Goal: Task Accomplishment & Management: Manage account settings

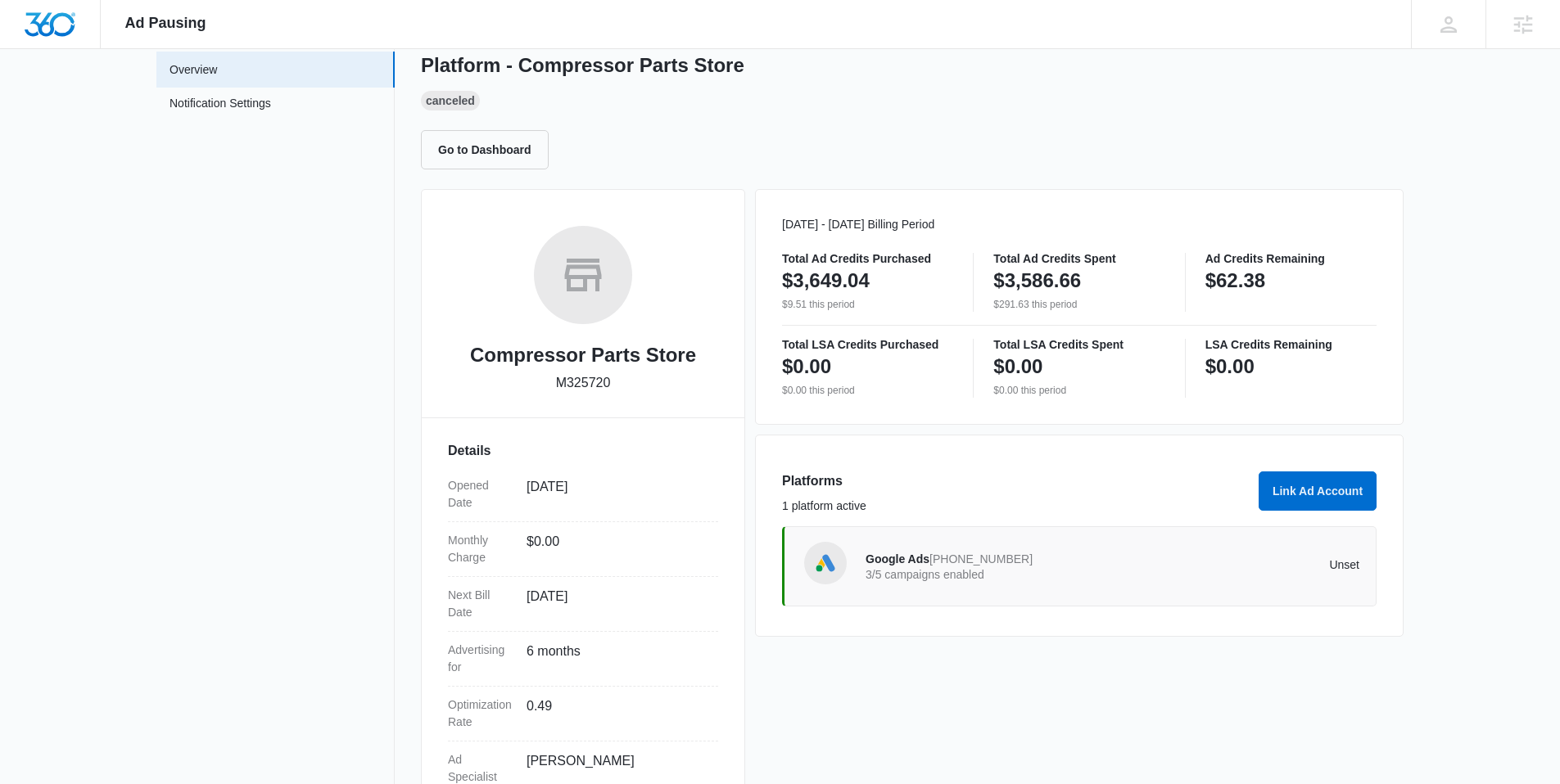
scroll to position [201, 0]
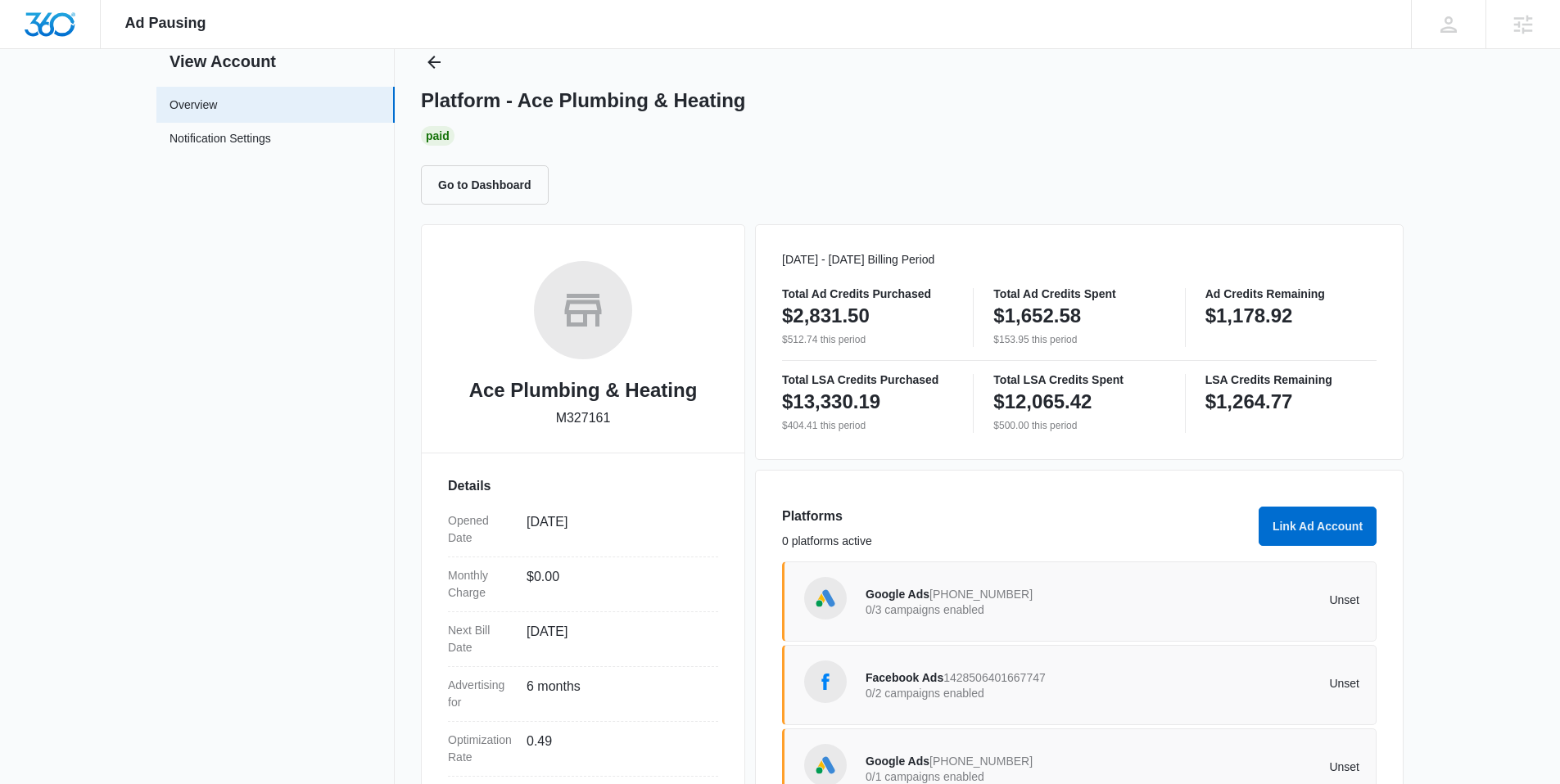
scroll to position [201, 0]
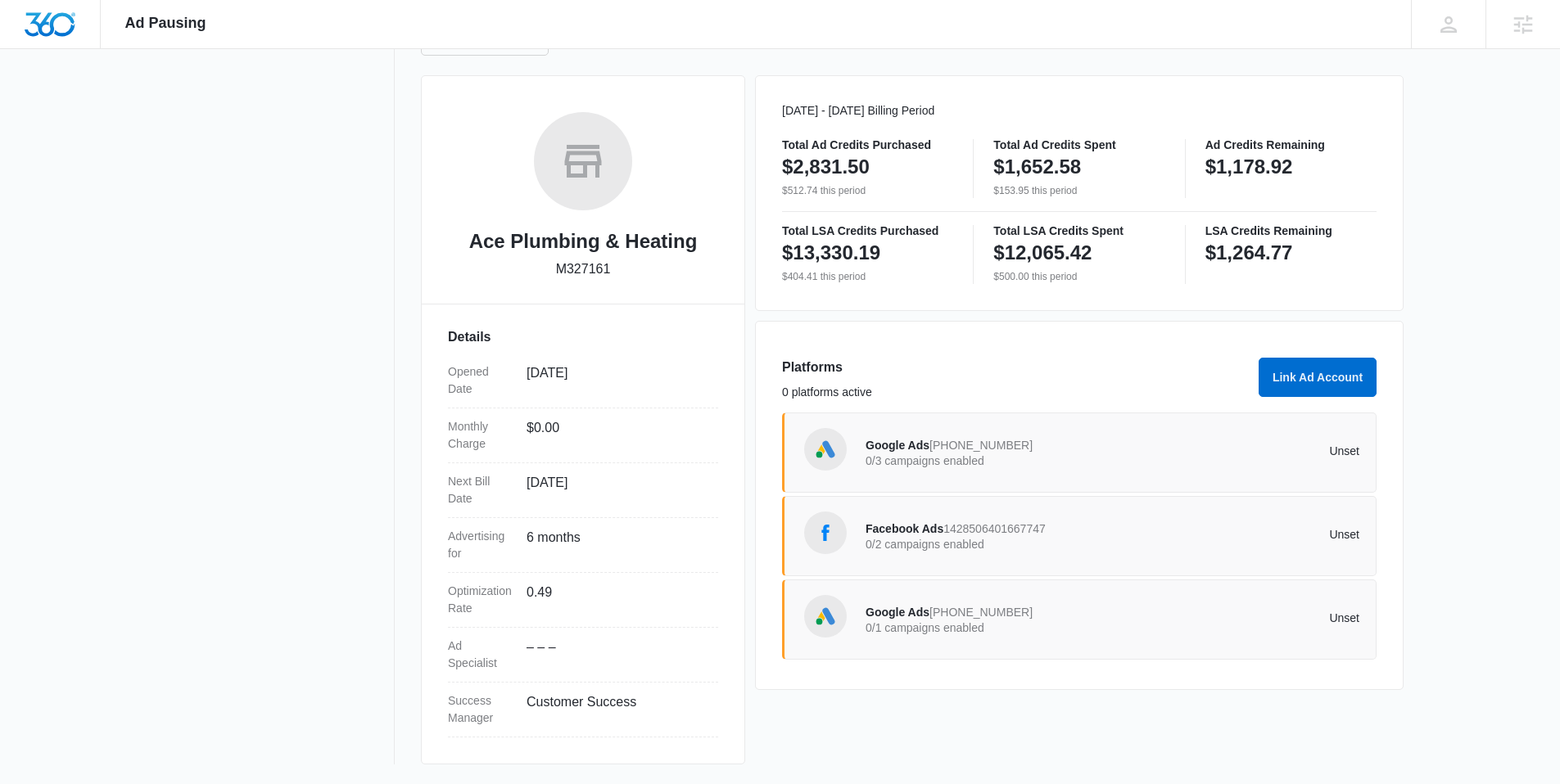
click at [962, 455] on p "0/3 campaigns enabled" at bounding box center [989, 461] width 248 height 12
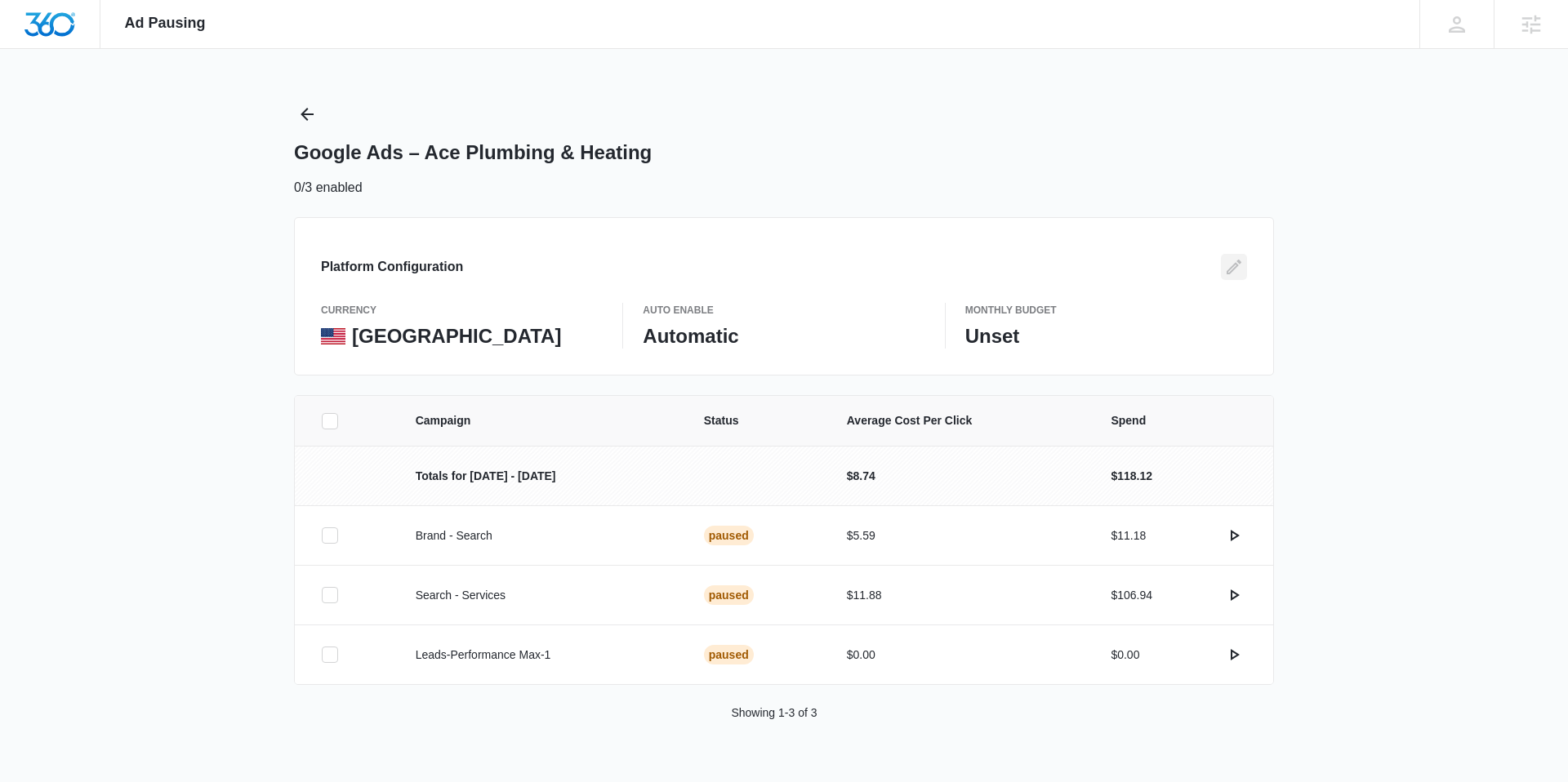
click at [1232, 270] on icon "Edit" at bounding box center [1233, 267] width 19 height 19
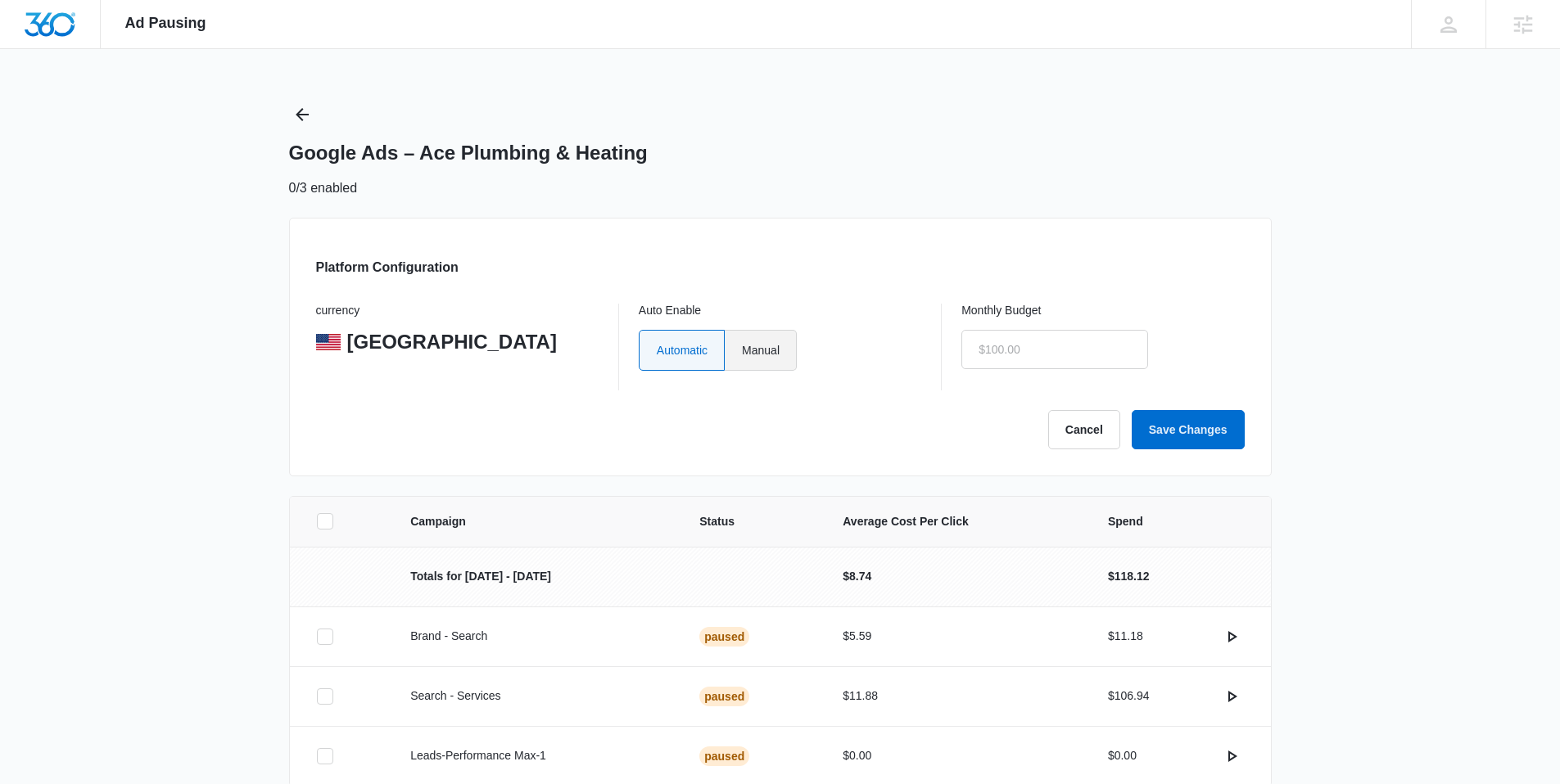
click at [762, 355] on label "Manual" at bounding box center [760, 350] width 73 height 41
click at [742, 350] on input "Manual" at bounding box center [741, 350] width 1 height 1
radio input "true"
click at [1028, 340] on input "text" at bounding box center [1054, 349] width 187 height 40
type input "$1.00"
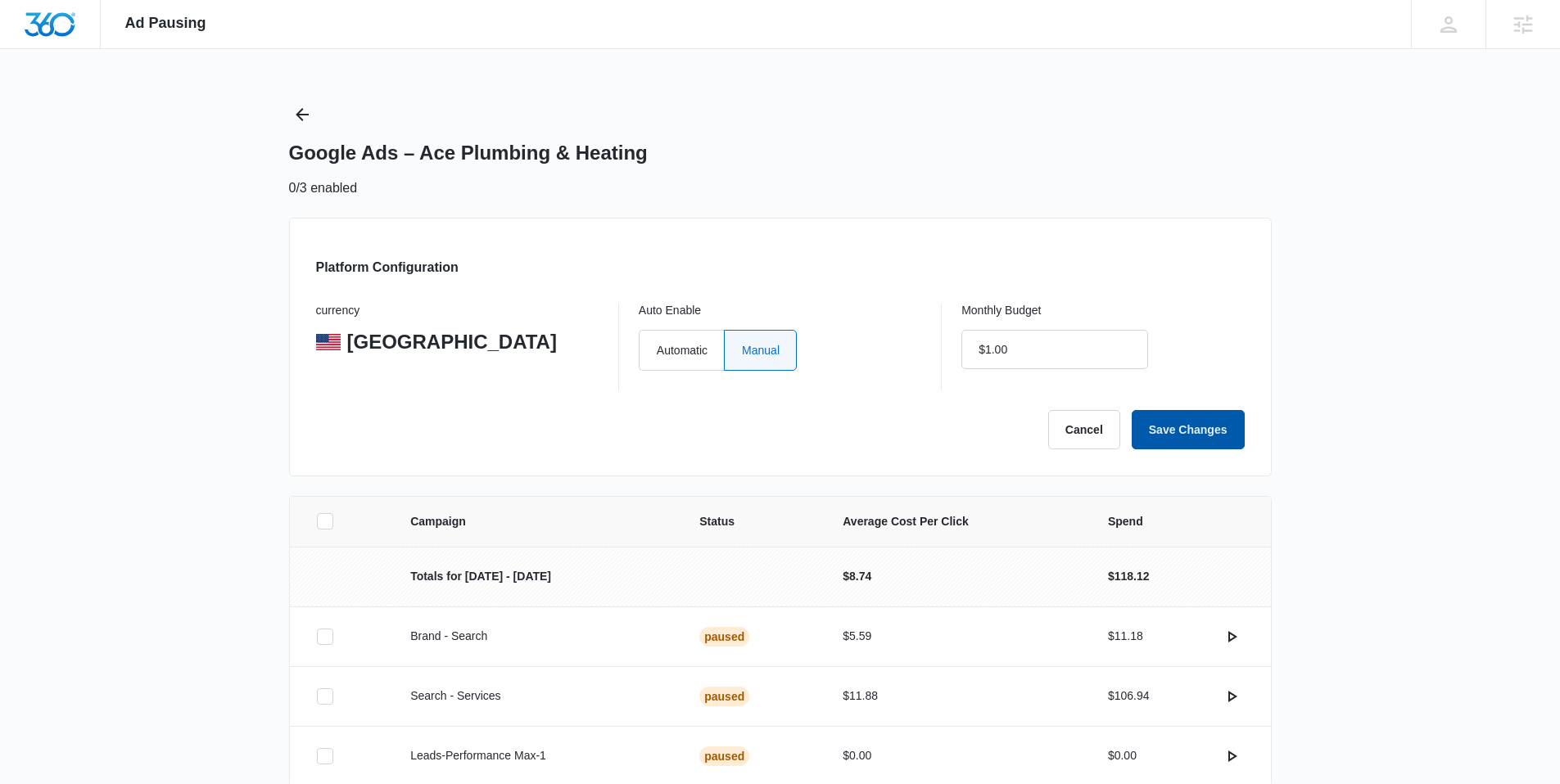
click at [1203, 438] on button "Save Changes" at bounding box center [1188, 429] width 113 height 40
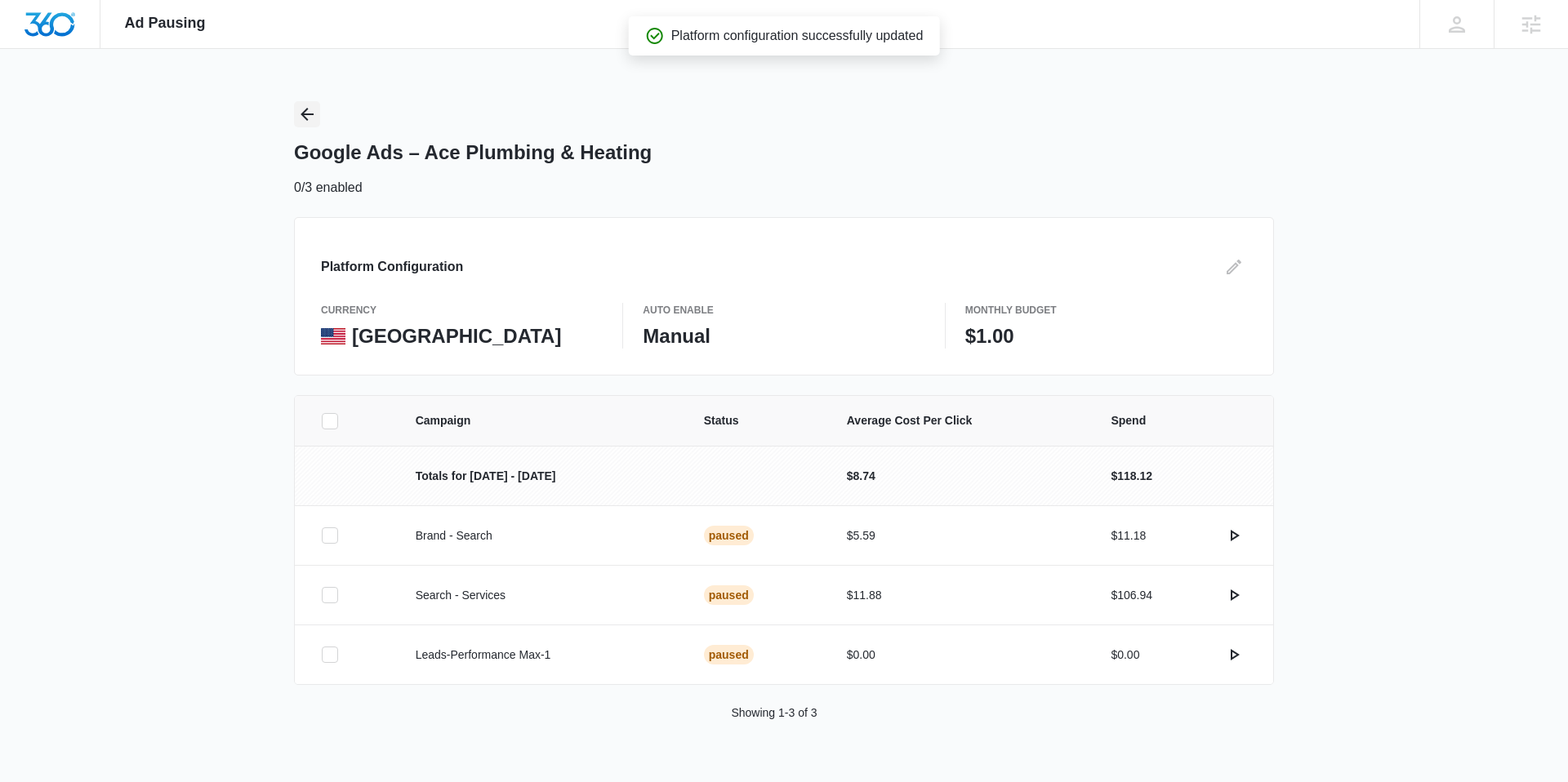
click at [294, 115] on button "Back" at bounding box center [307, 114] width 26 height 26
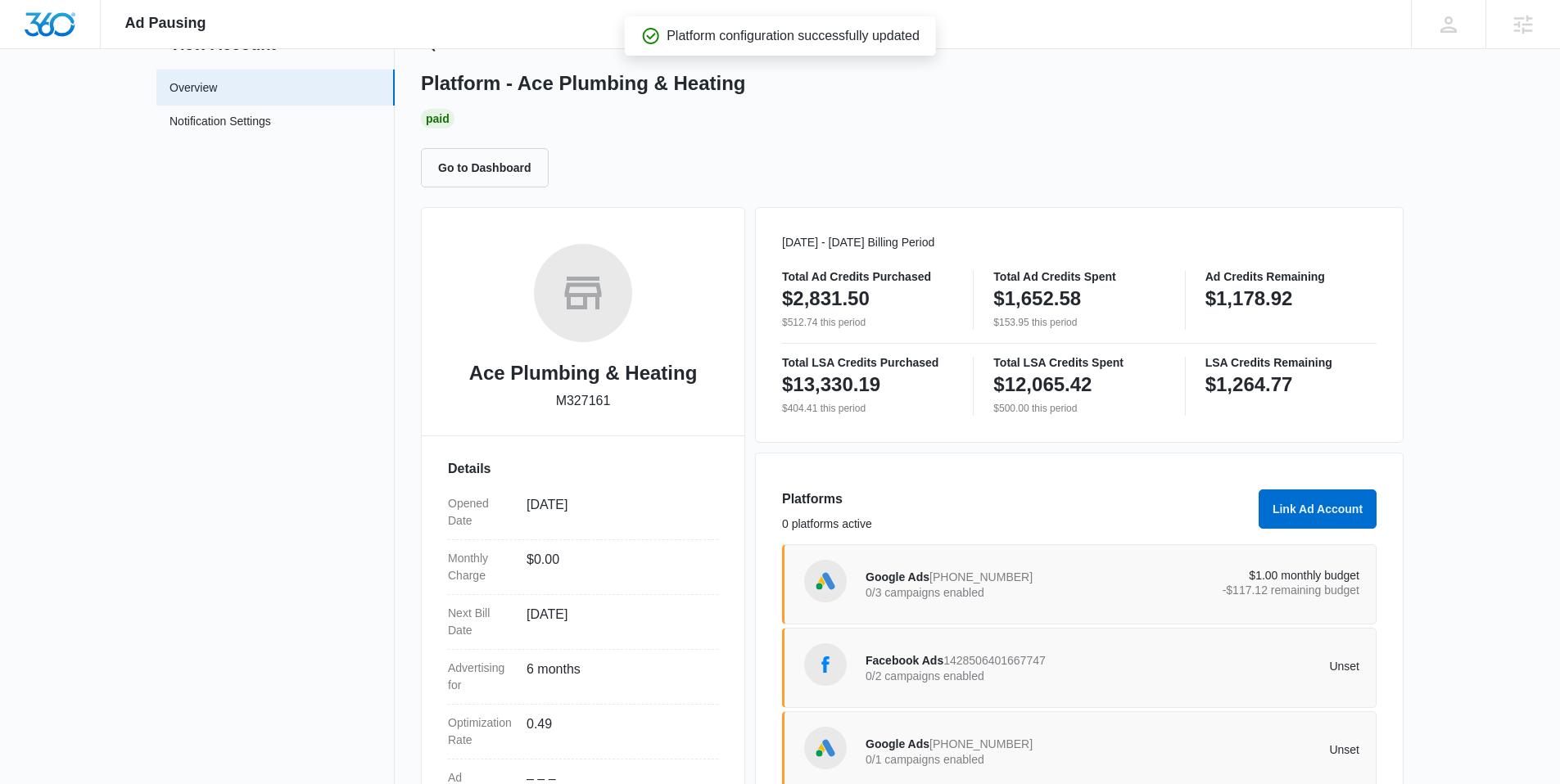
scroll to position [201, 0]
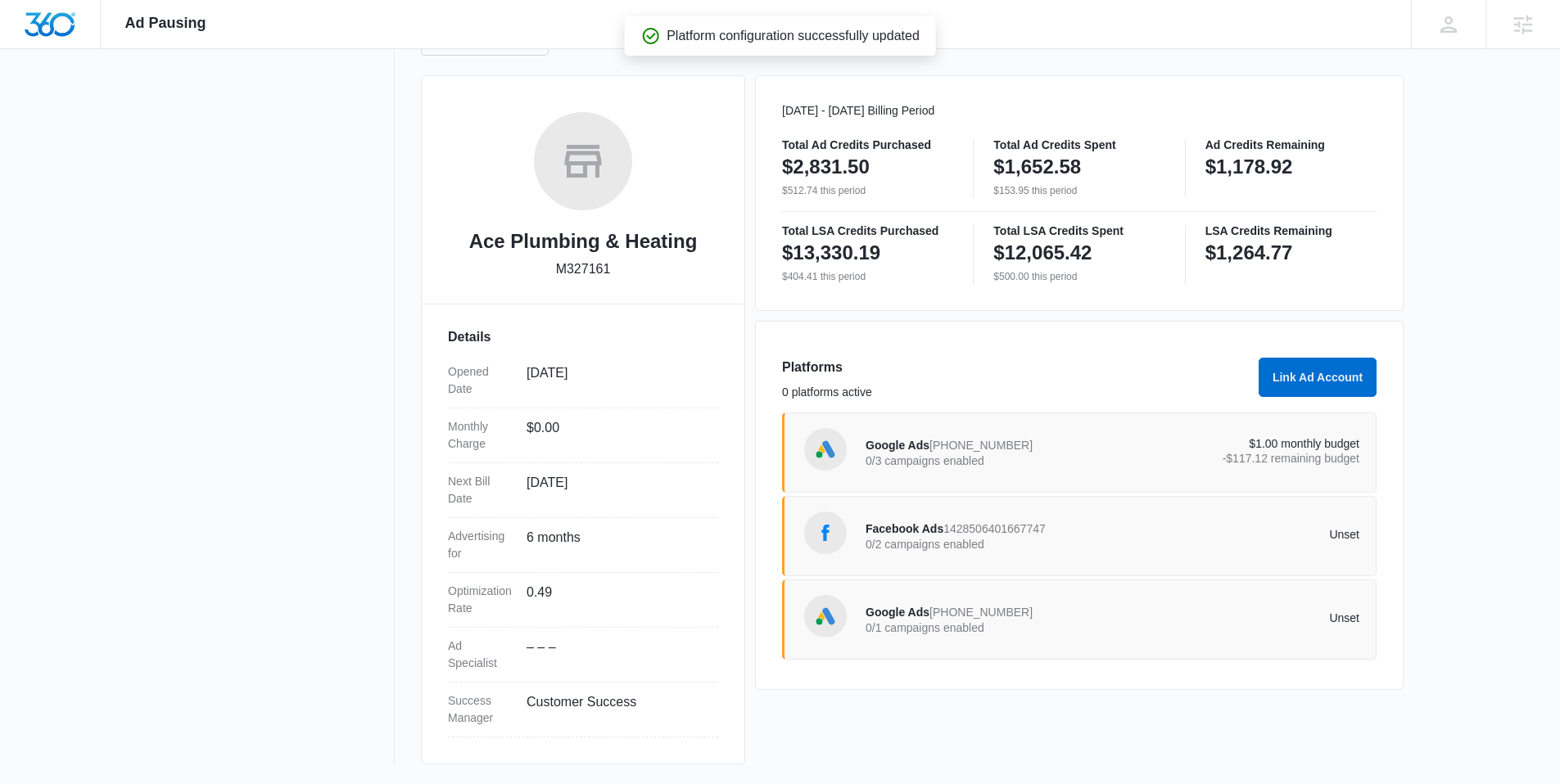
click at [1201, 535] on p "Unset" at bounding box center [1237, 535] width 248 height 12
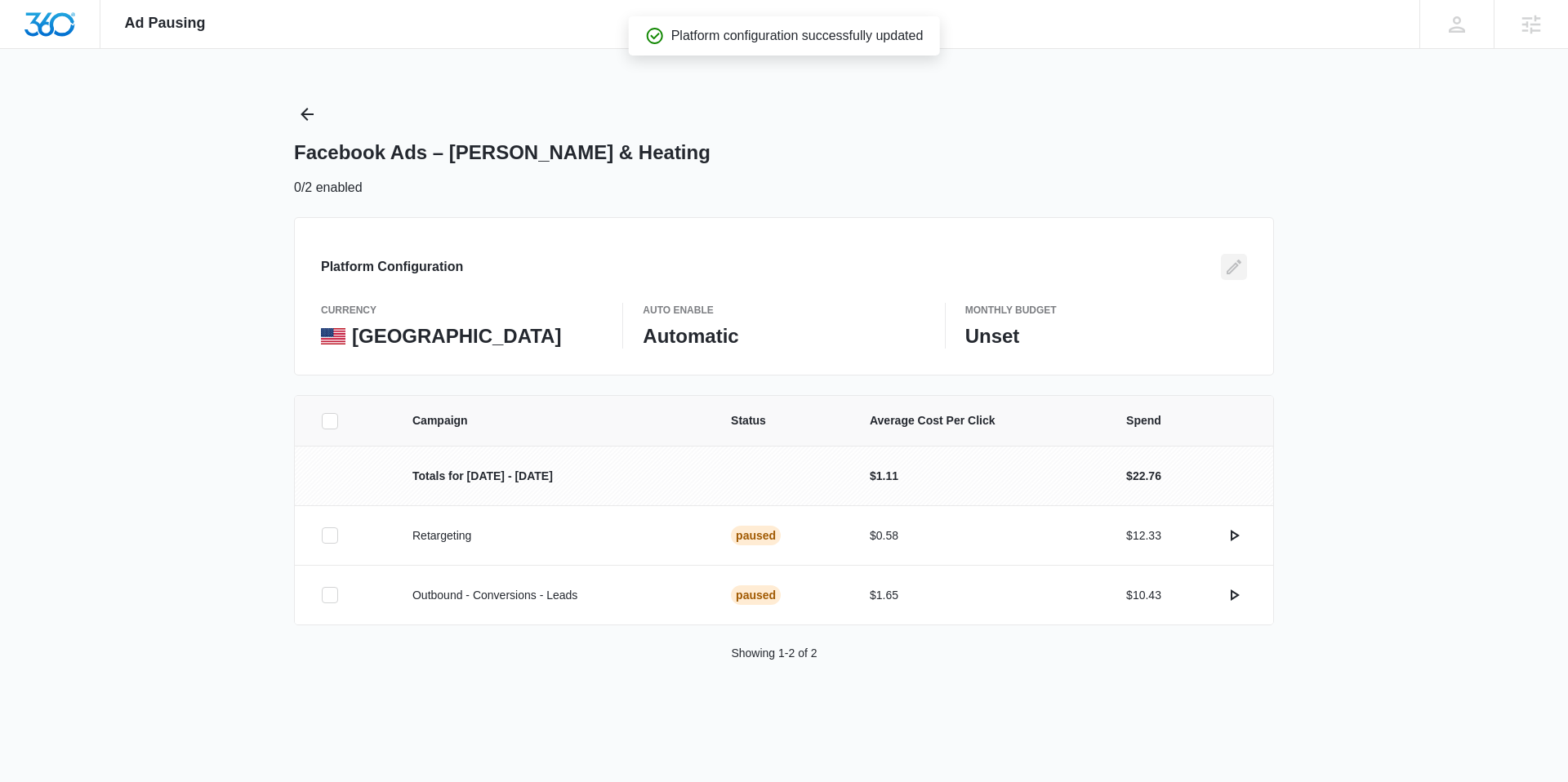
click at [1230, 274] on icon "Edit" at bounding box center [1233, 267] width 19 height 19
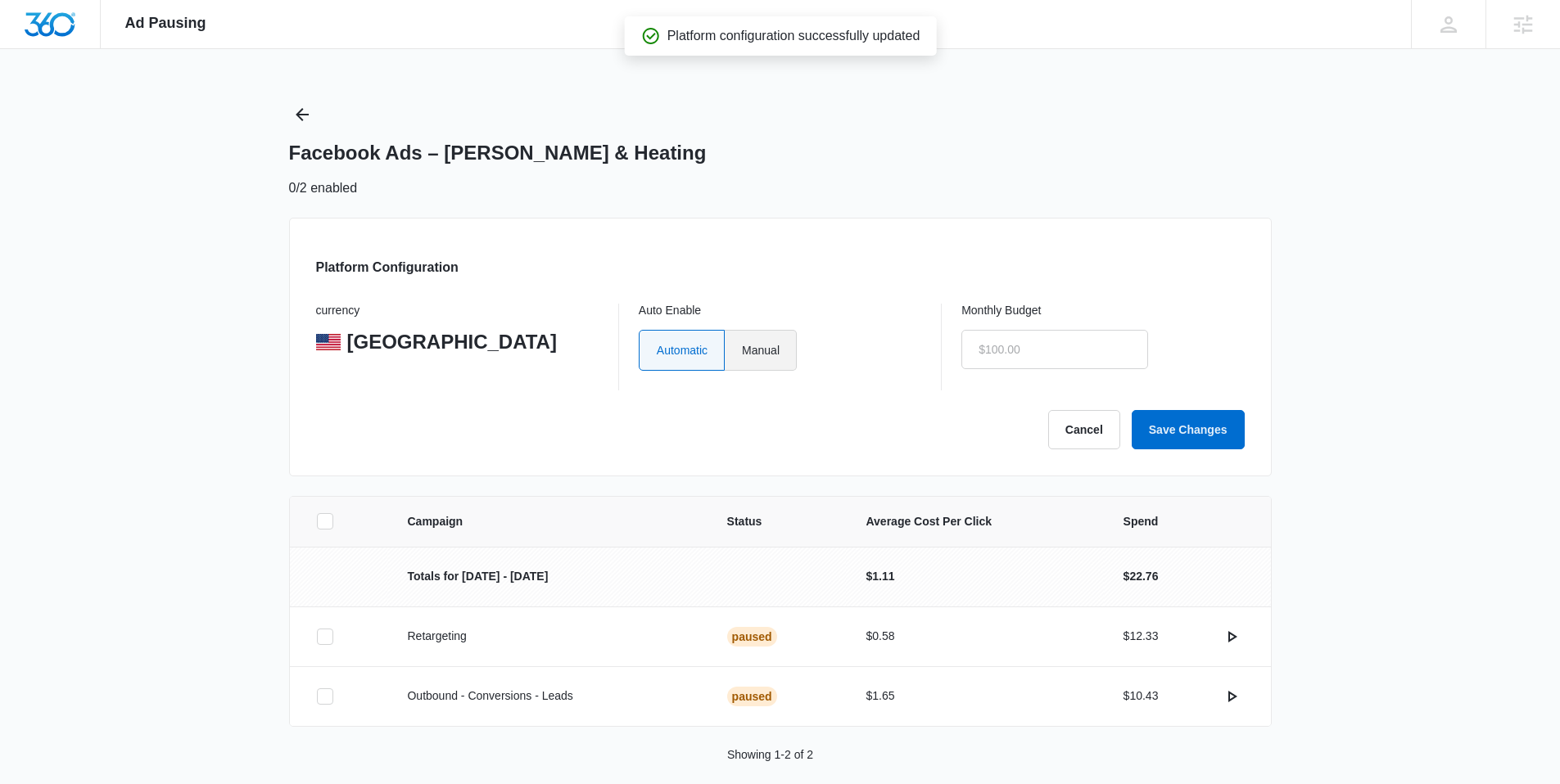
click at [767, 357] on label "Manual" at bounding box center [760, 350] width 73 height 41
click at [742, 350] on input "Manual" at bounding box center [741, 350] width 1 height 1
radio input "true"
click at [1023, 359] on input "text" at bounding box center [1054, 349] width 187 height 40
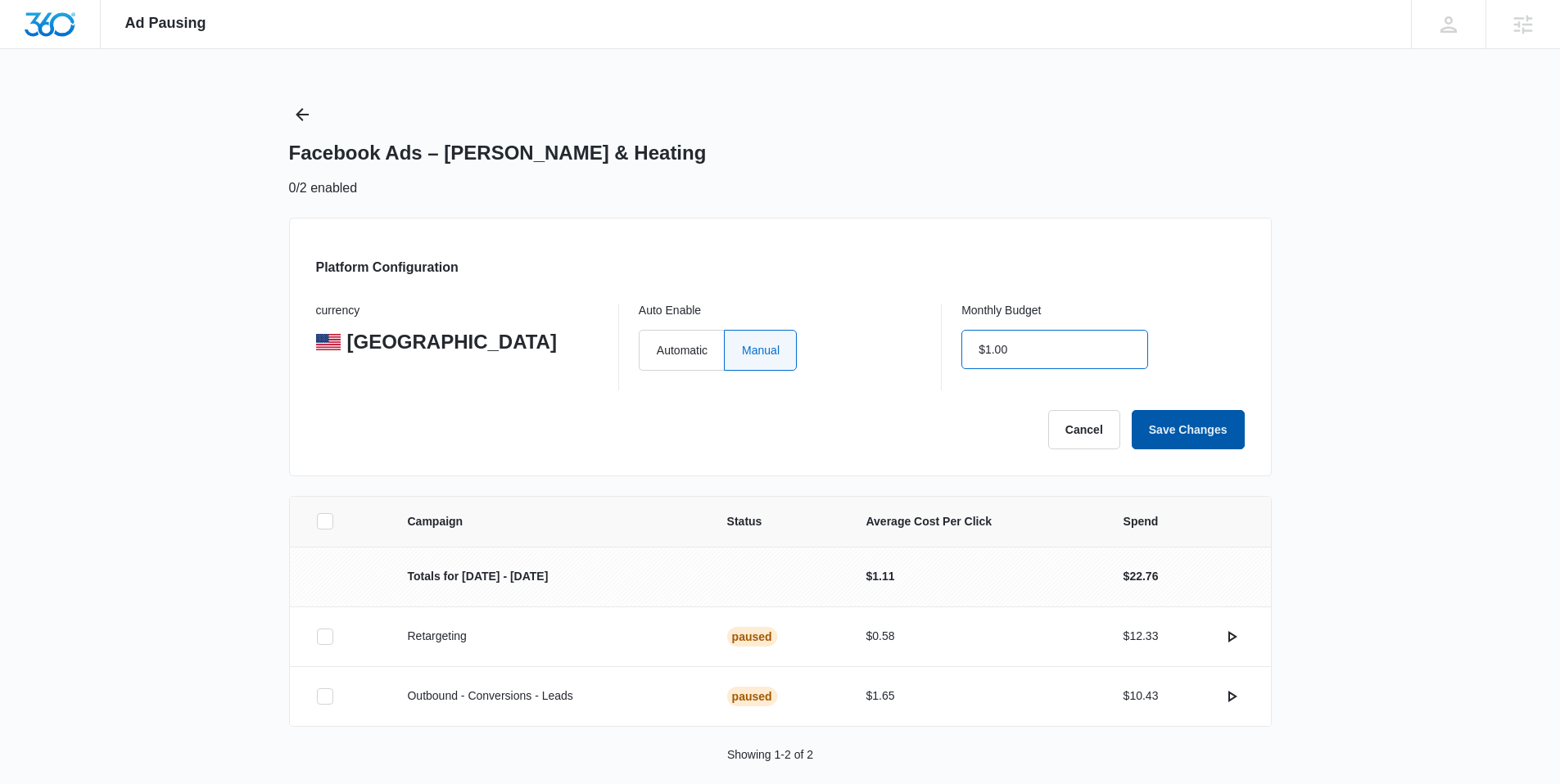
type input "$1.00"
click at [1163, 431] on button "Save Changes" at bounding box center [1188, 429] width 113 height 40
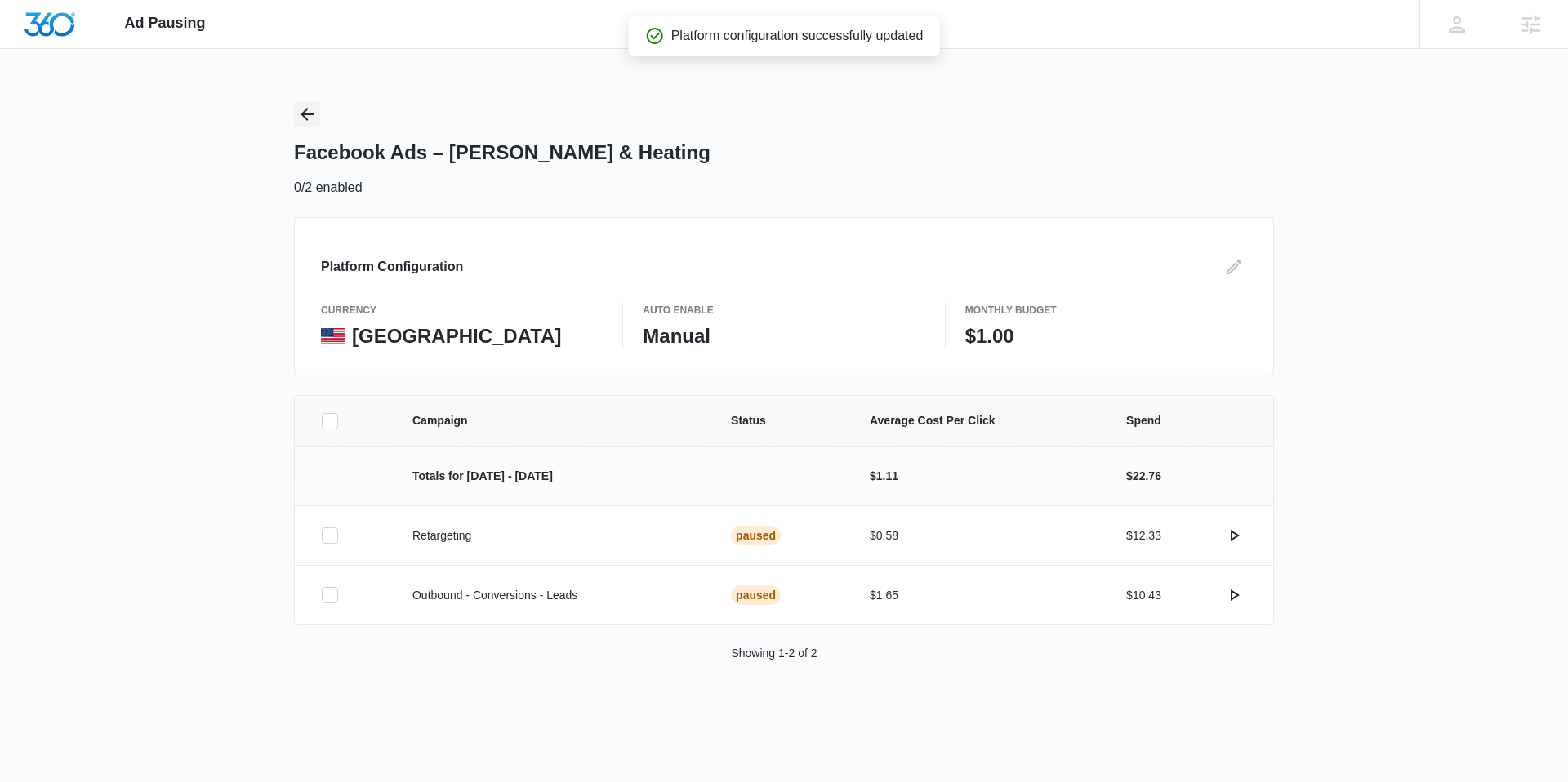
click at [310, 113] on icon "Back" at bounding box center [307, 114] width 19 height 19
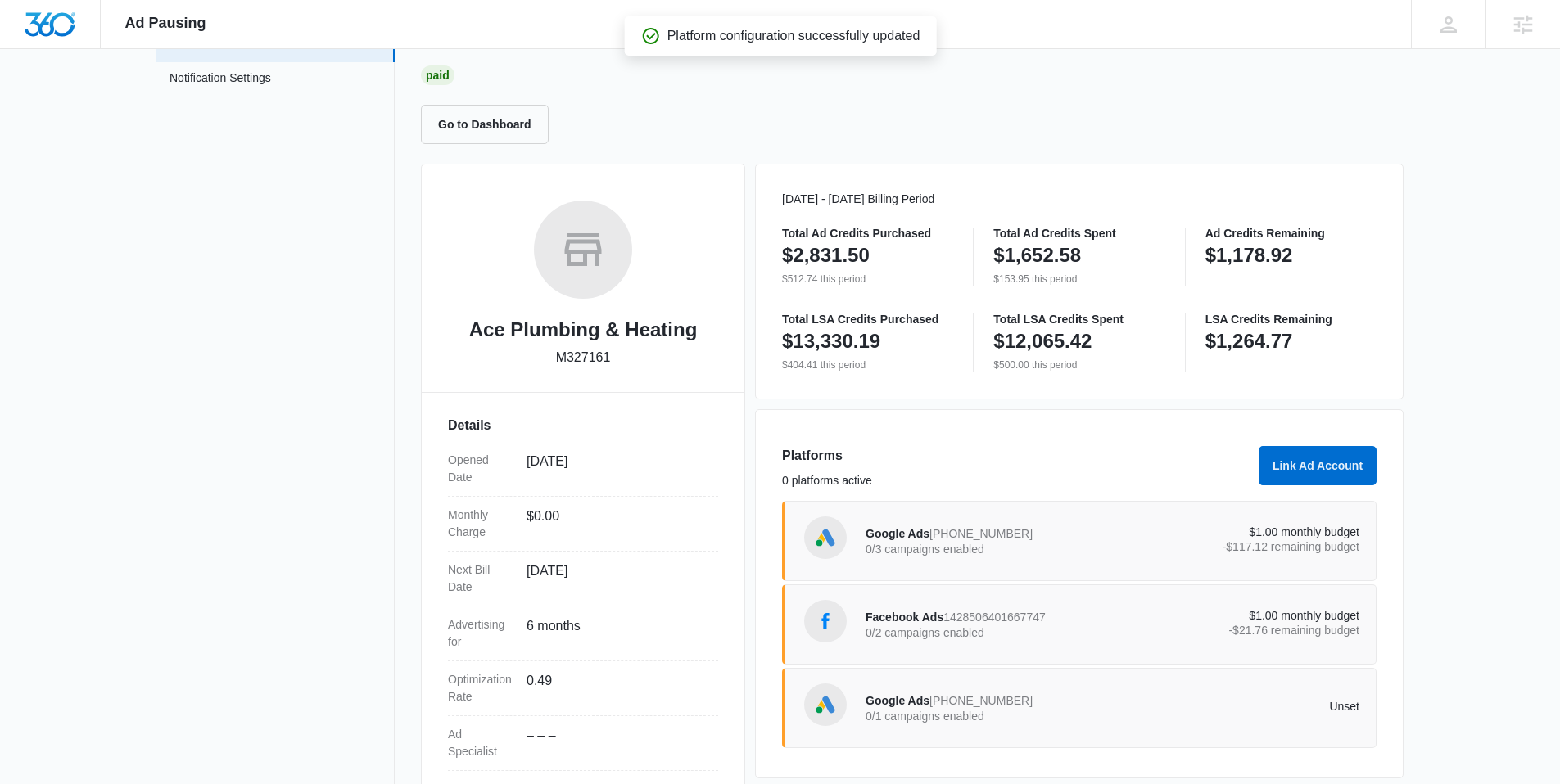
scroll to position [201, 0]
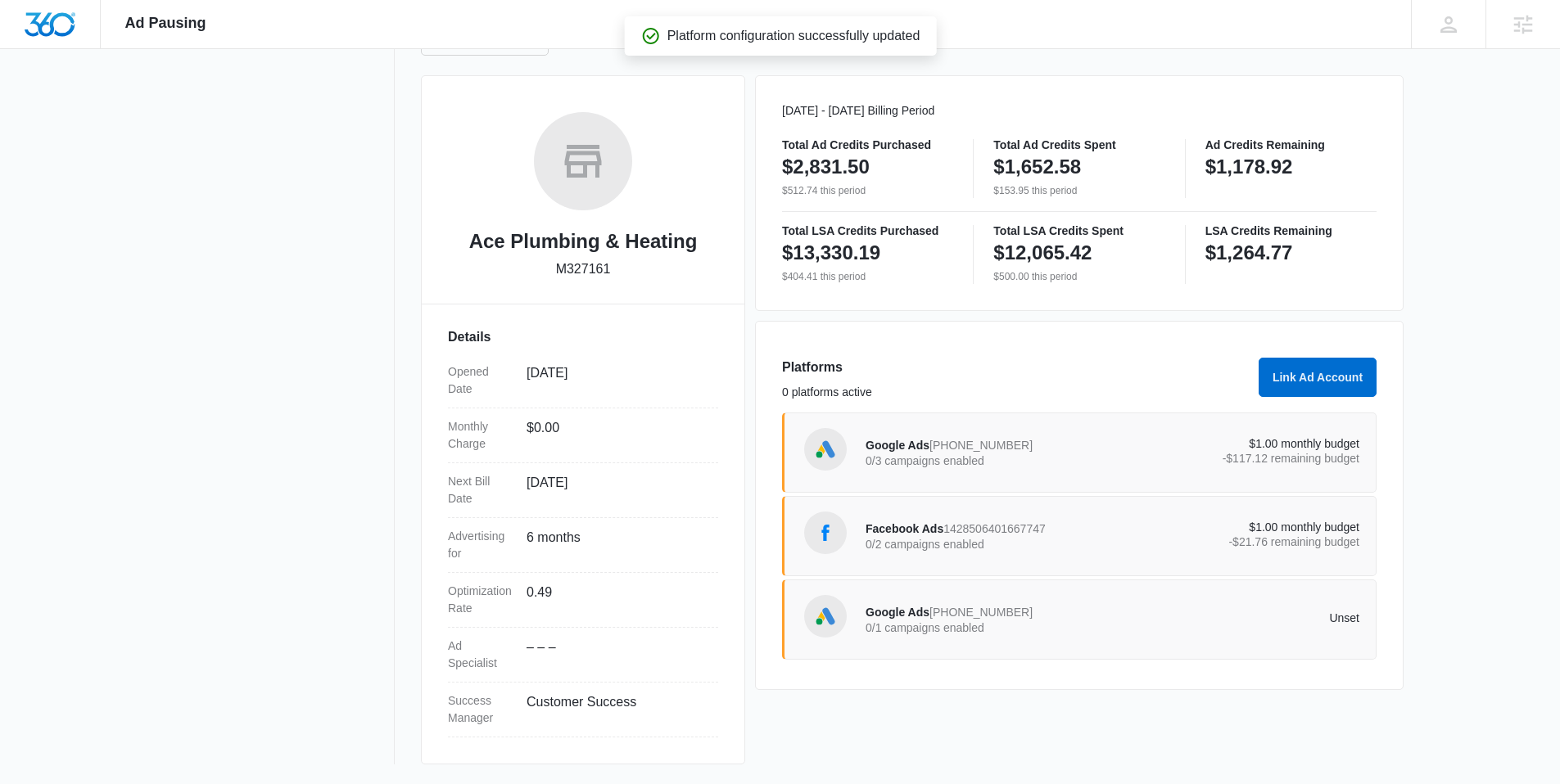
click at [1260, 595] on div "Google Ads 474-496-7092 0/1 campaigns enabled Unset" at bounding box center [1079, 619] width 595 height 80
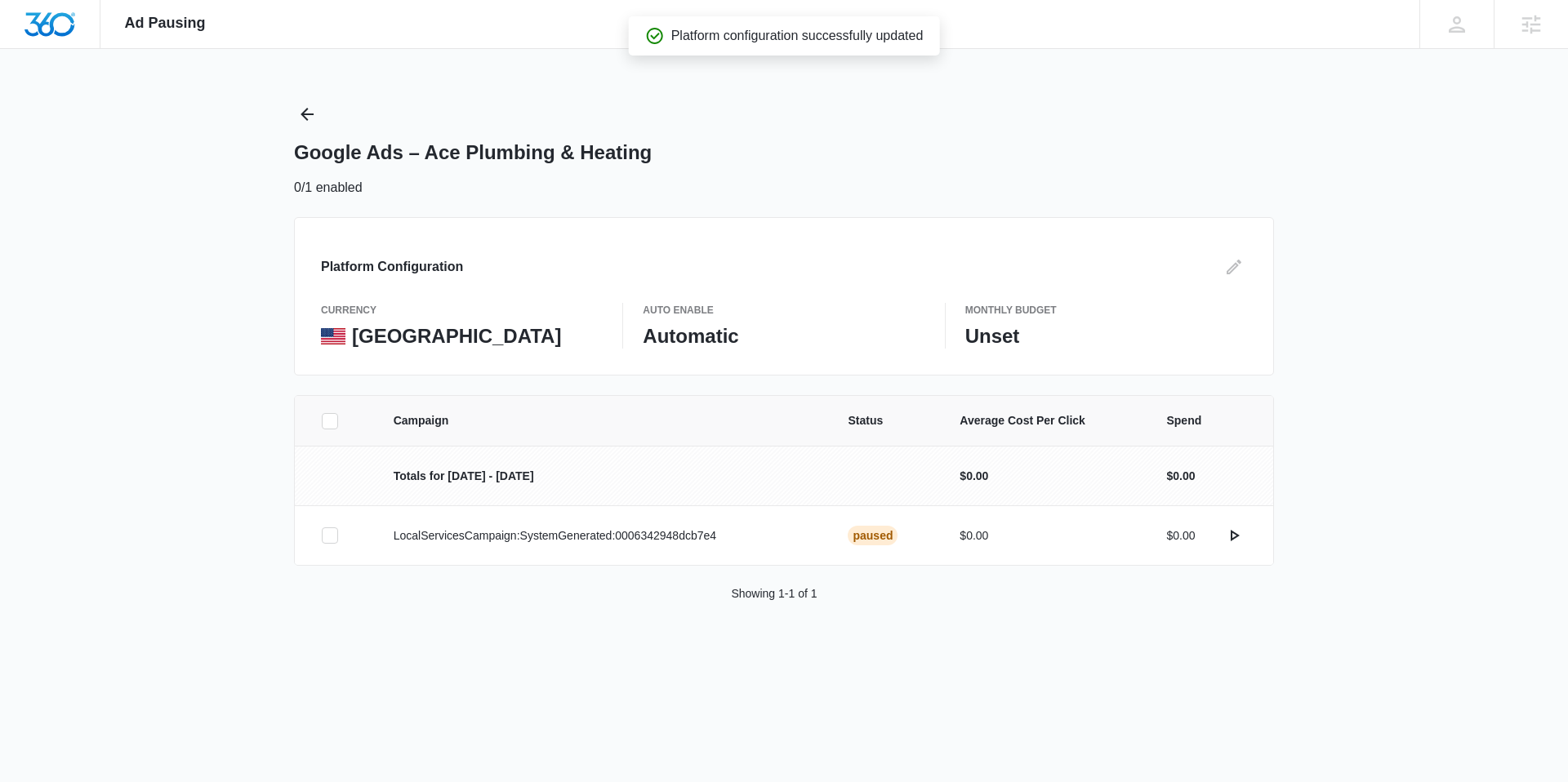
click at [1259, 266] on div "Platform Configuration currency United States Auto Enable Automatic Monthly Bud…" at bounding box center [784, 296] width 980 height 158
click at [1233, 265] on icon "Edit" at bounding box center [1233, 267] width 19 height 19
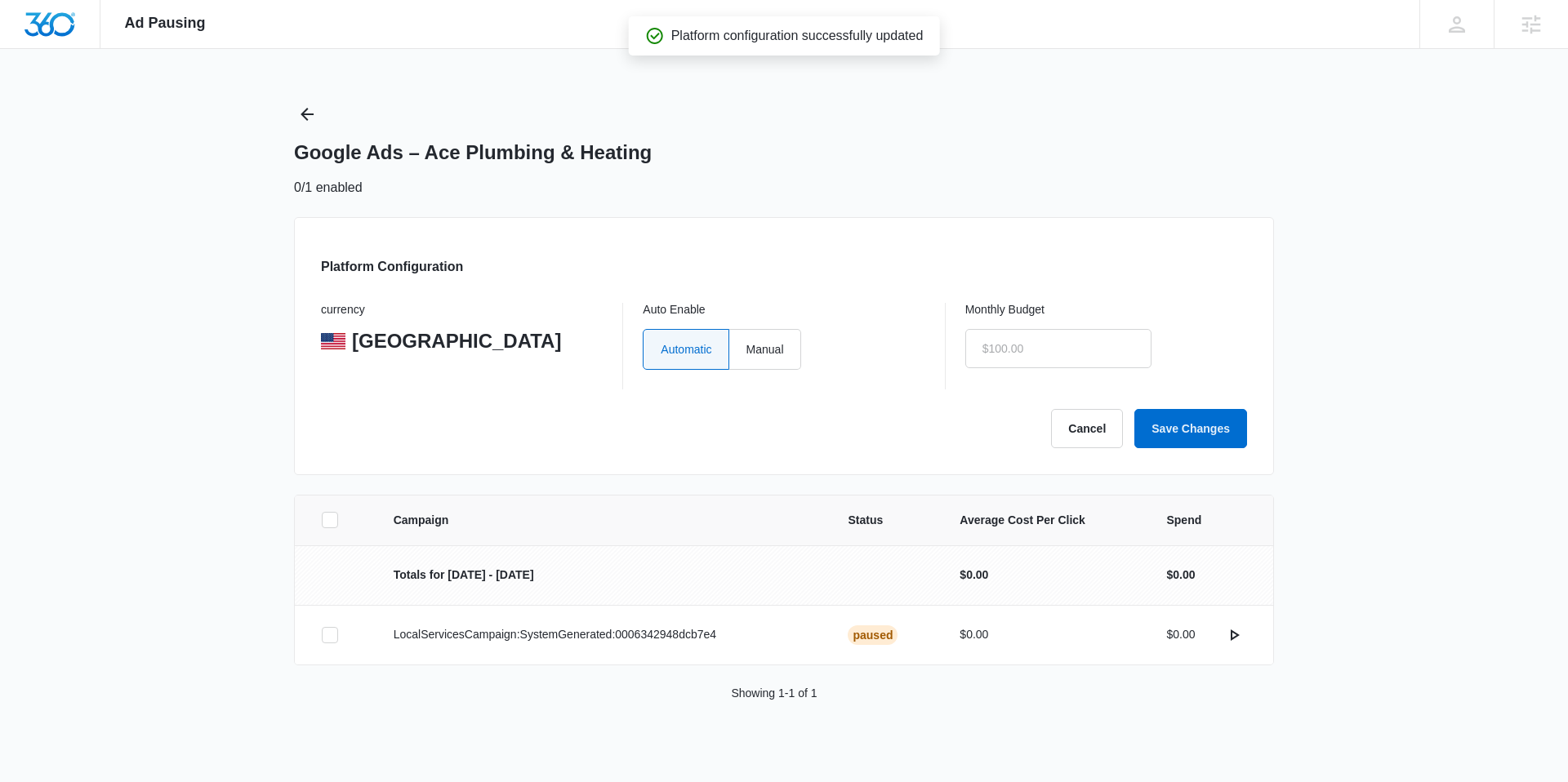
drag, startPoint x: 780, startPoint y: 351, endPoint x: 960, endPoint y: 339, distance: 180.4
click at [785, 350] on label "Manual" at bounding box center [765, 349] width 72 height 40
click at [1046, 343] on input "text" at bounding box center [1058, 348] width 186 height 40
type input "$0.00"
click at [756, 346] on label "Manual" at bounding box center [765, 349] width 72 height 40
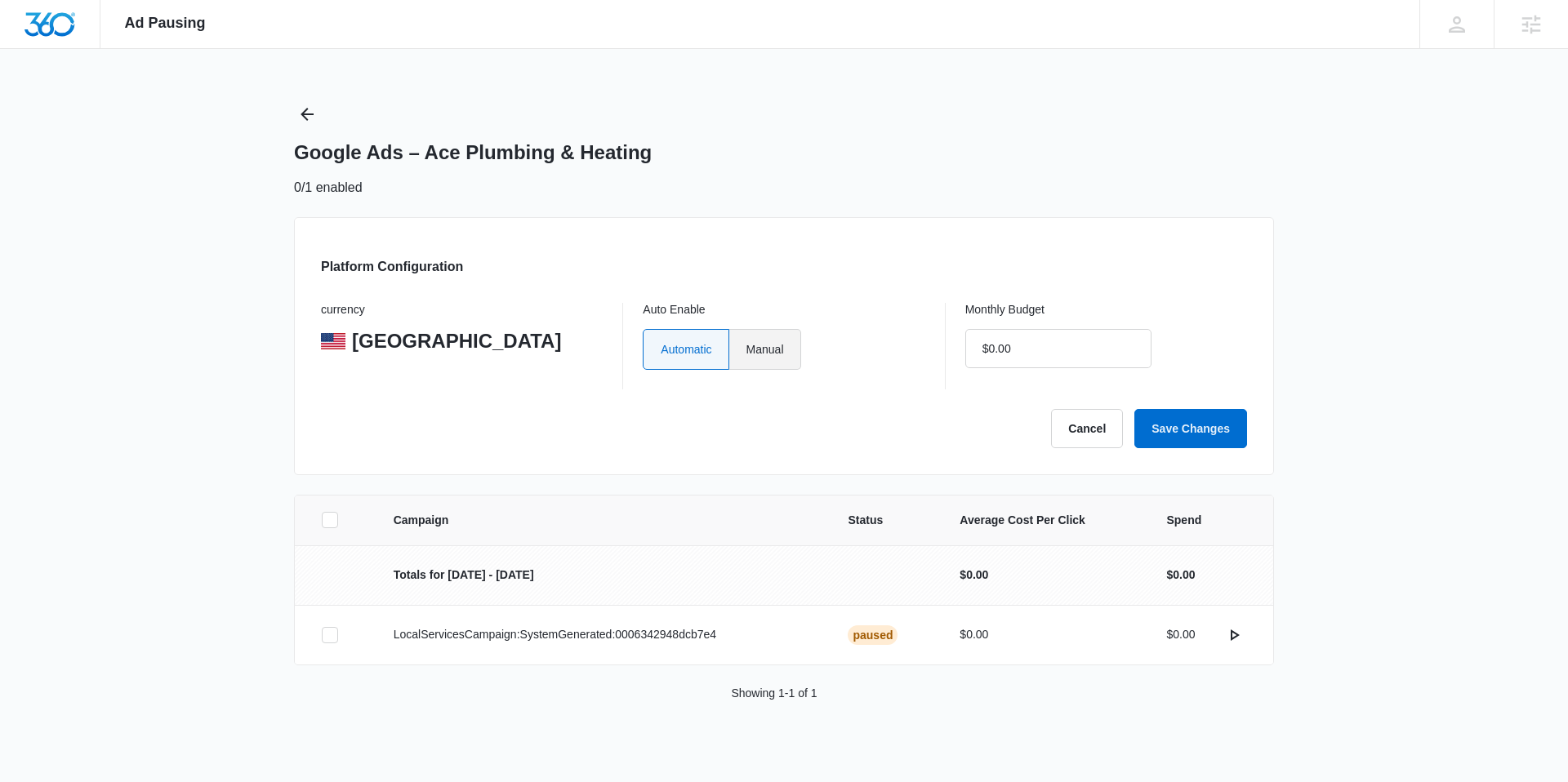
click at [746, 349] on input "Manual" at bounding box center [745, 349] width 1 height 1
radio input "true"
drag, startPoint x: 1089, startPoint y: 350, endPoint x: 984, endPoint y: 340, distance: 105.5
click at [984, 340] on input "$0.00" at bounding box center [1058, 348] width 186 height 40
drag, startPoint x: 1027, startPoint y: 341, endPoint x: 970, endPoint y: 349, distance: 57.6
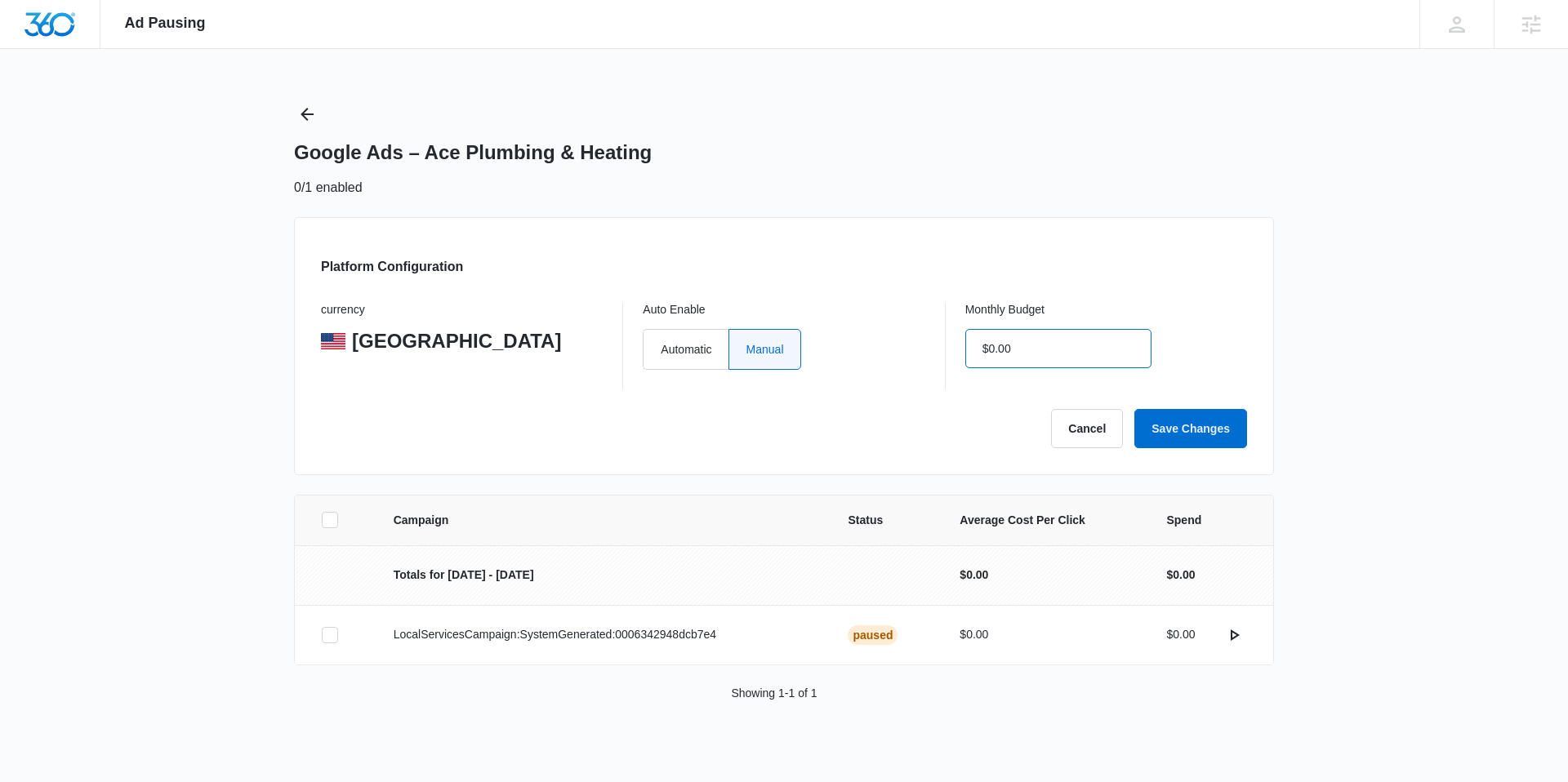
click at [970, 349] on input "$0.00" at bounding box center [1058, 348] width 186 height 40
type input "$1.00"
click at [1216, 431] on button "Save Changes" at bounding box center [1190, 428] width 113 height 40
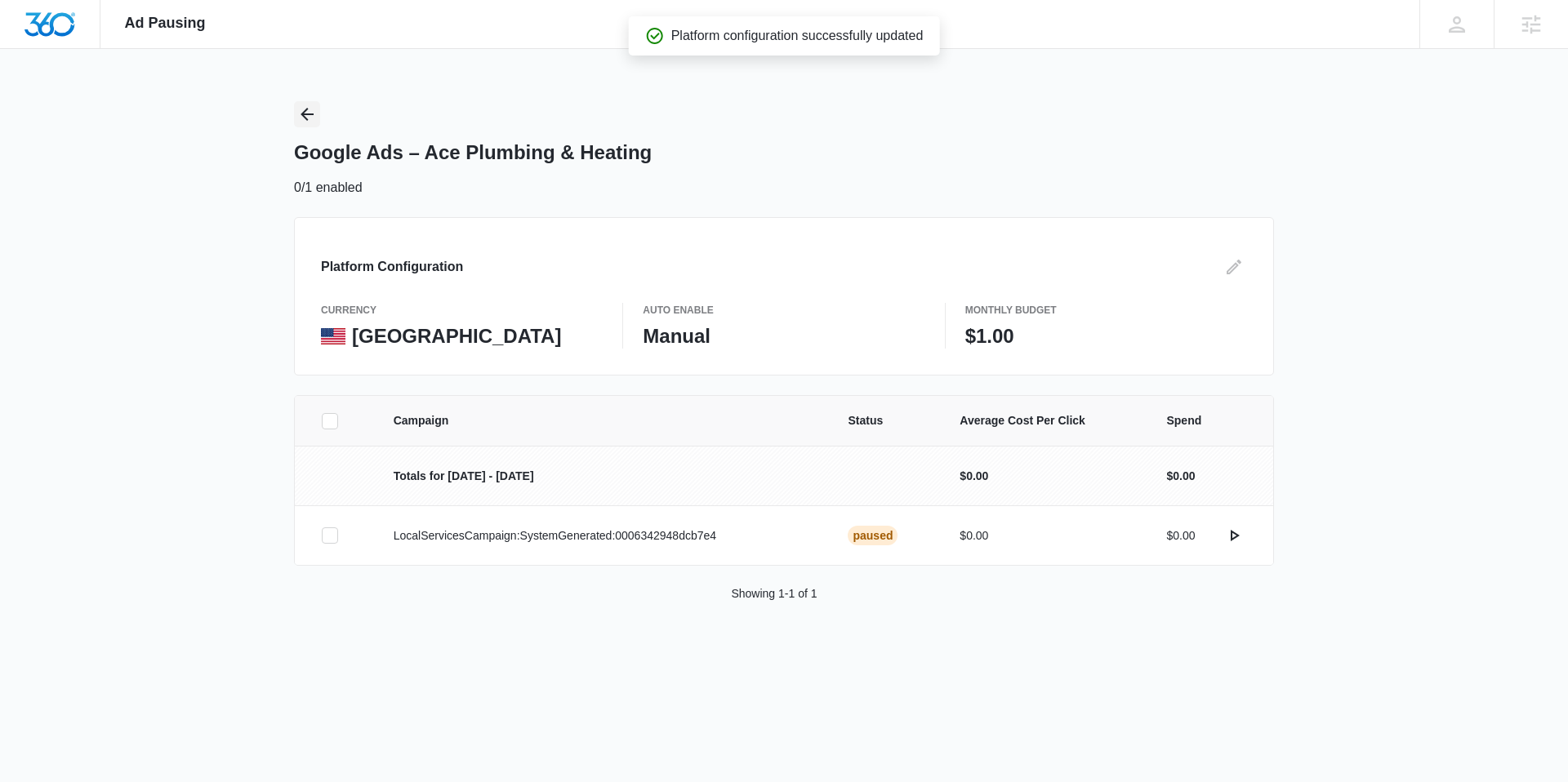
click at [308, 113] on icon "Back" at bounding box center [307, 114] width 19 height 19
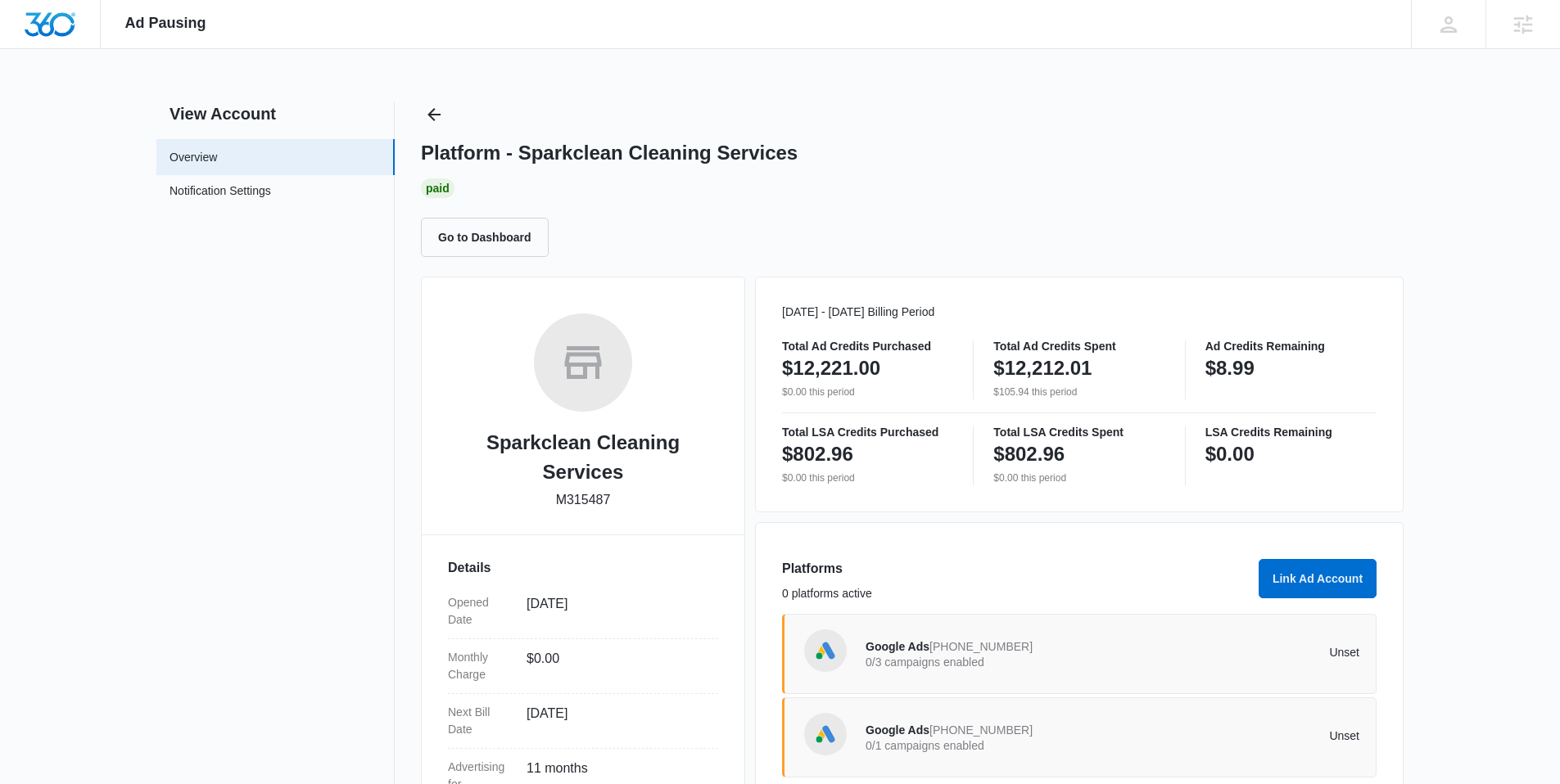
scroll to position [231, 0]
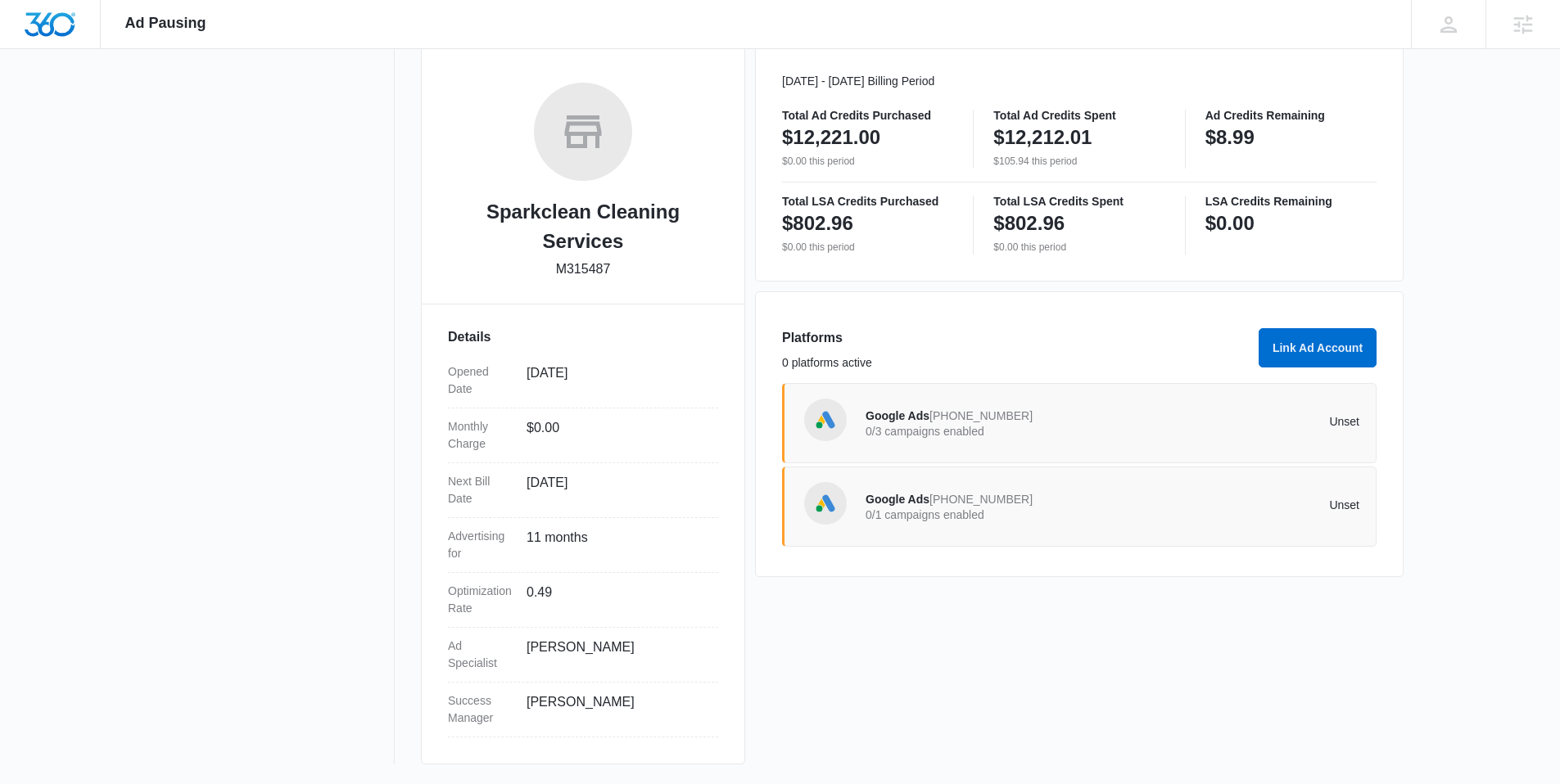
drag, startPoint x: 1049, startPoint y: 401, endPoint x: 1083, endPoint y: 408, distance: 34.7
click at [1049, 401] on div "Google Ads 578-696-1766 0/3 campaigns enabled Unset" at bounding box center [1112, 422] width 494 height 45
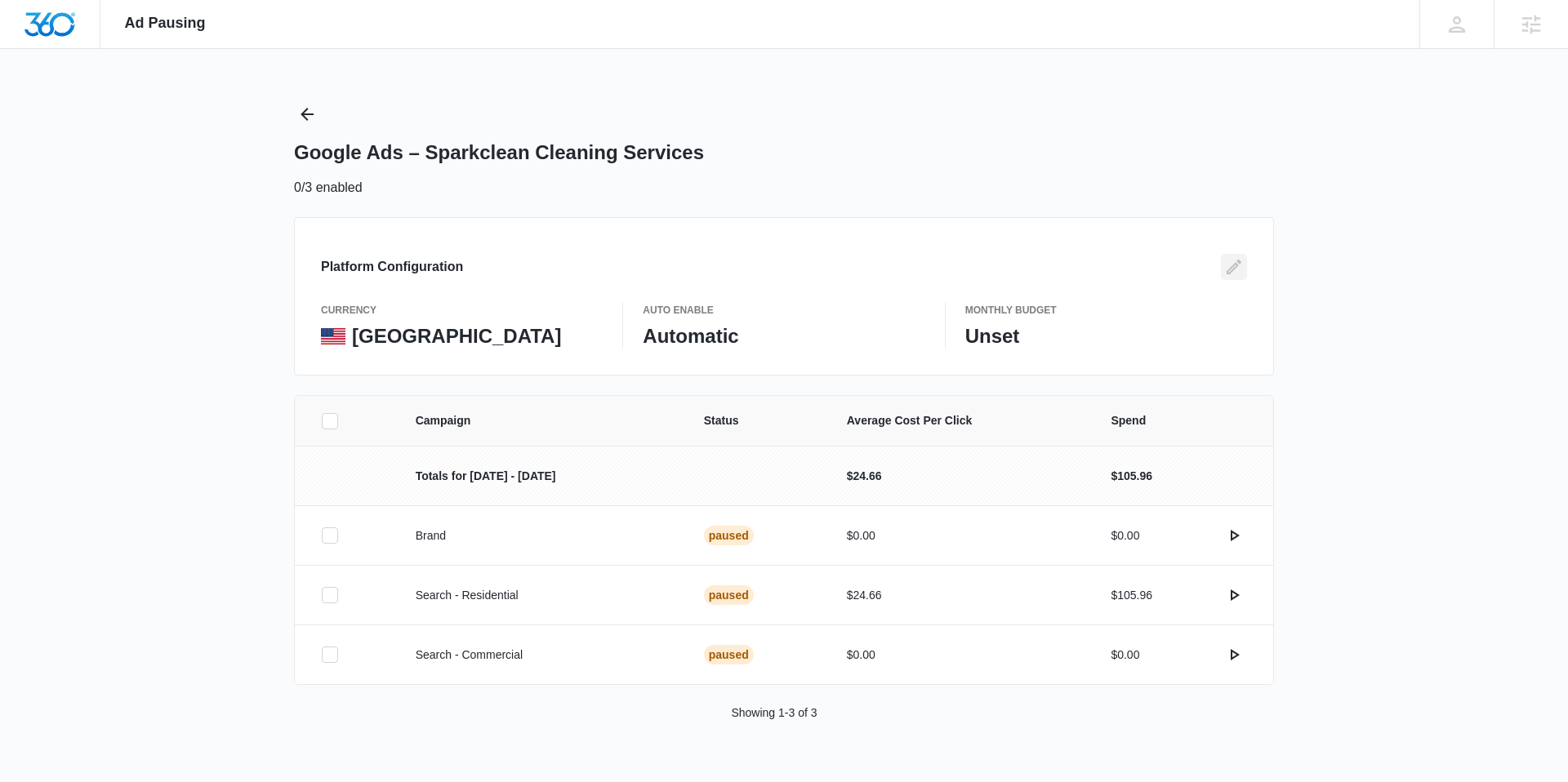
click at [1221, 272] on button "Edit" at bounding box center [1233, 266] width 26 height 26
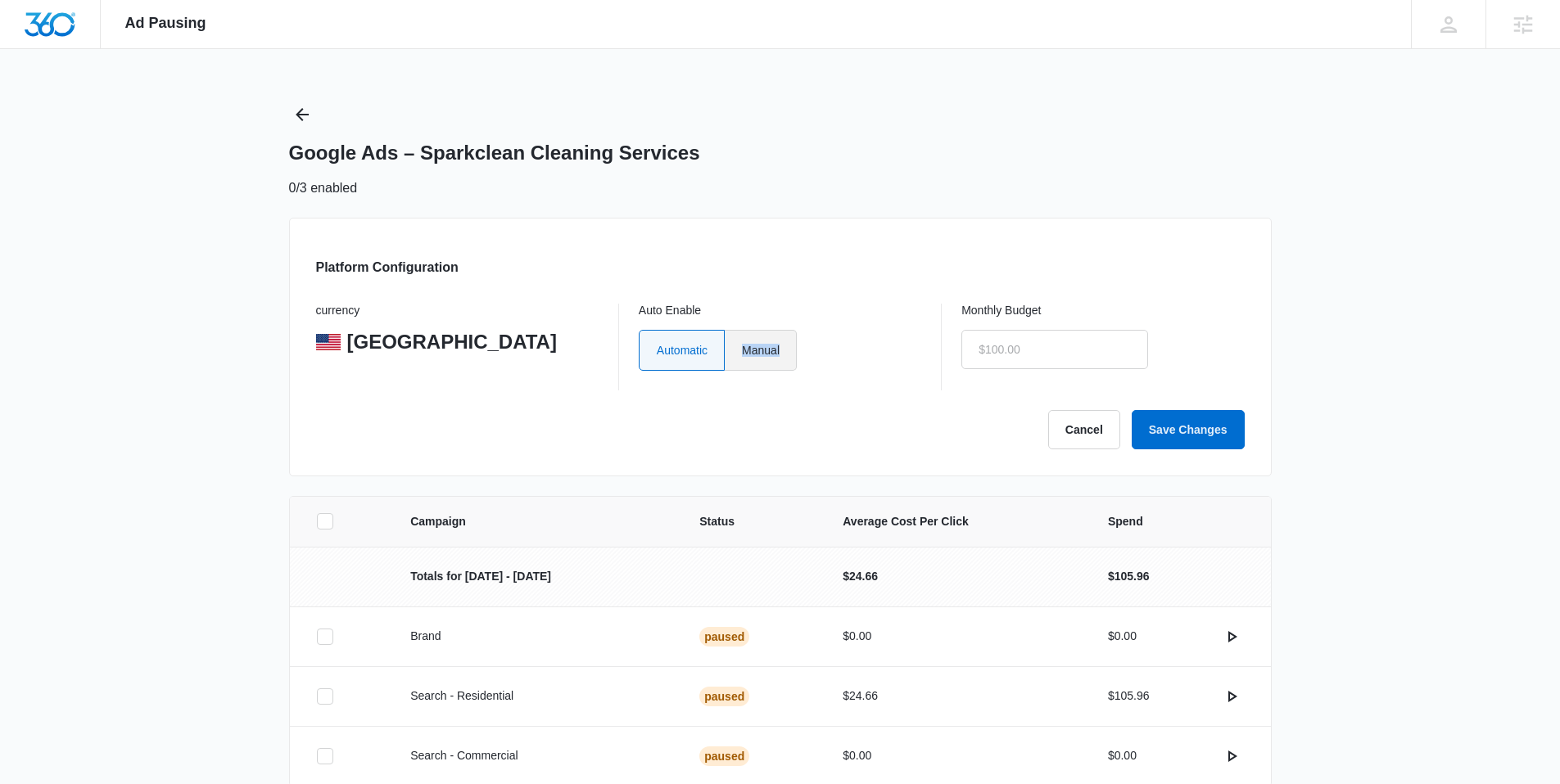
click at [789, 350] on label "Manual" at bounding box center [760, 350] width 73 height 41
click at [742, 350] on input "Manual" at bounding box center [741, 350] width 1 height 1
radio input "true"
click at [1117, 374] on div "Monthly Budget" at bounding box center [1103, 347] width 282 height 87
click at [1081, 353] on input "text" at bounding box center [1054, 349] width 187 height 40
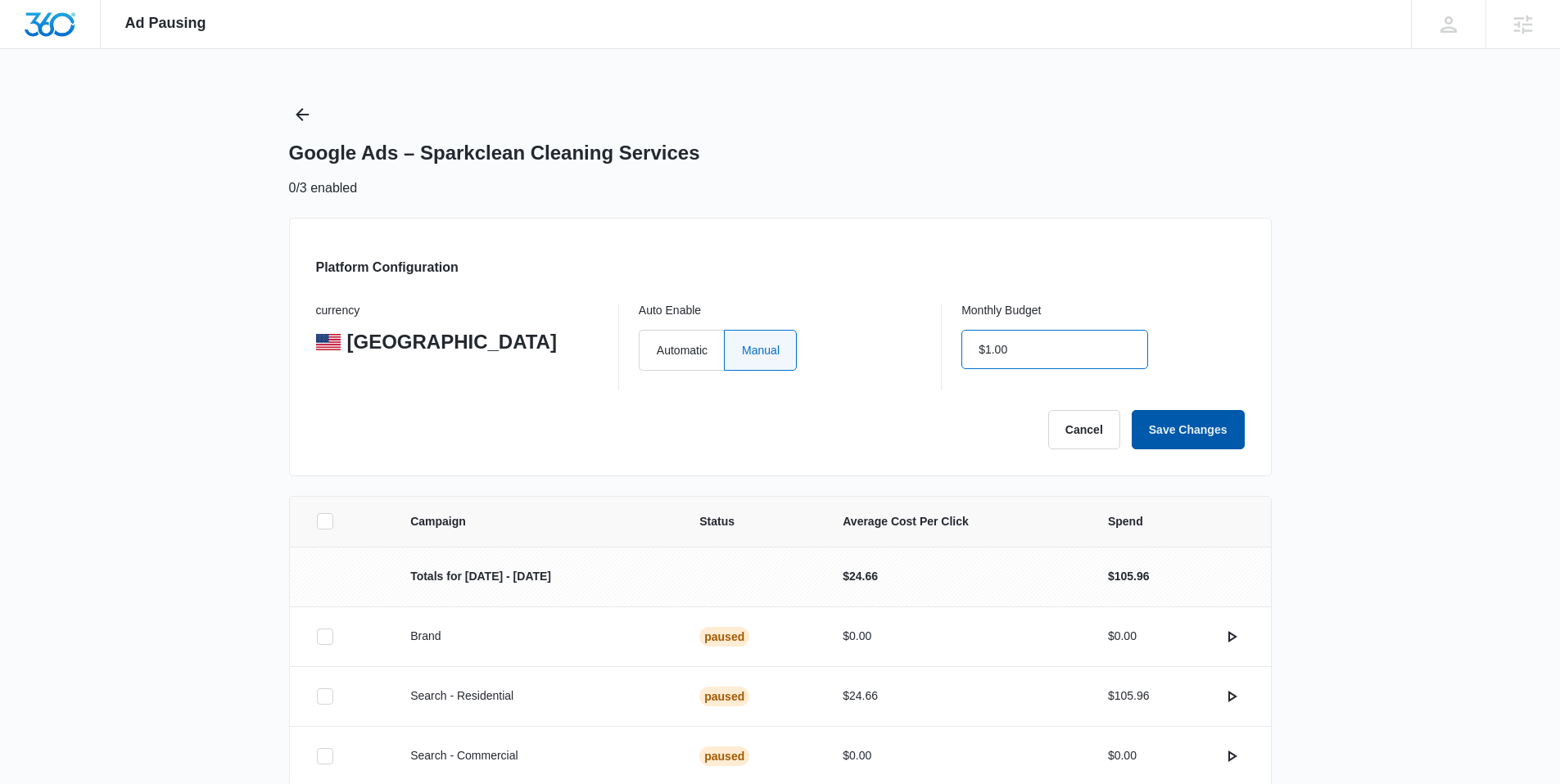
type input "$1.00"
drag, startPoint x: 1176, startPoint y: 432, endPoint x: 1142, endPoint y: 426, distance: 34.5
click at [1177, 433] on button "Save Changes" at bounding box center [1188, 429] width 113 height 40
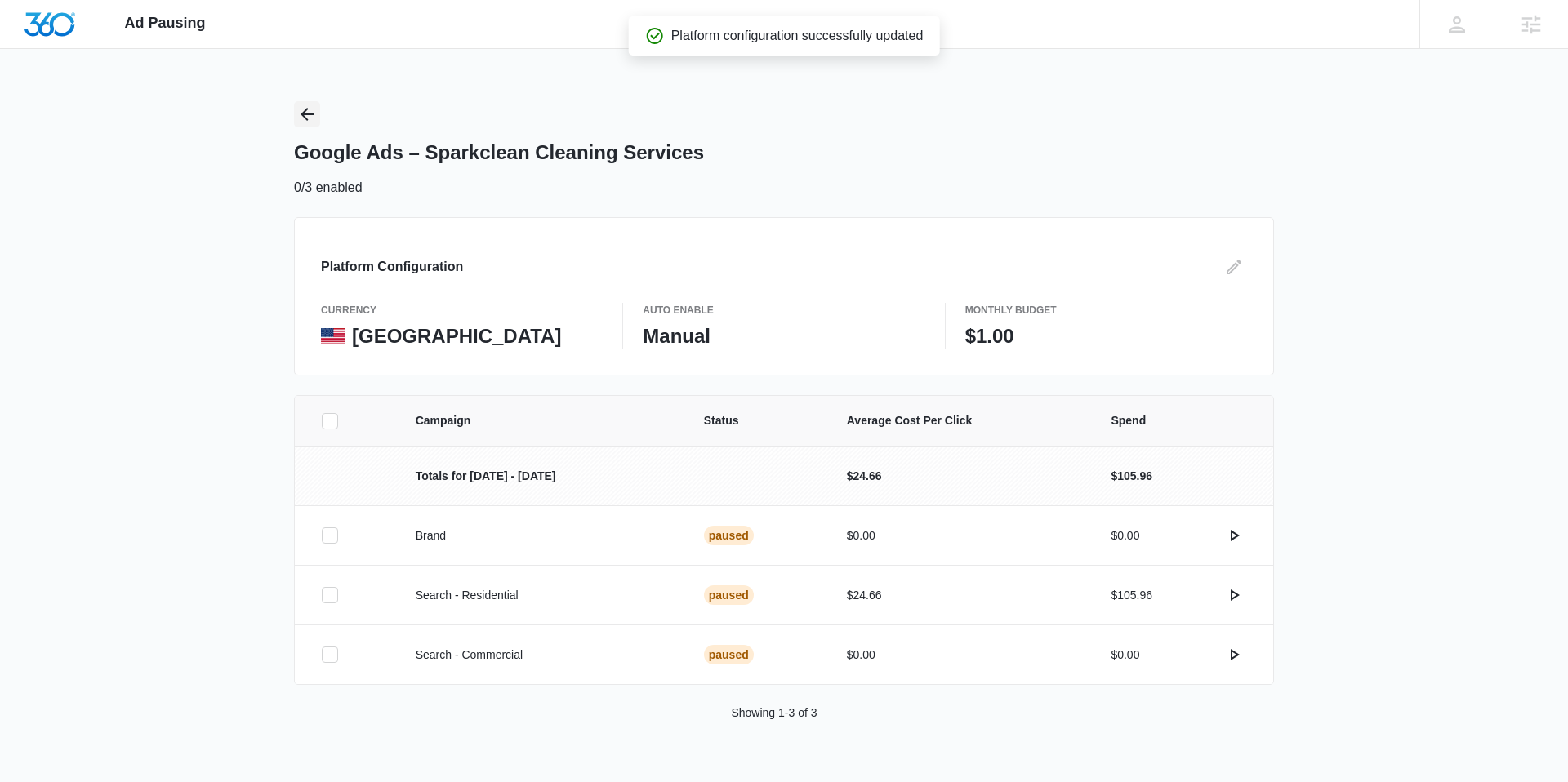
click at [312, 113] on icon "Back" at bounding box center [307, 114] width 19 height 19
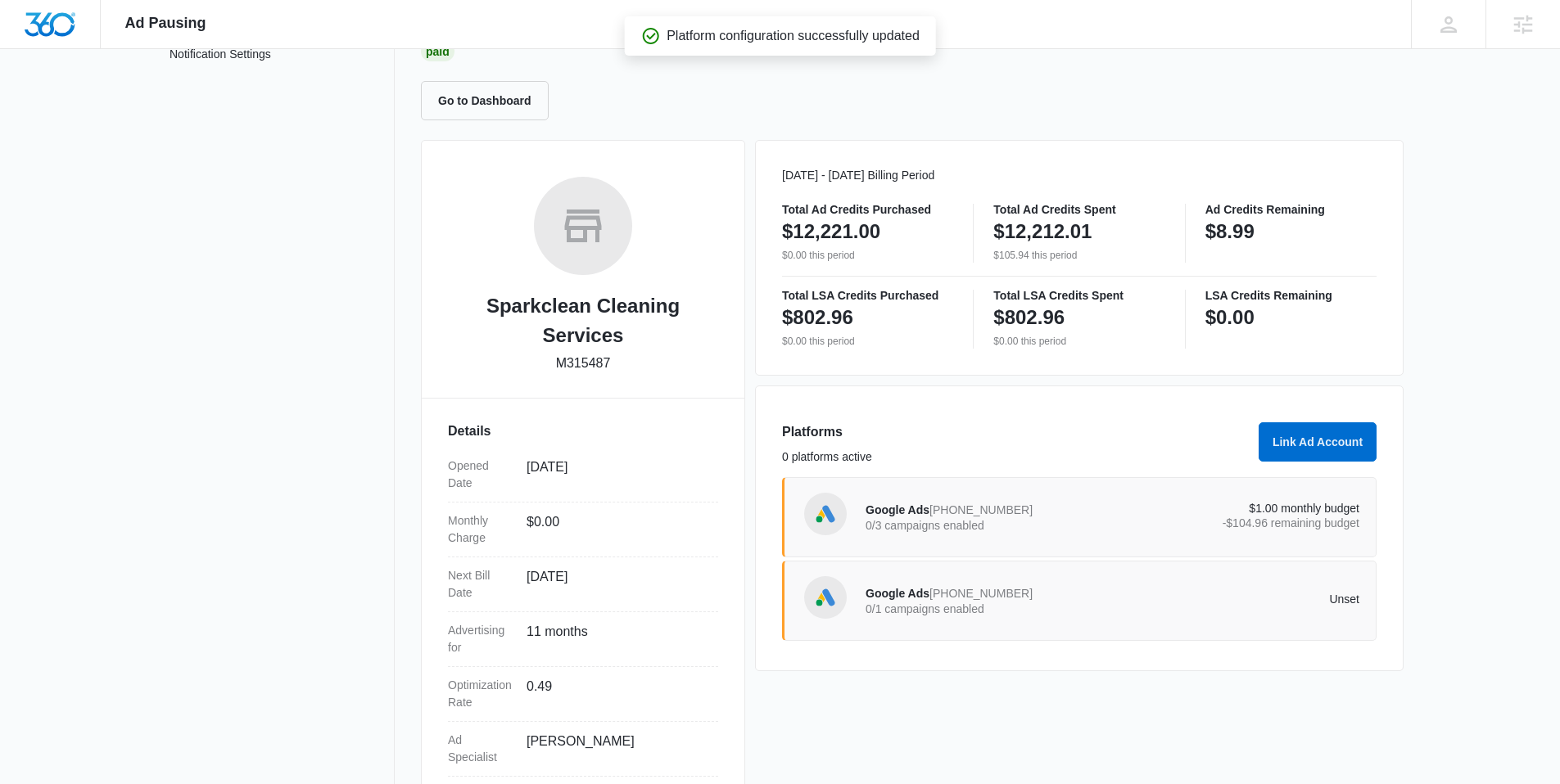
scroll to position [231, 0]
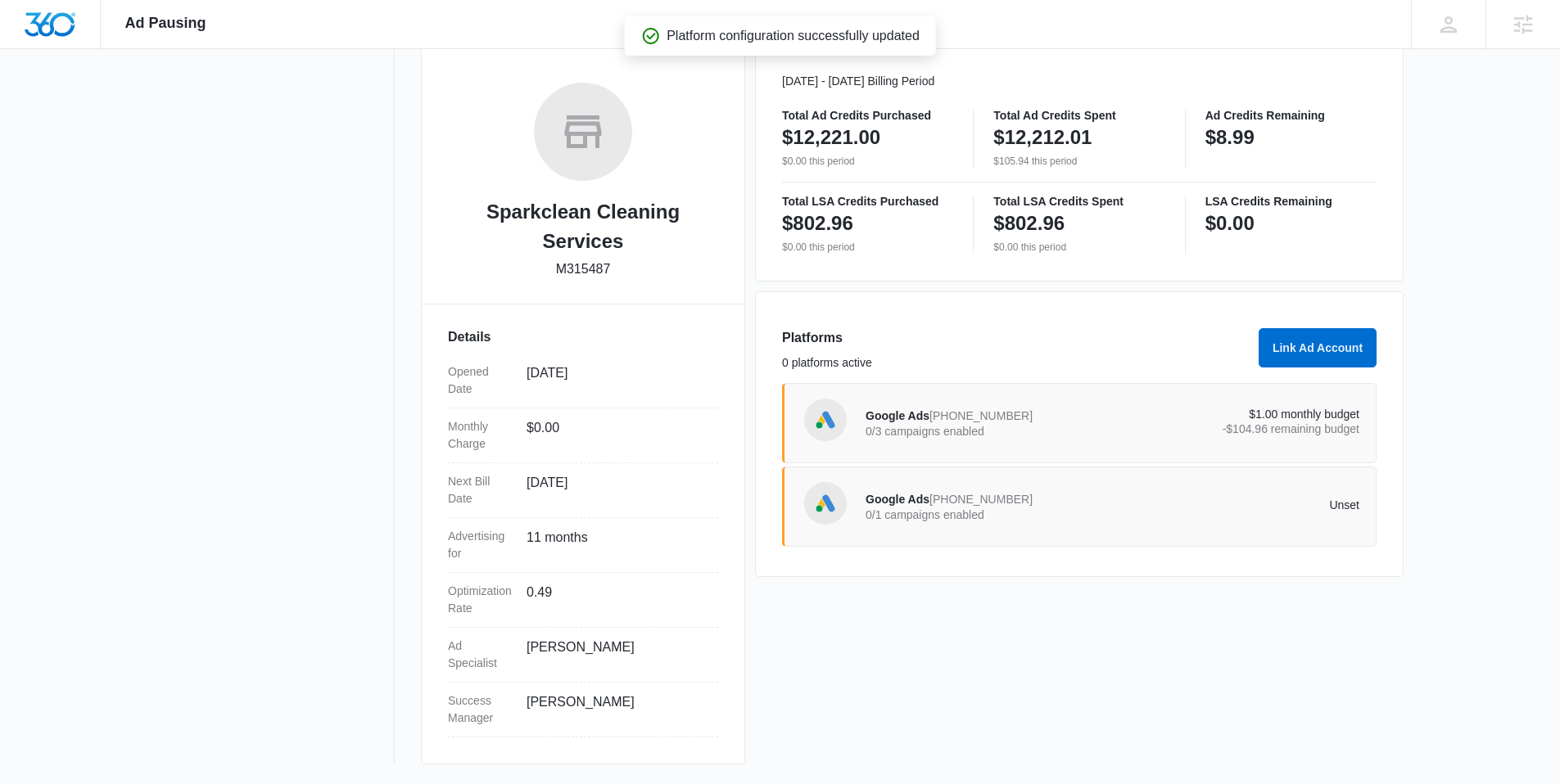
click at [1134, 523] on div "Google Ads 204-412-7845 0/1 campaigns enabled Unset" at bounding box center [1112, 506] width 494 height 45
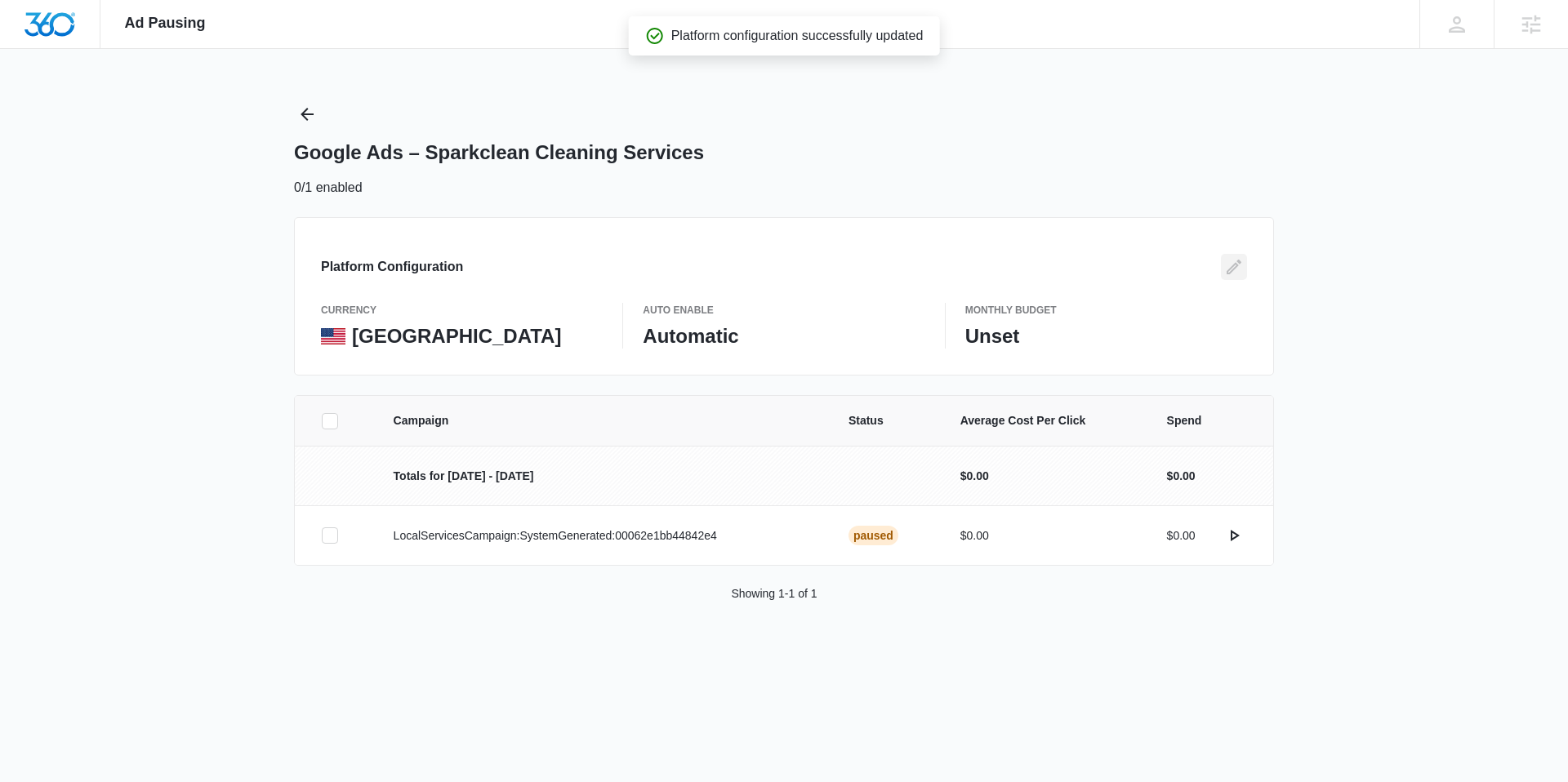
drag, startPoint x: 1241, startPoint y: 263, endPoint x: 1125, endPoint y: 284, distance: 117.9
click at [1242, 263] on icon "Edit" at bounding box center [1233, 267] width 19 height 19
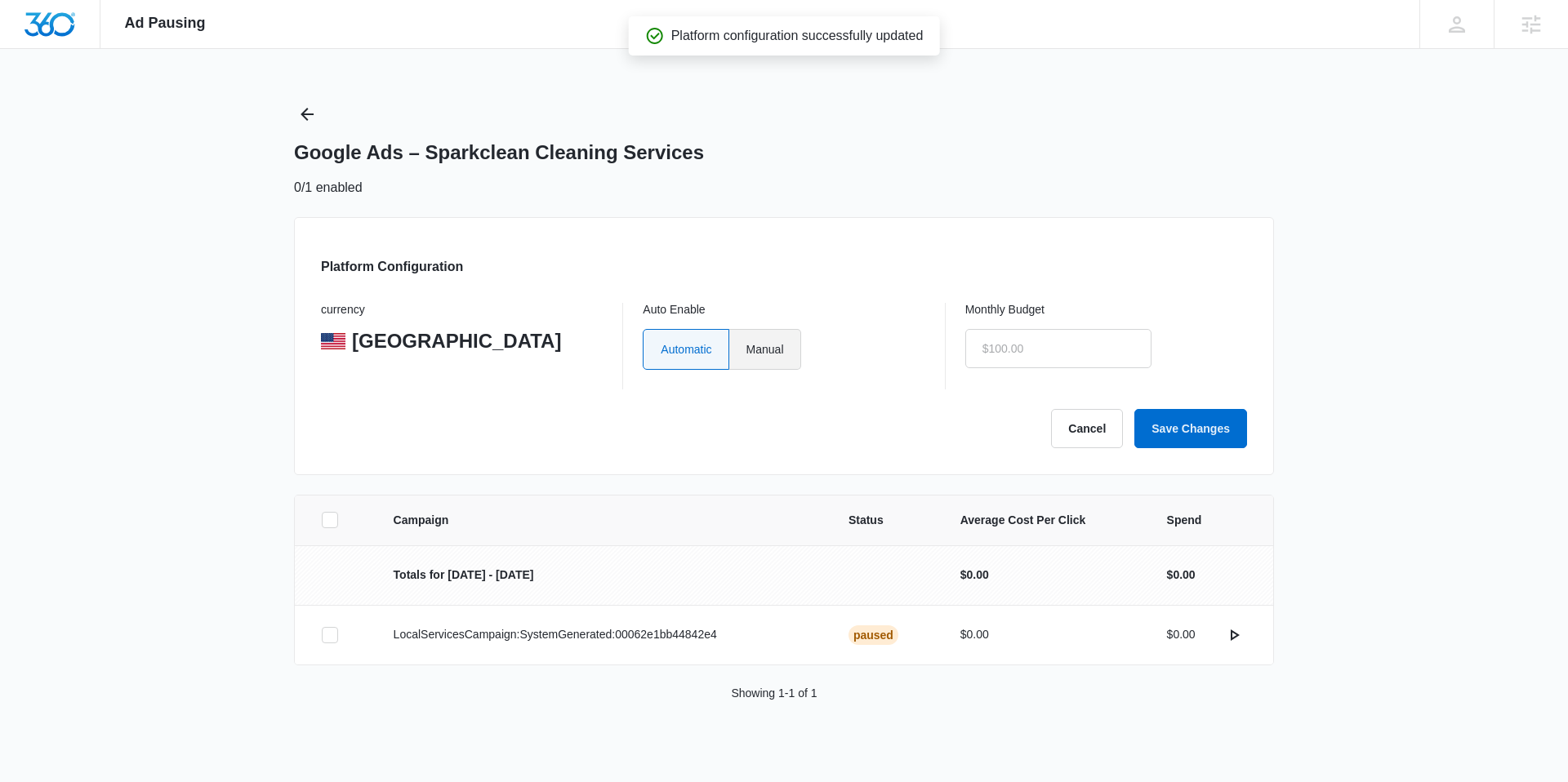
click at [780, 348] on label "Manual" at bounding box center [765, 349] width 72 height 40
click at [746, 349] on input "Manual" at bounding box center [745, 349] width 1 height 1
radio input "true"
click at [998, 357] on input "text" at bounding box center [1058, 348] width 186 height 40
drag, startPoint x: 1037, startPoint y: 352, endPoint x: 920, endPoint y: 347, distance: 117.1
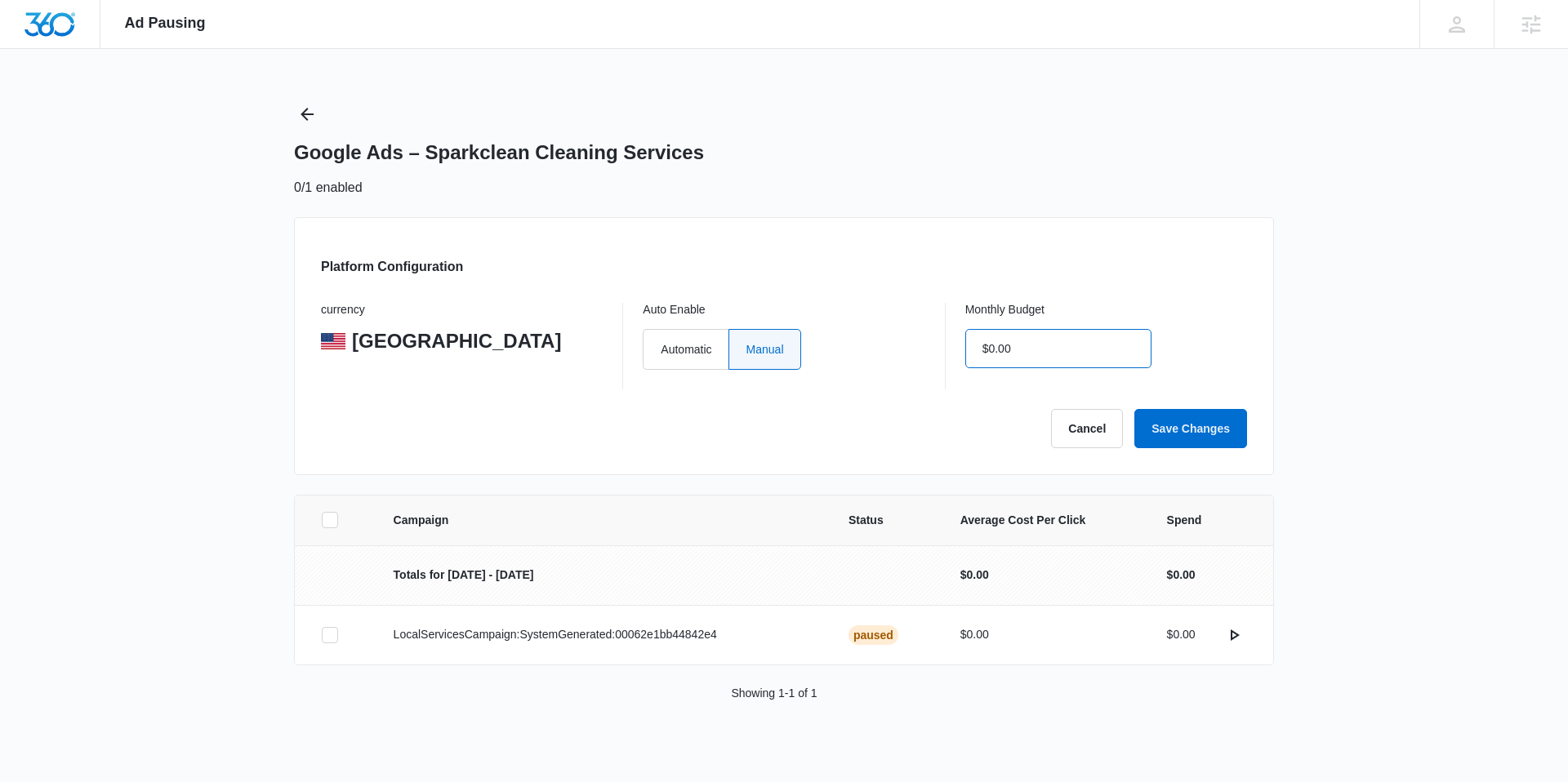
click at [913, 348] on div "currency United States Auto Enable Automatic Manual Monthly Budget $0.00" at bounding box center [784, 346] width 926 height 87
type input "$1.00"
click at [1212, 444] on button "Save Changes" at bounding box center [1190, 428] width 113 height 40
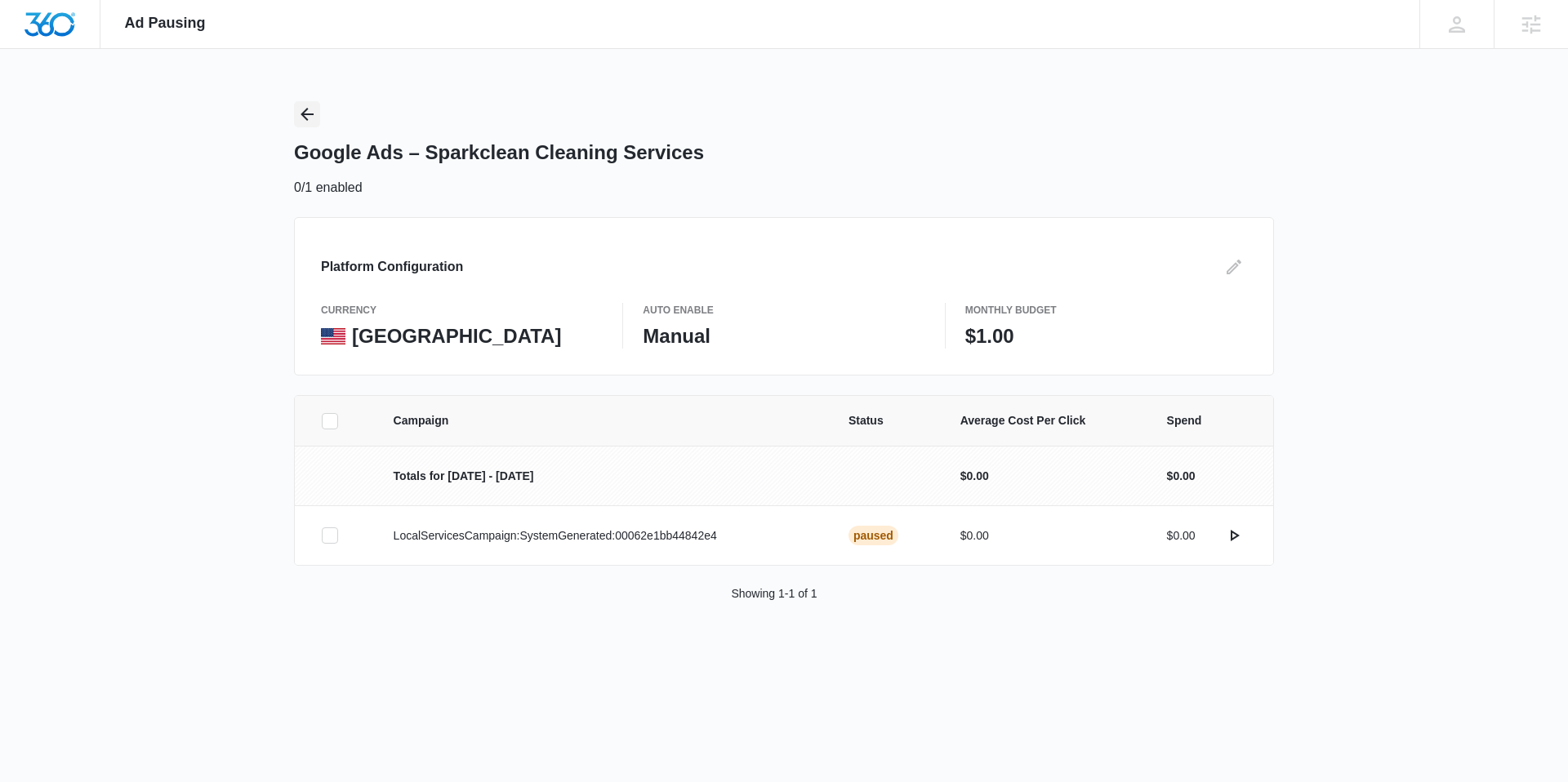
click at [308, 103] on button "Back" at bounding box center [307, 114] width 26 height 26
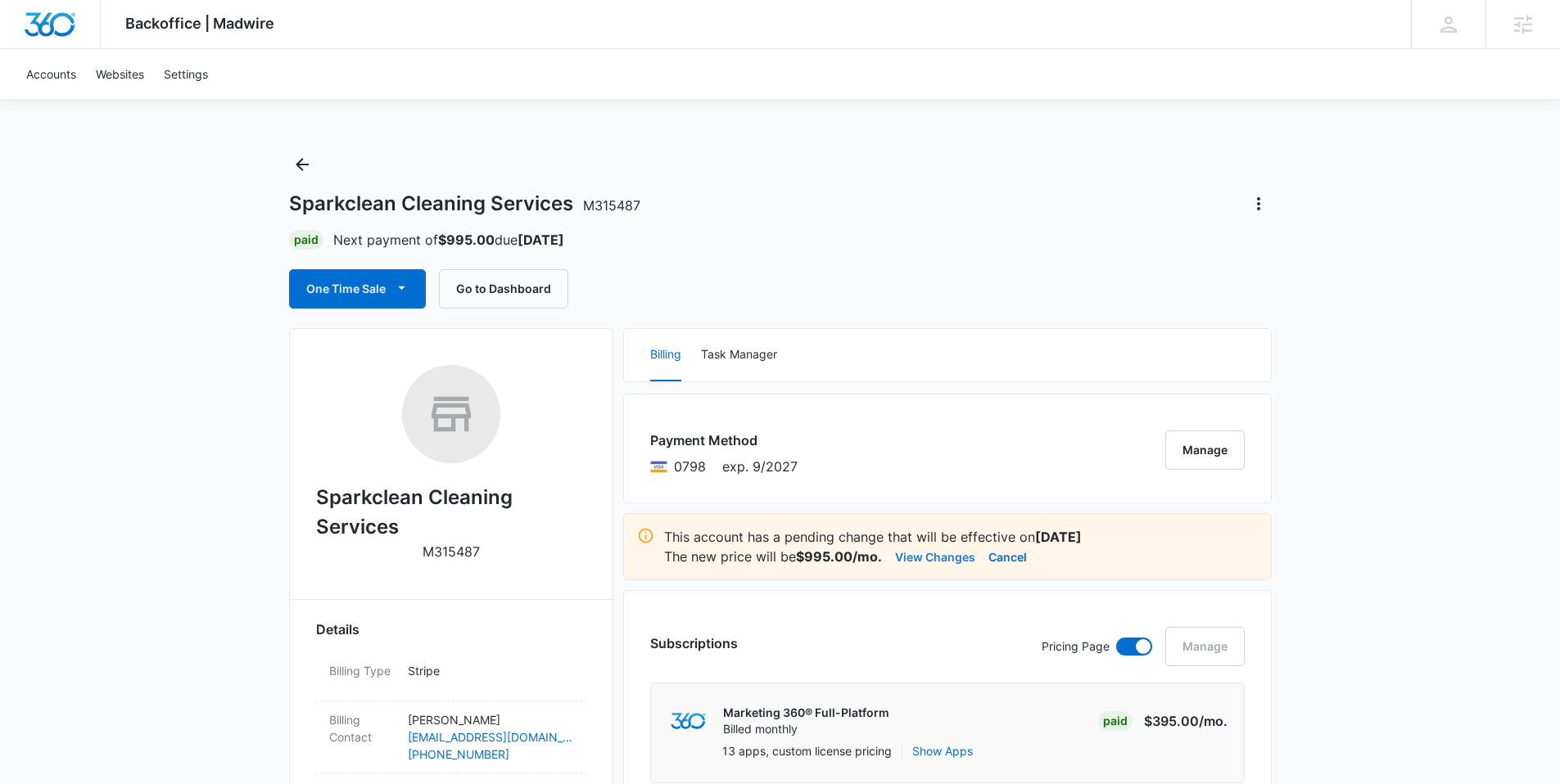
click at [948, 561] on button "View Changes" at bounding box center [934, 557] width 80 height 19
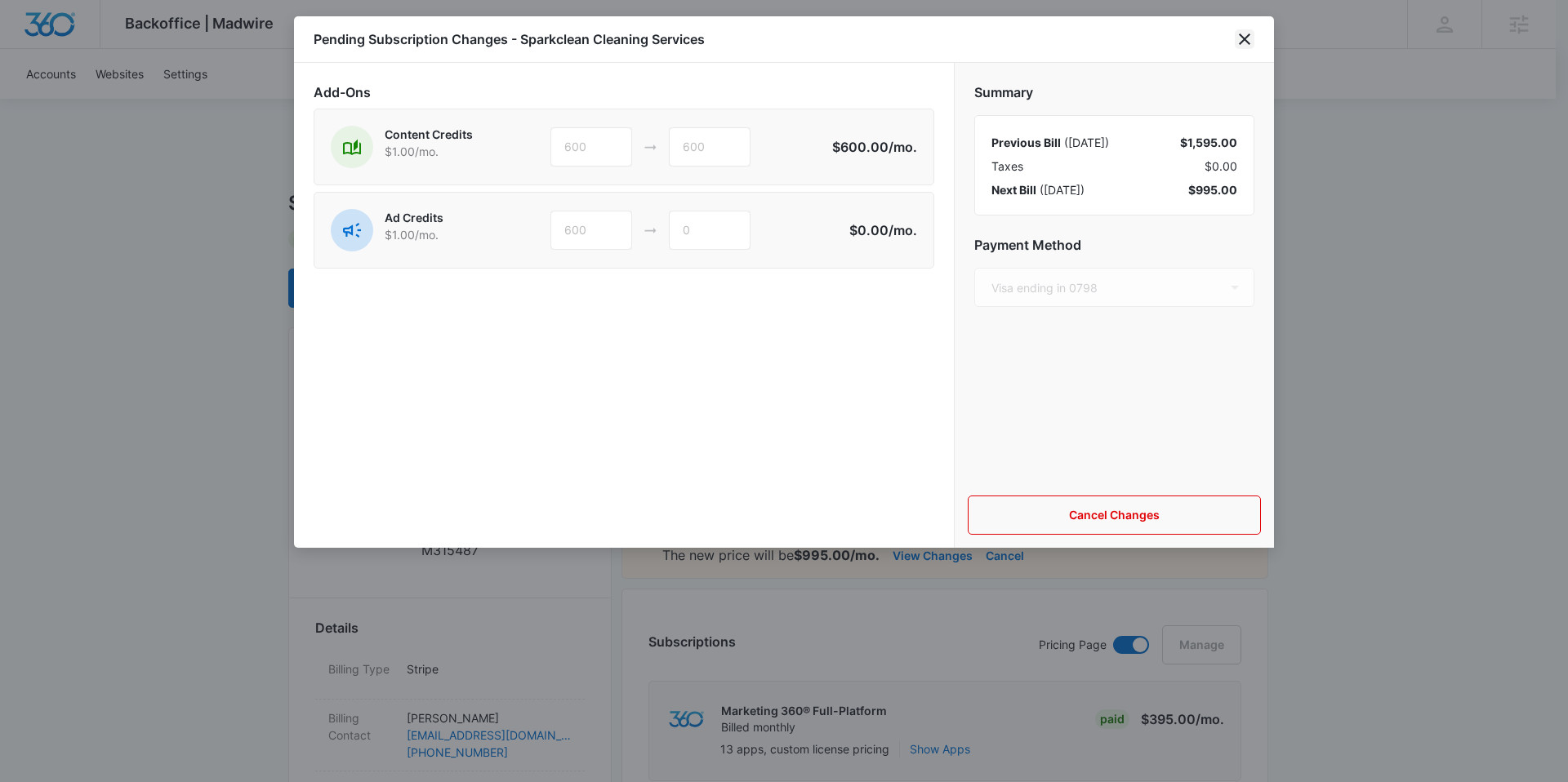
click at [1247, 40] on icon "close" at bounding box center [1244, 39] width 19 height 19
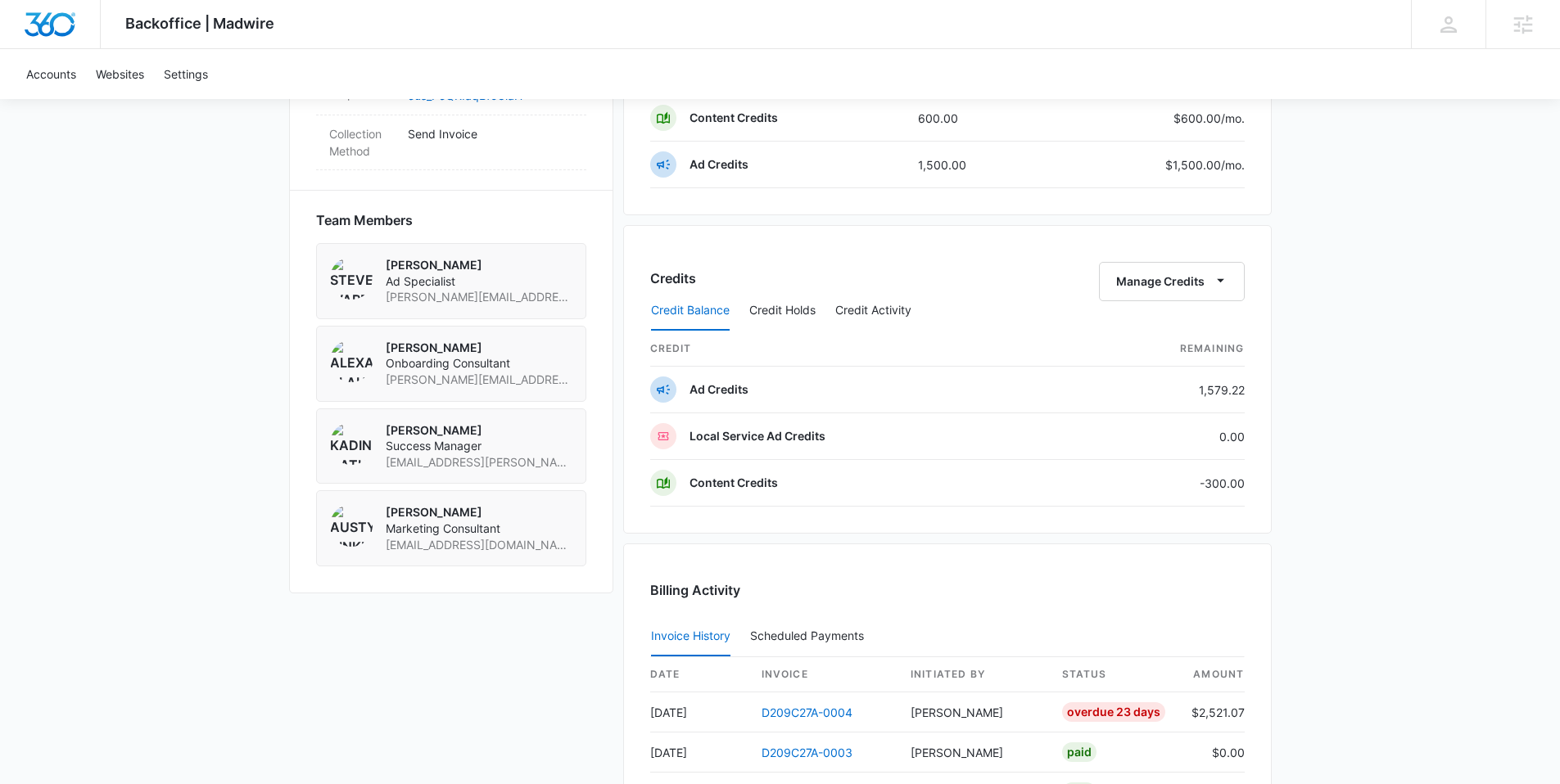
scroll to position [1265, 0]
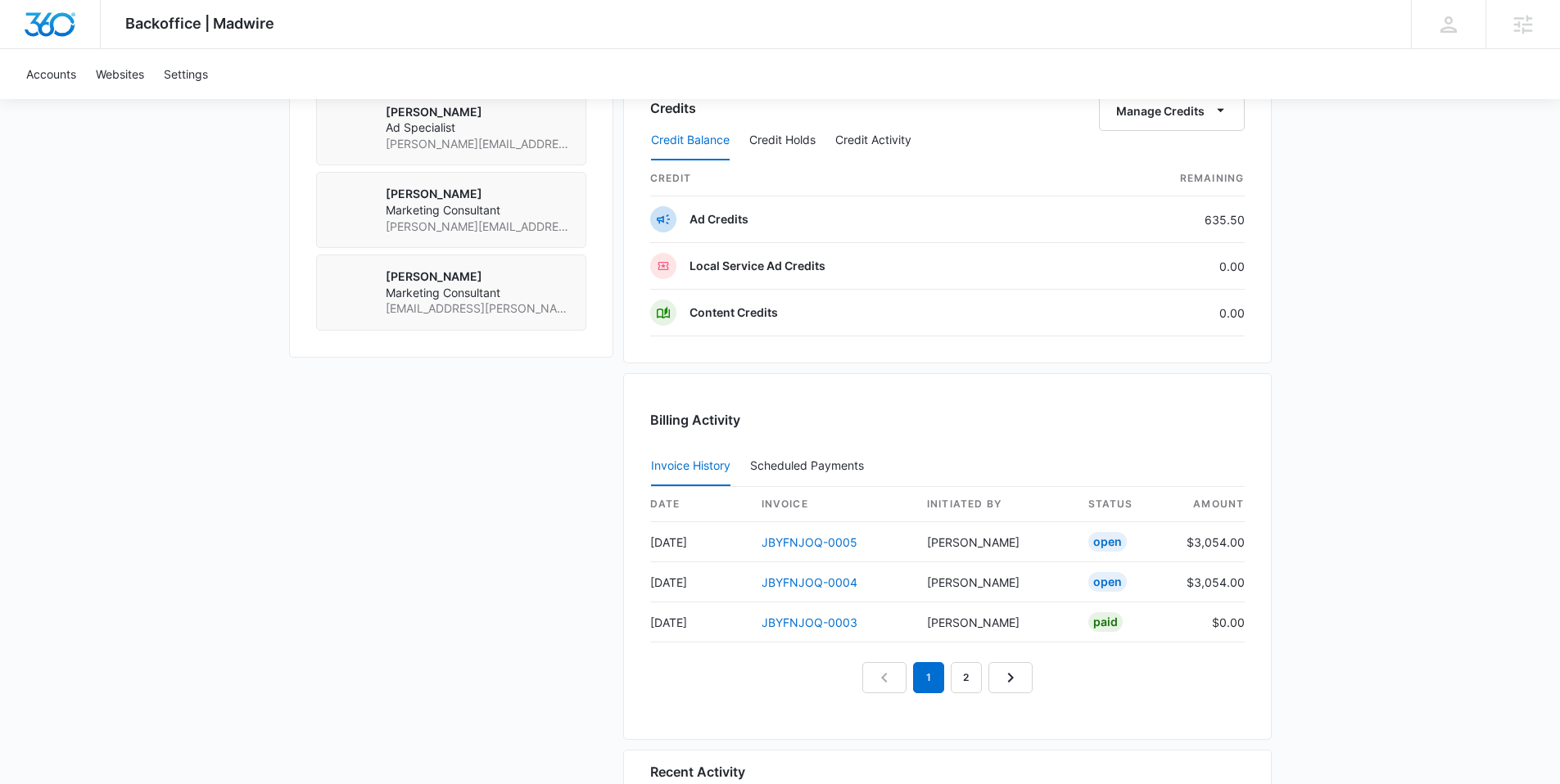
scroll to position [1605, 0]
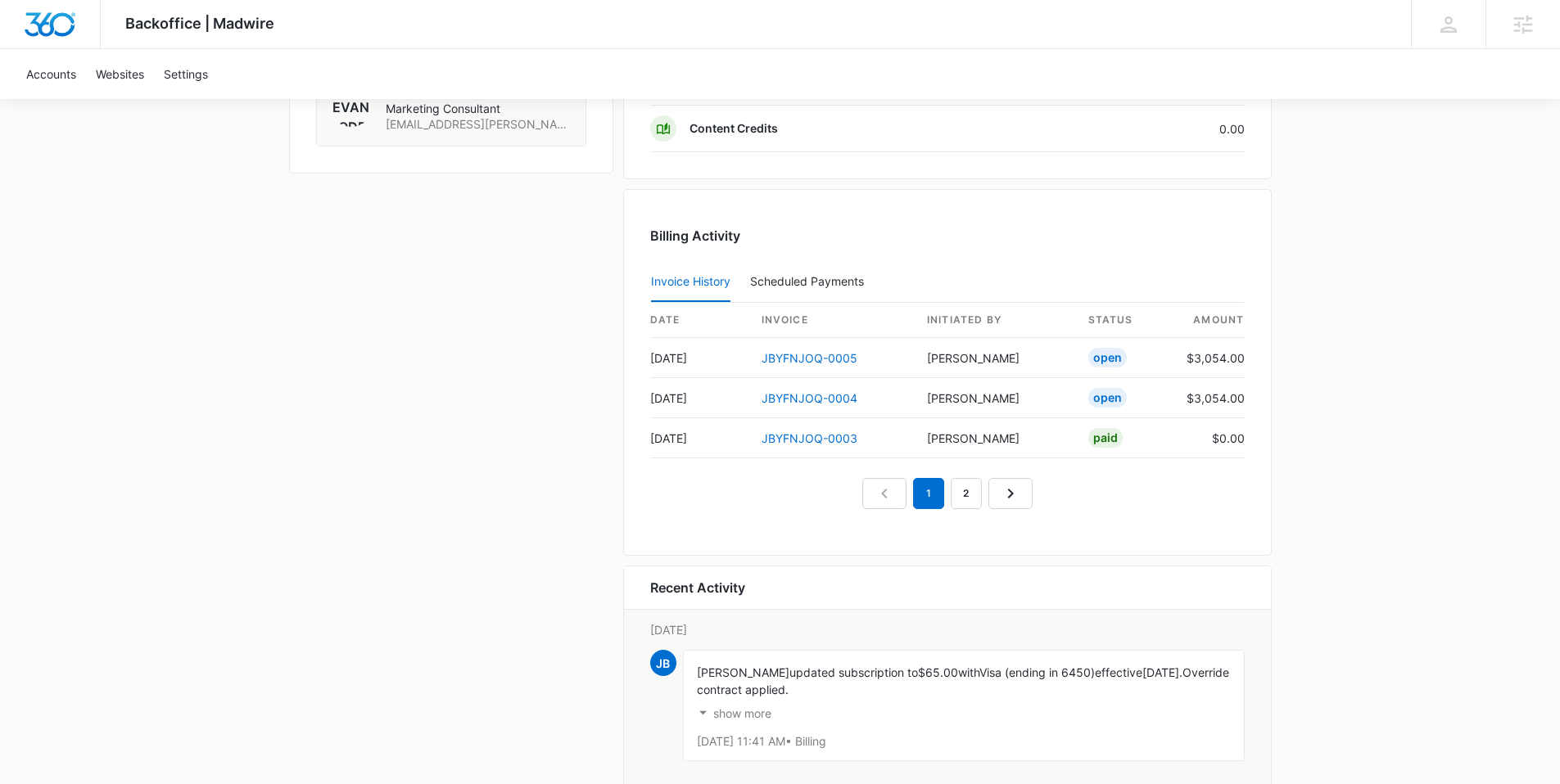
click at [1225, 310] on th "amount" at bounding box center [1209, 320] width 72 height 35
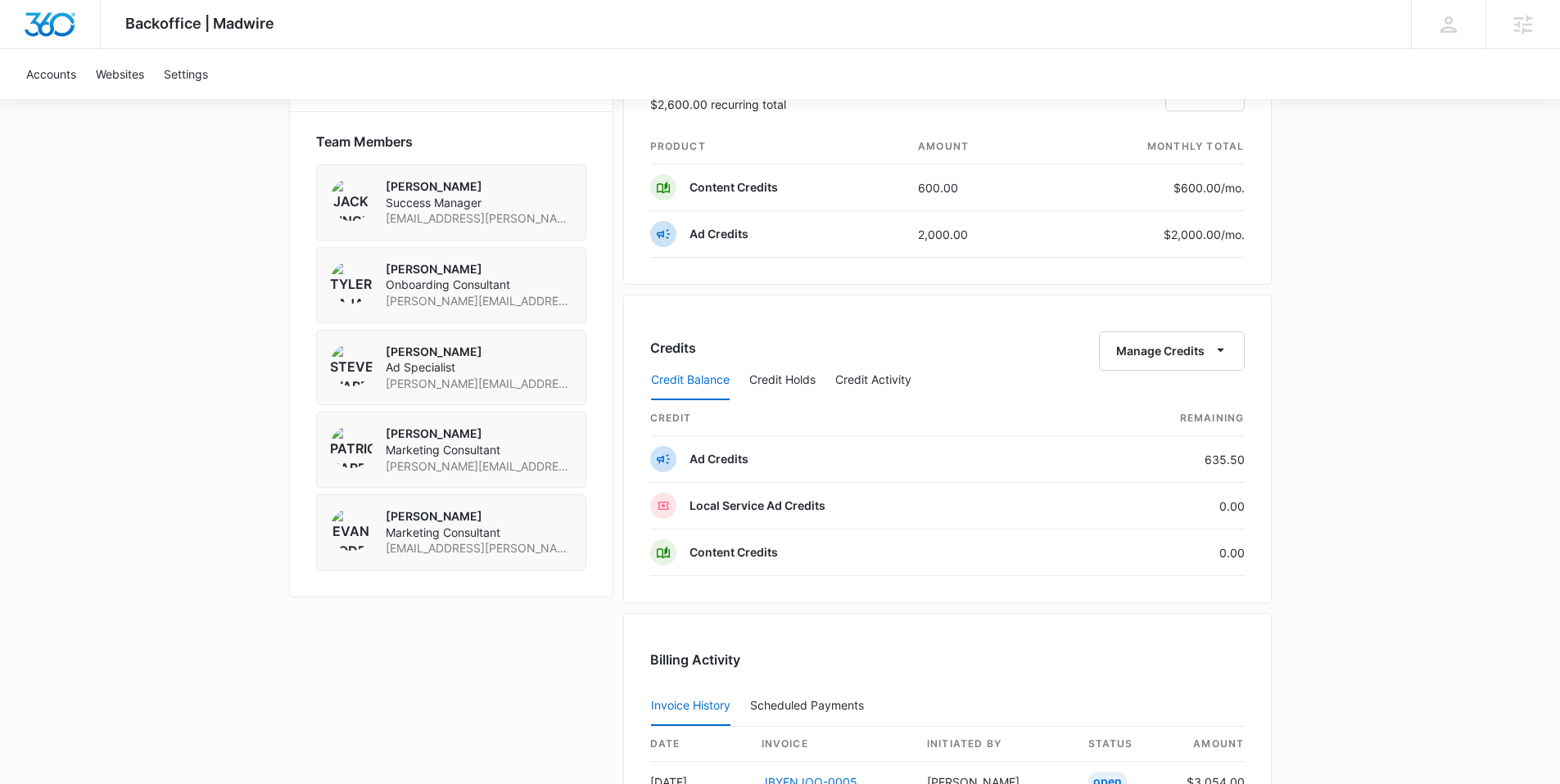
click at [1360, 347] on div "Backoffice | Madwire Apps Settings SW Steven Warren steven.warren@madwire.com M…" at bounding box center [780, 57] width 1560 height 2470
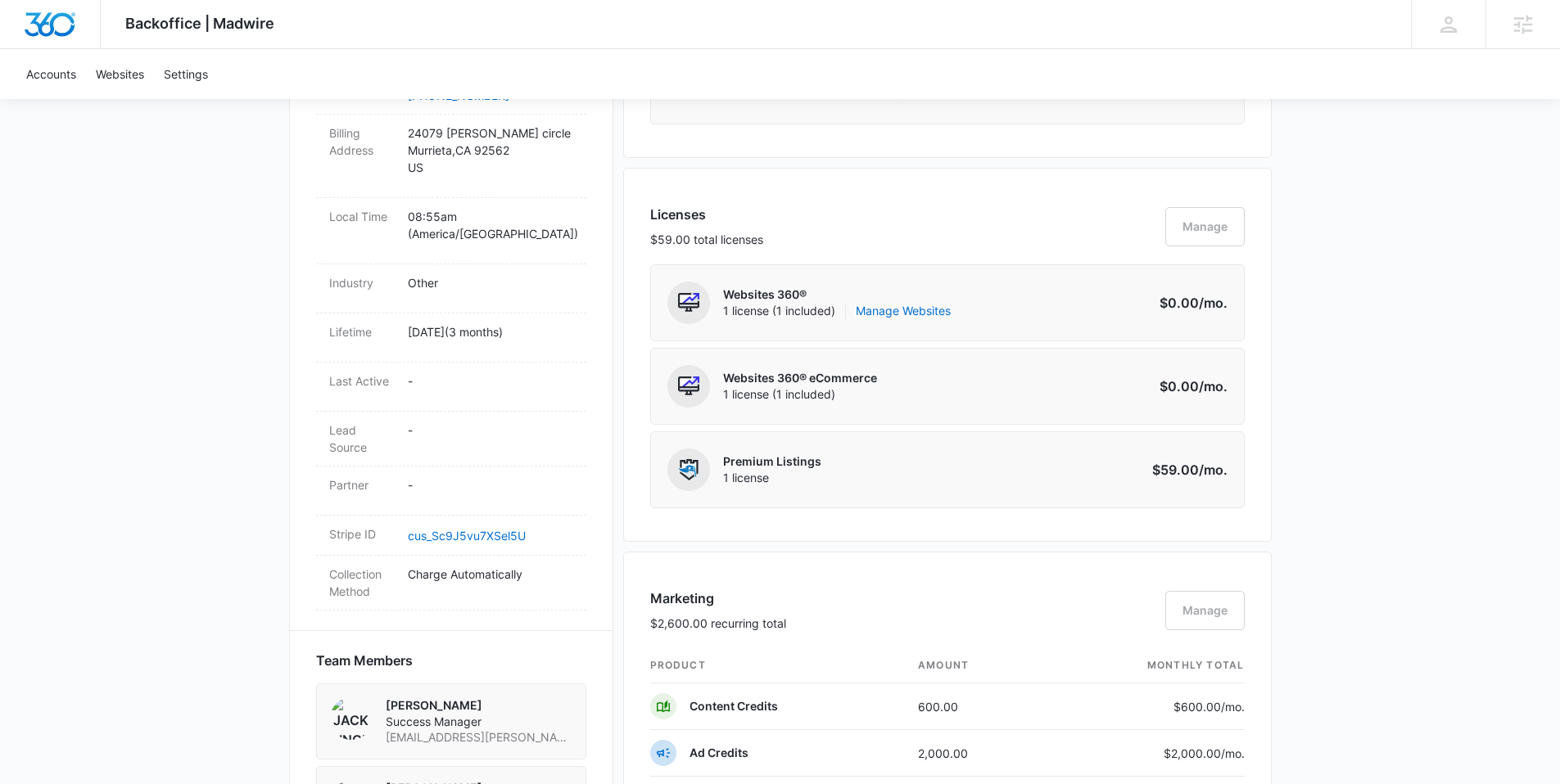
scroll to position [0, 0]
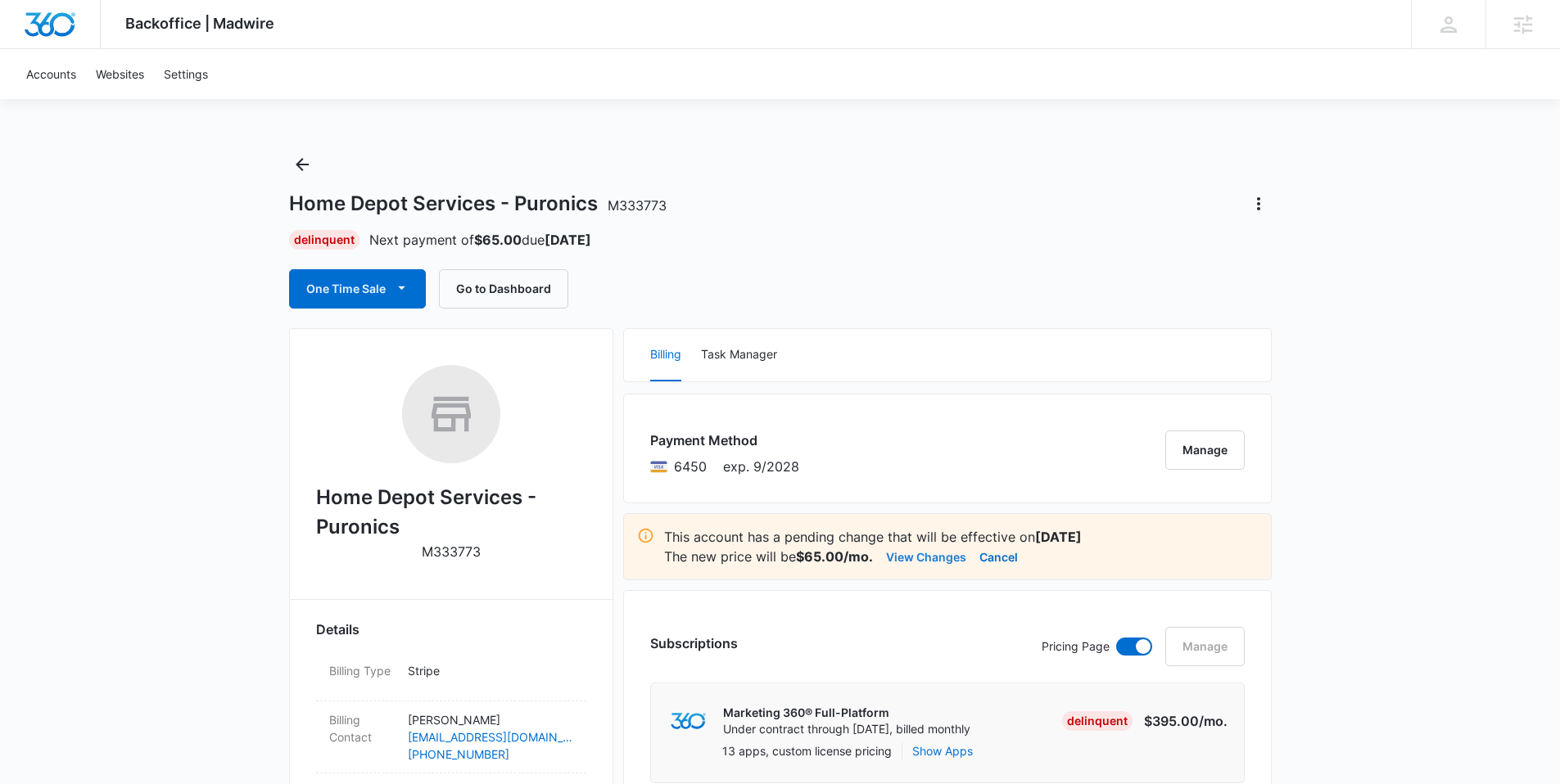
click at [922, 555] on button "View Changes" at bounding box center [926, 557] width 80 height 19
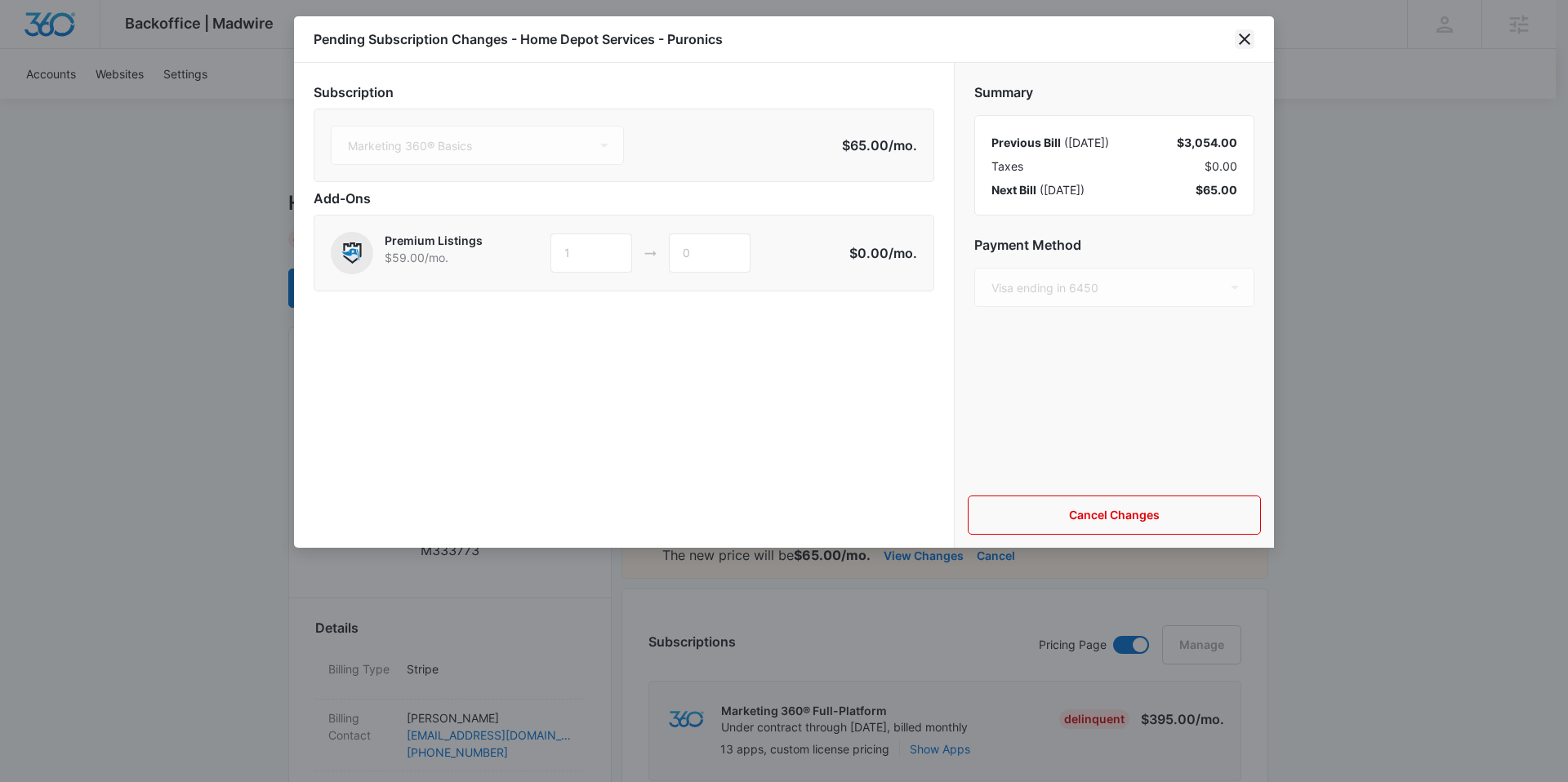
click at [1248, 41] on icon "close" at bounding box center [1244, 40] width 12 height 12
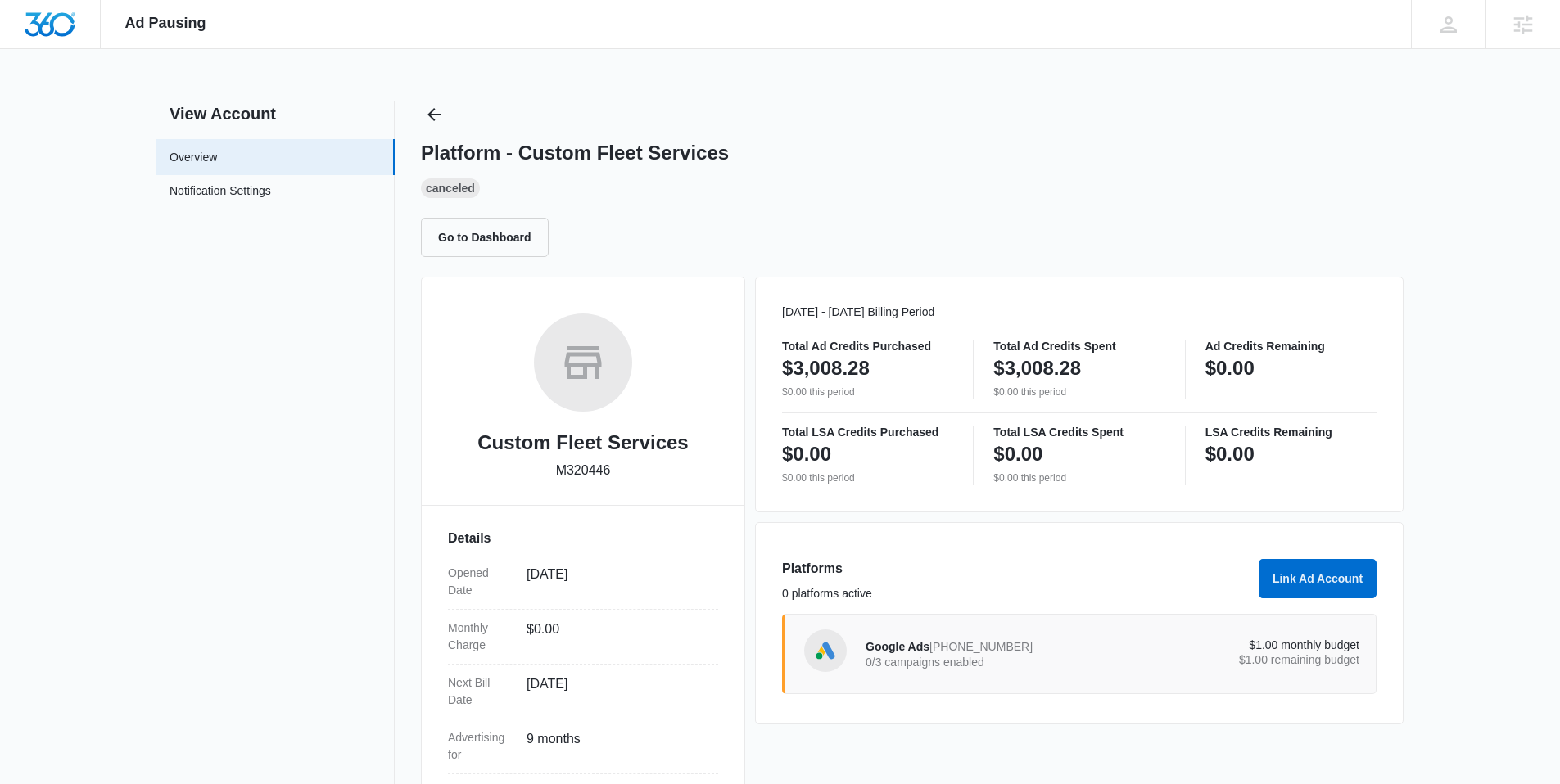
click at [1048, 670] on div "Google Ads 959-645-6141 0/3 campaigns enabled" at bounding box center [989, 654] width 248 height 35
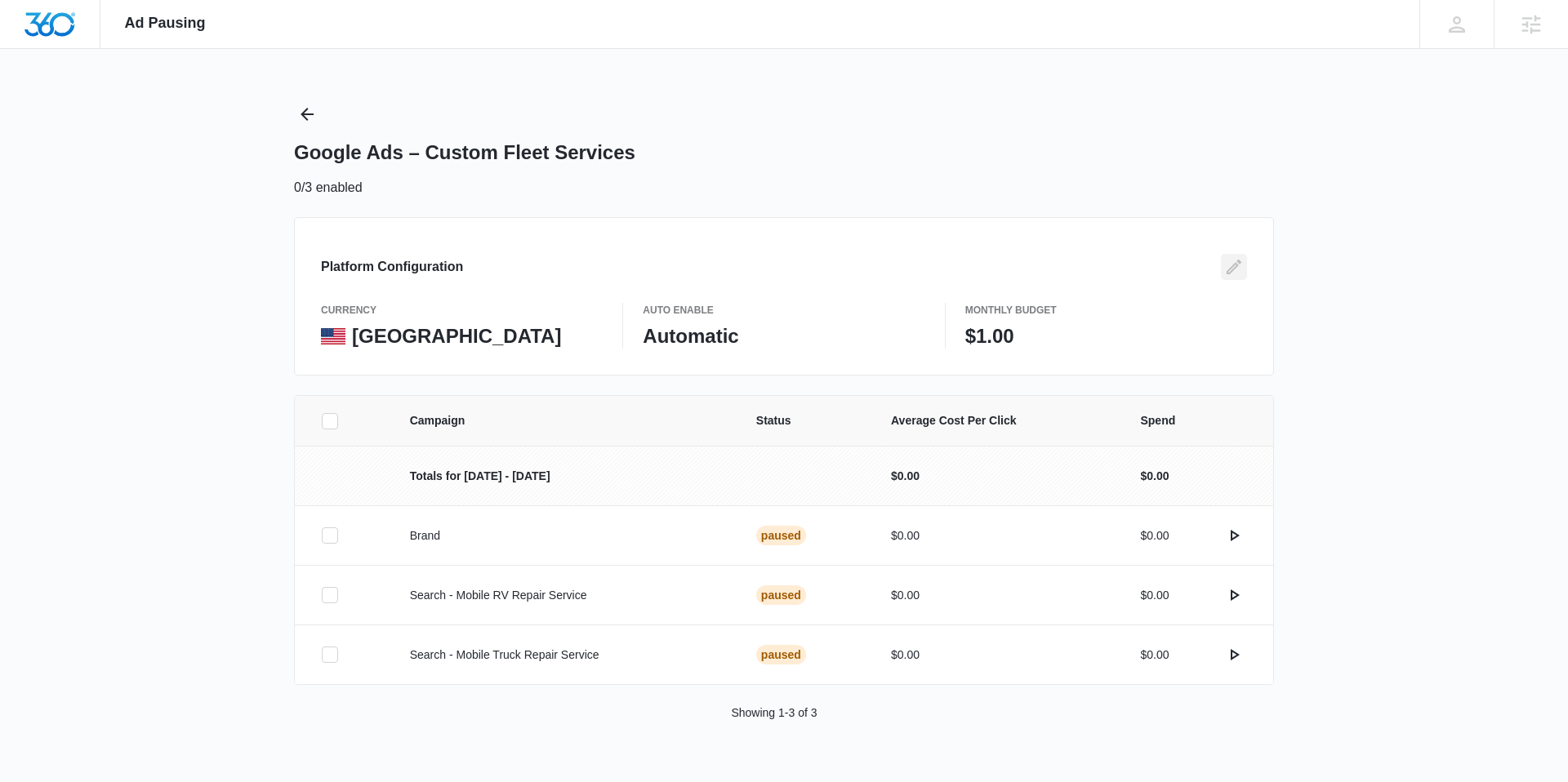
drag, startPoint x: 1234, startPoint y: 266, endPoint x: 1203, endPoint y: 269, distance: 31.1
click at [1234, 266] on icon "Edit" at bounding box center [1233, 267] width 19 height 19
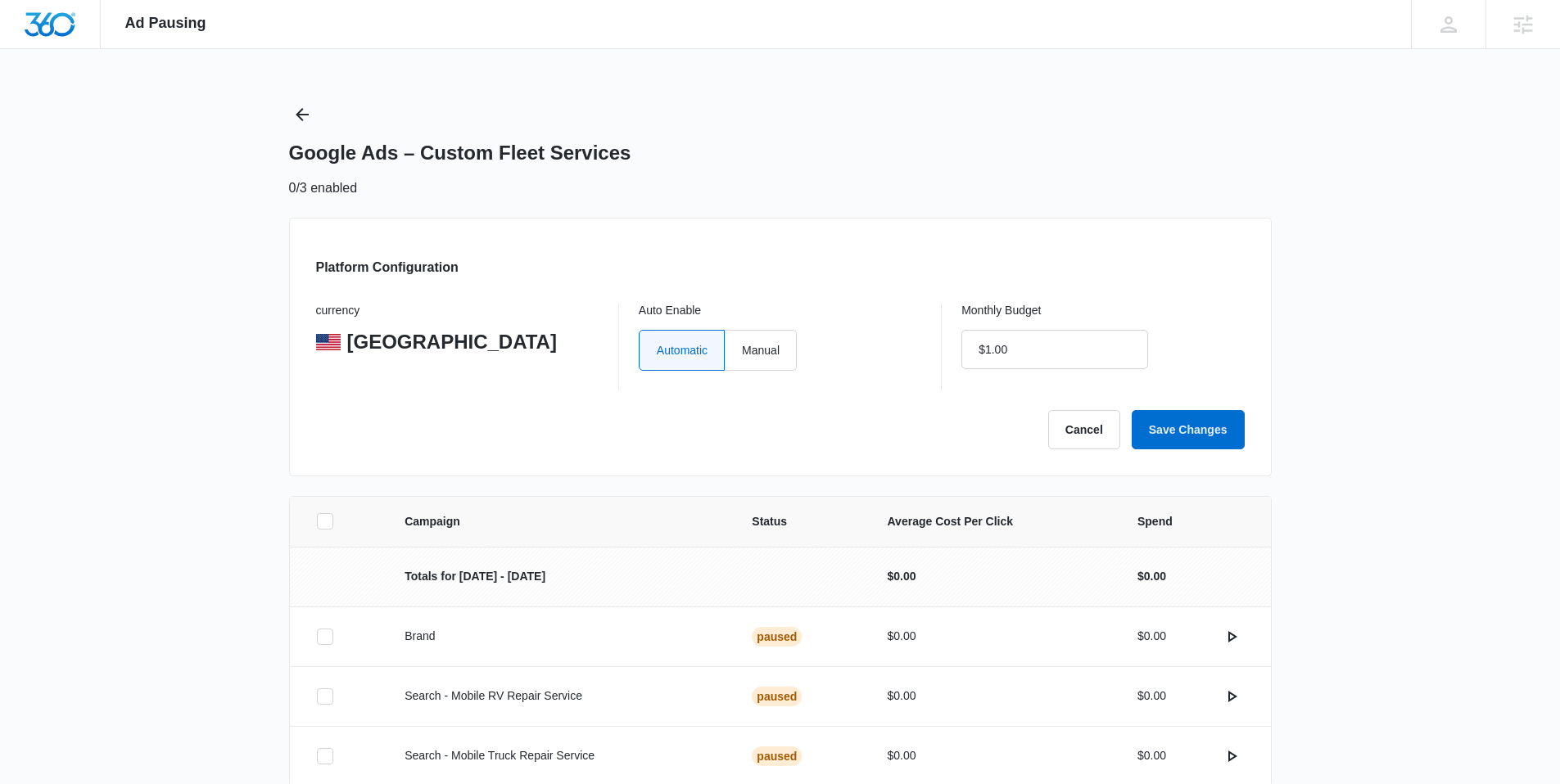
drag, startPoint x: 796, startPoint y: 343, endPoint x: 931, endPoint y: 366, distance: 136.9
click at [796, 343] on label "Manual" at bounding box center [760, 350] width 73 height 41
click at [742, 350] on input "Manual" at bounding box center [741, 350] width 1 height 1
radio input "true"
click at [1077, 350] on input "$1.00" at bounding box center [1054, 349] width 187 height 40
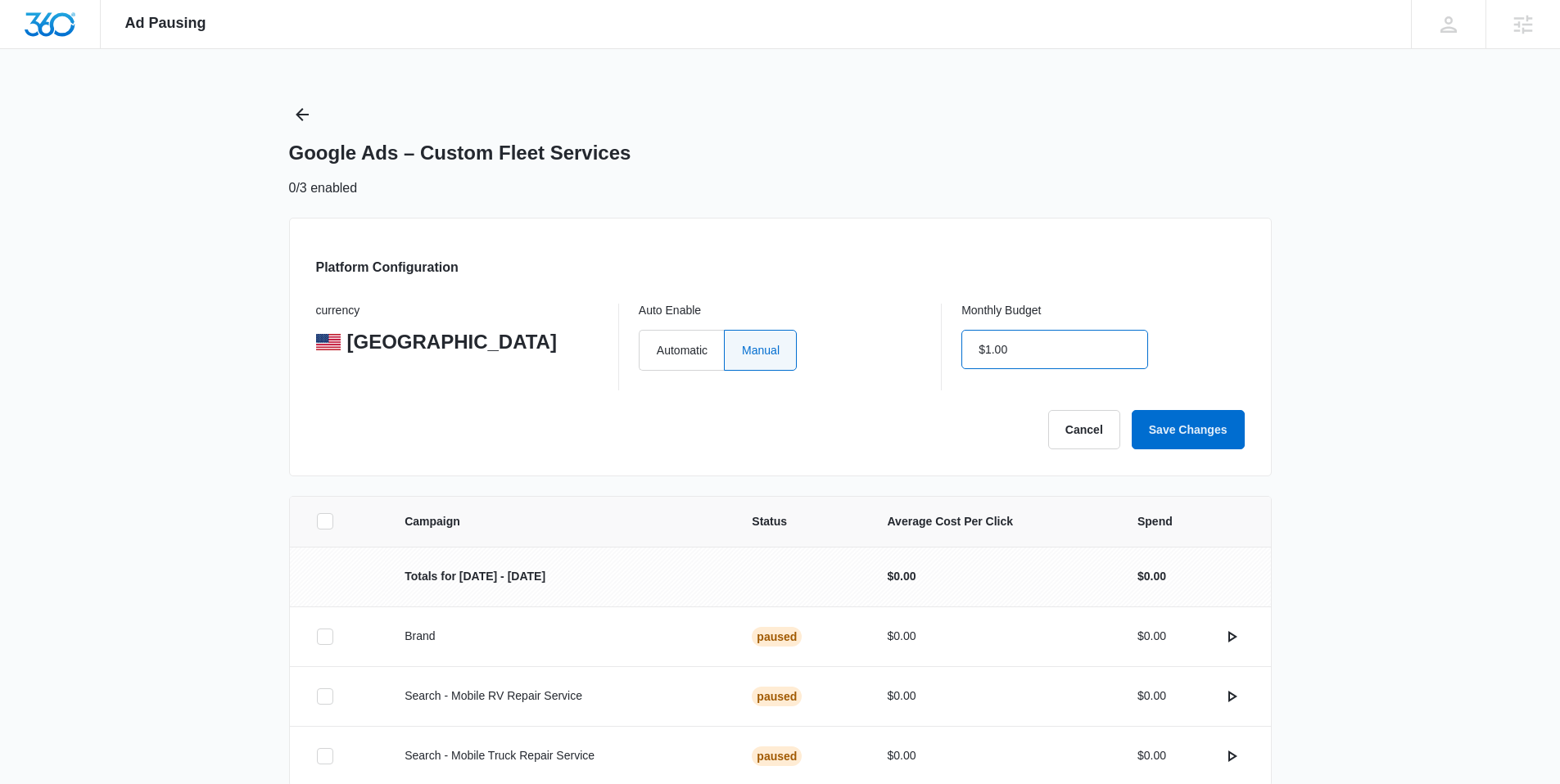
type input "$1.00"
click at [1216, 425] on button "Save Changes" at bounding box center [1188, 429] width 113 height 40
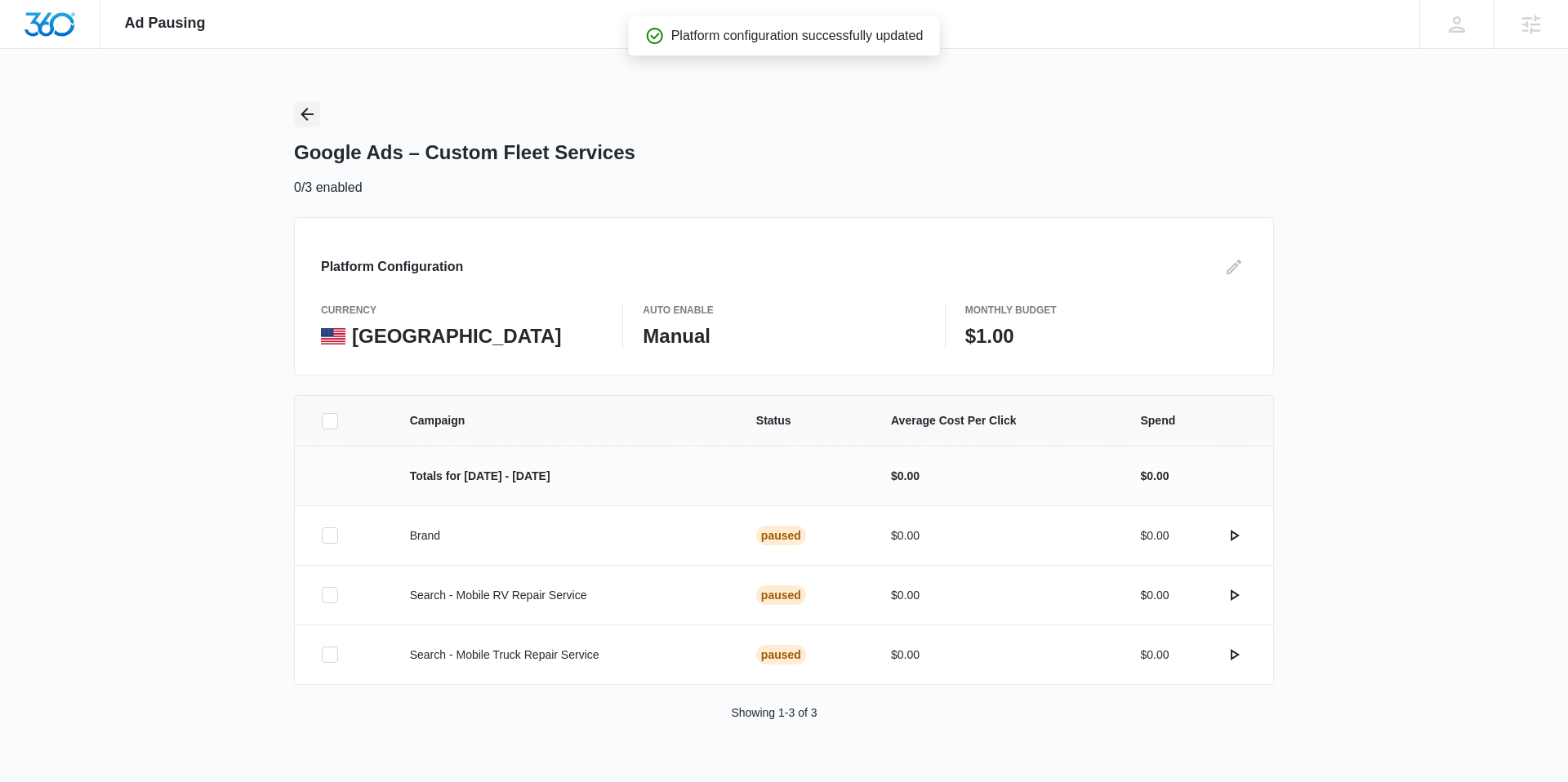
click at [313, 110] on icon "Back" at bounding box center [307, 114] width 19 height 19
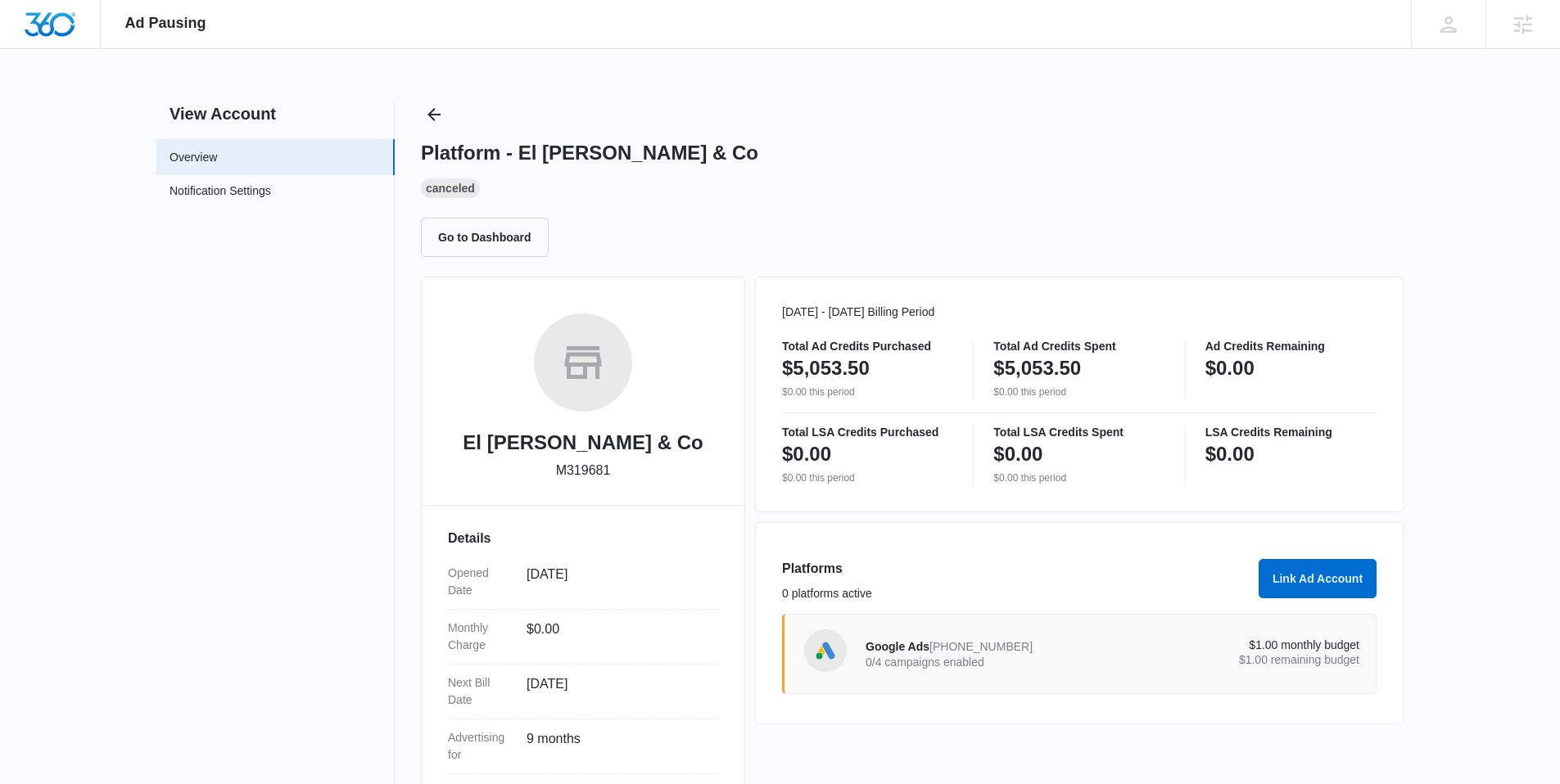
click at [1138, 641] on p "$1.00 monthly budget" at bounding box center [1237, 645] width 248 height 12
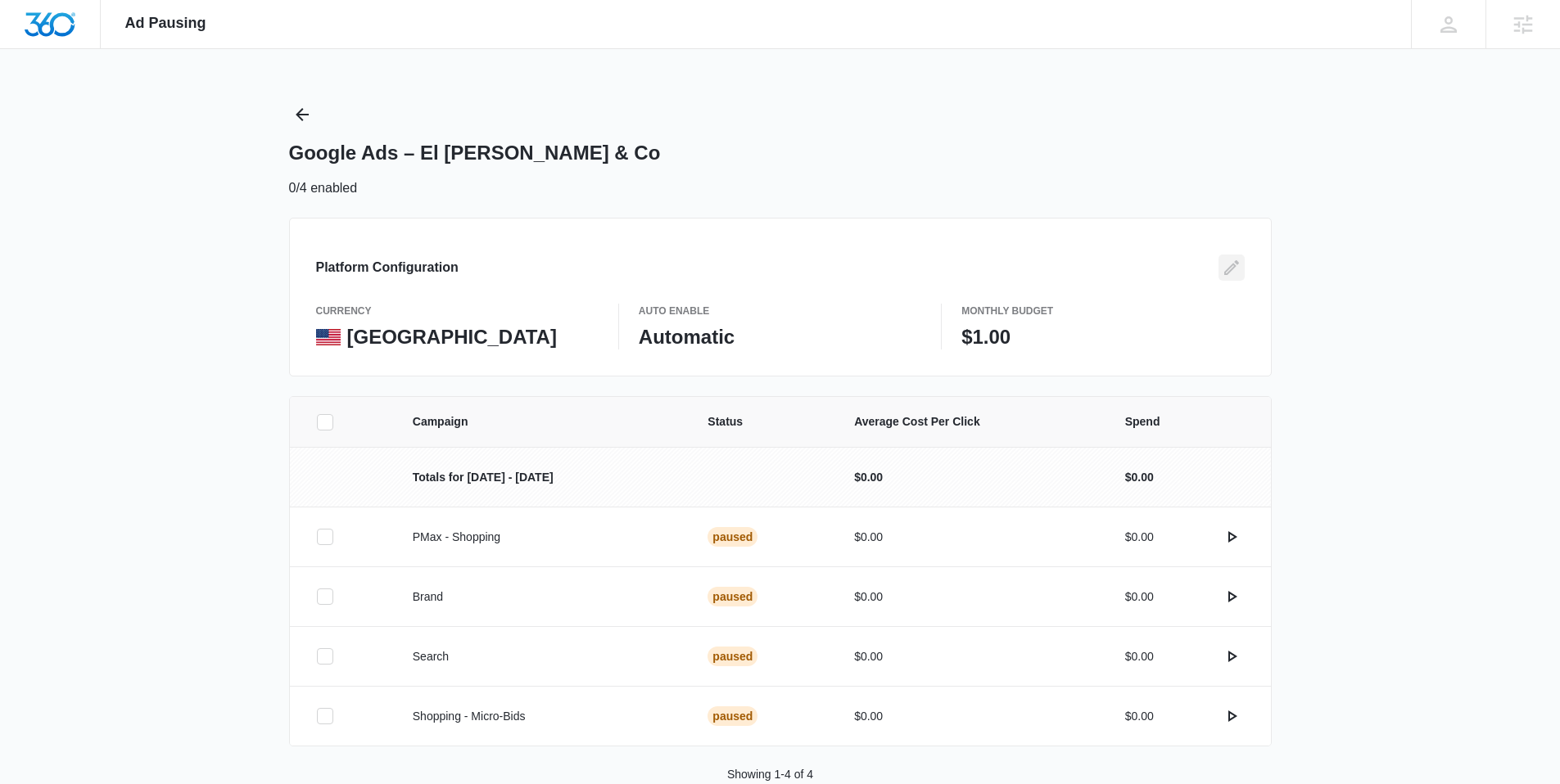
click at [1230, 269] on icon "Edit" at bounding box center [1231, 267] width 15 height 15
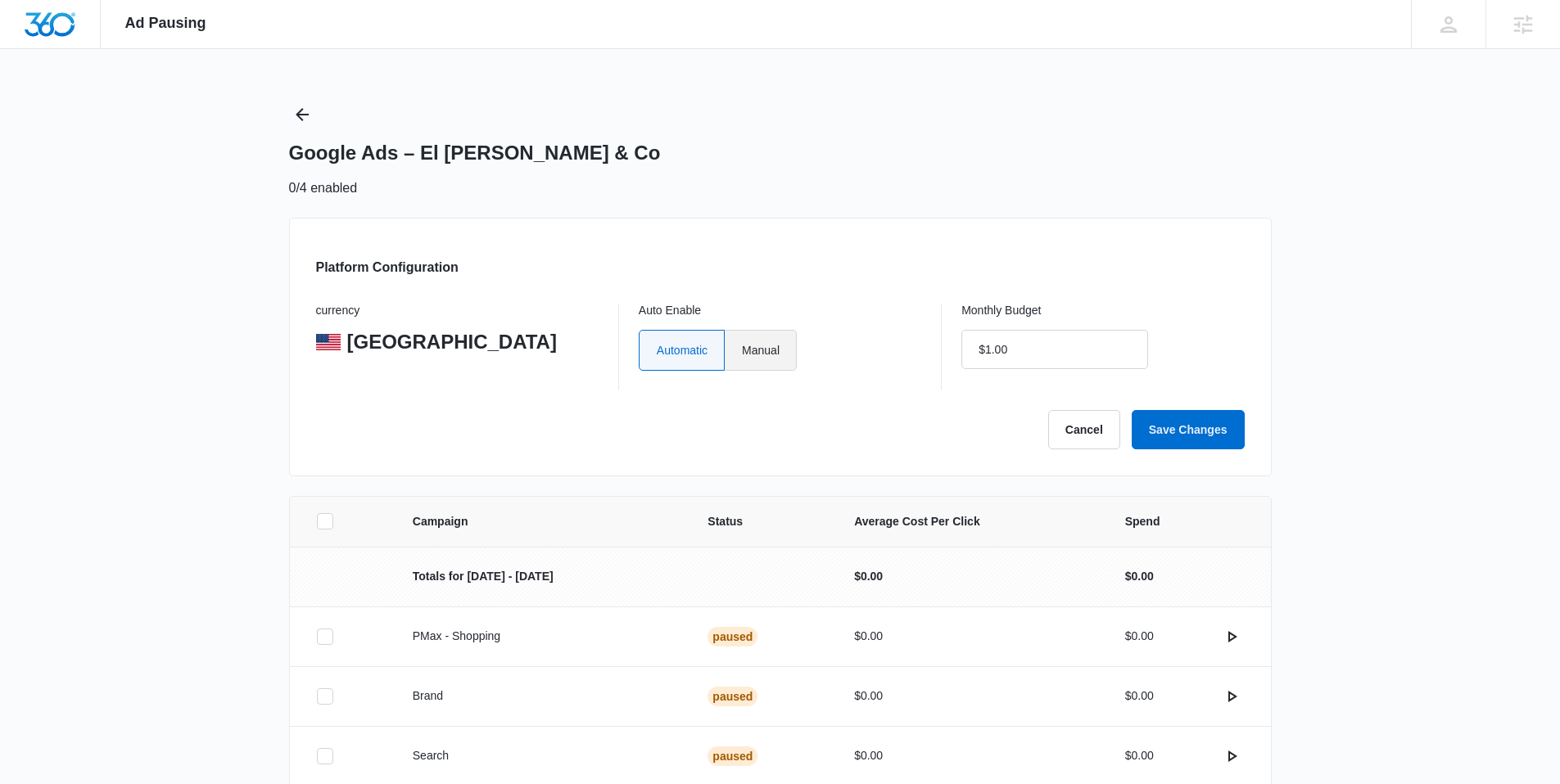
click at [767, 358] on label "Manual" at bounding box center [760, 350] width 73 height 41
click at [742, 350] on input "Manual" at bounding box center [741, 350] width 1 height 1
radio input "true"
click at [1049, 363] on input "$1.00" at bounding box center [1054, 349] width 187 height 40
type input "$1.00"
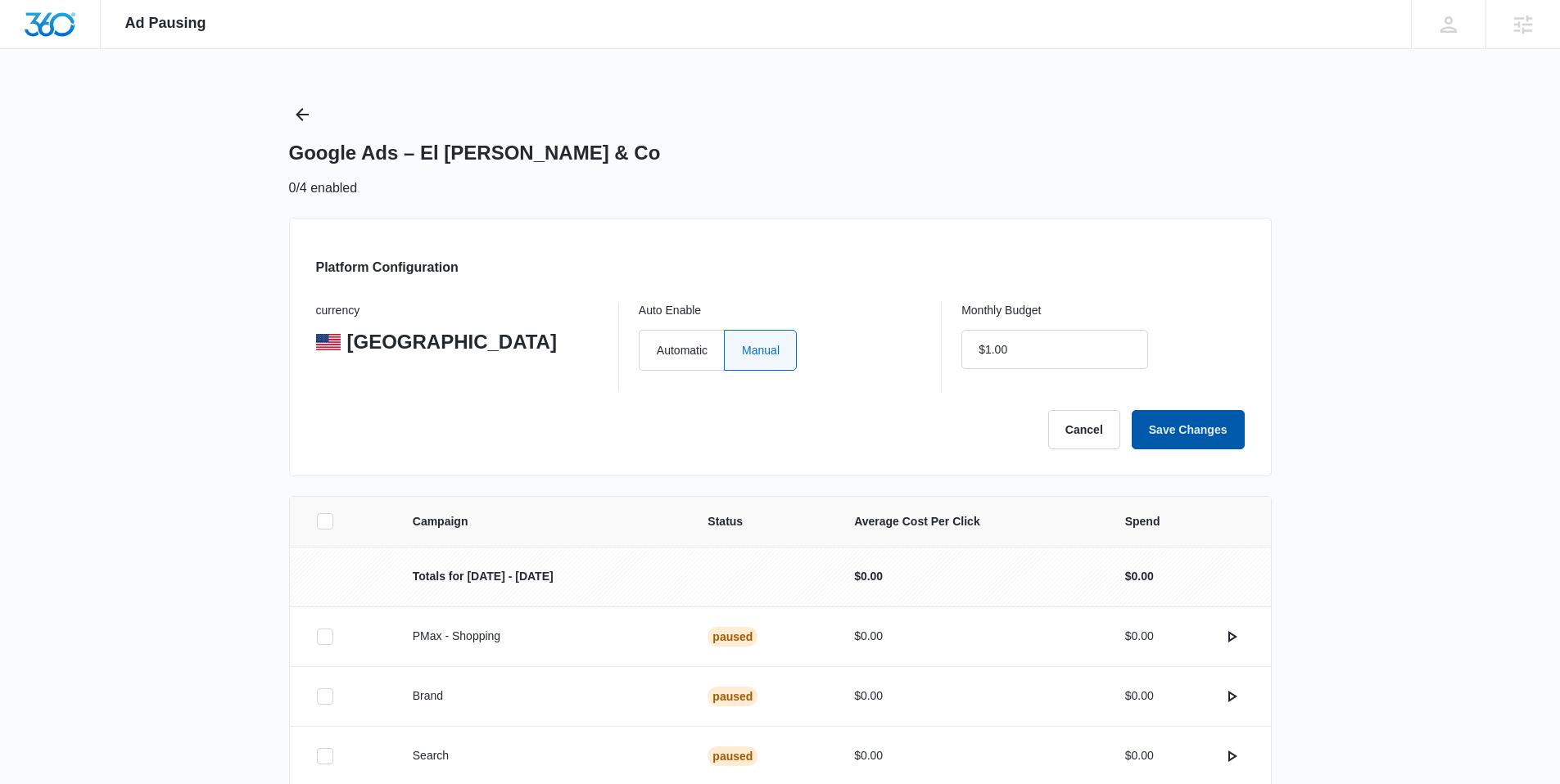
click at [1170, 435] on button "Save Changes" at bounding box center [1188, 429] width 113 height 40
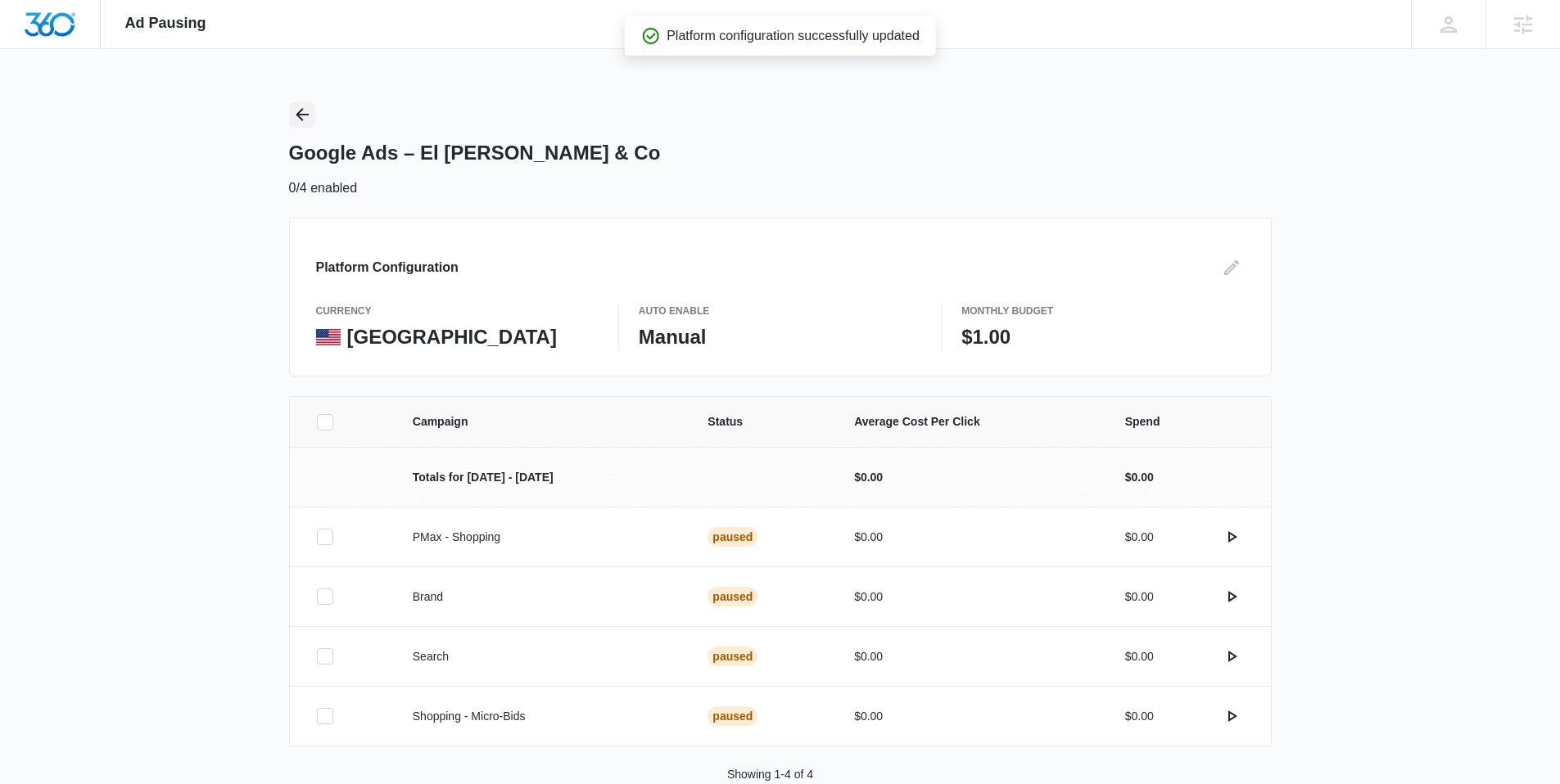
click at [296, 115] on icon "Back" at bounding box center [302, 114] width 19 height 19
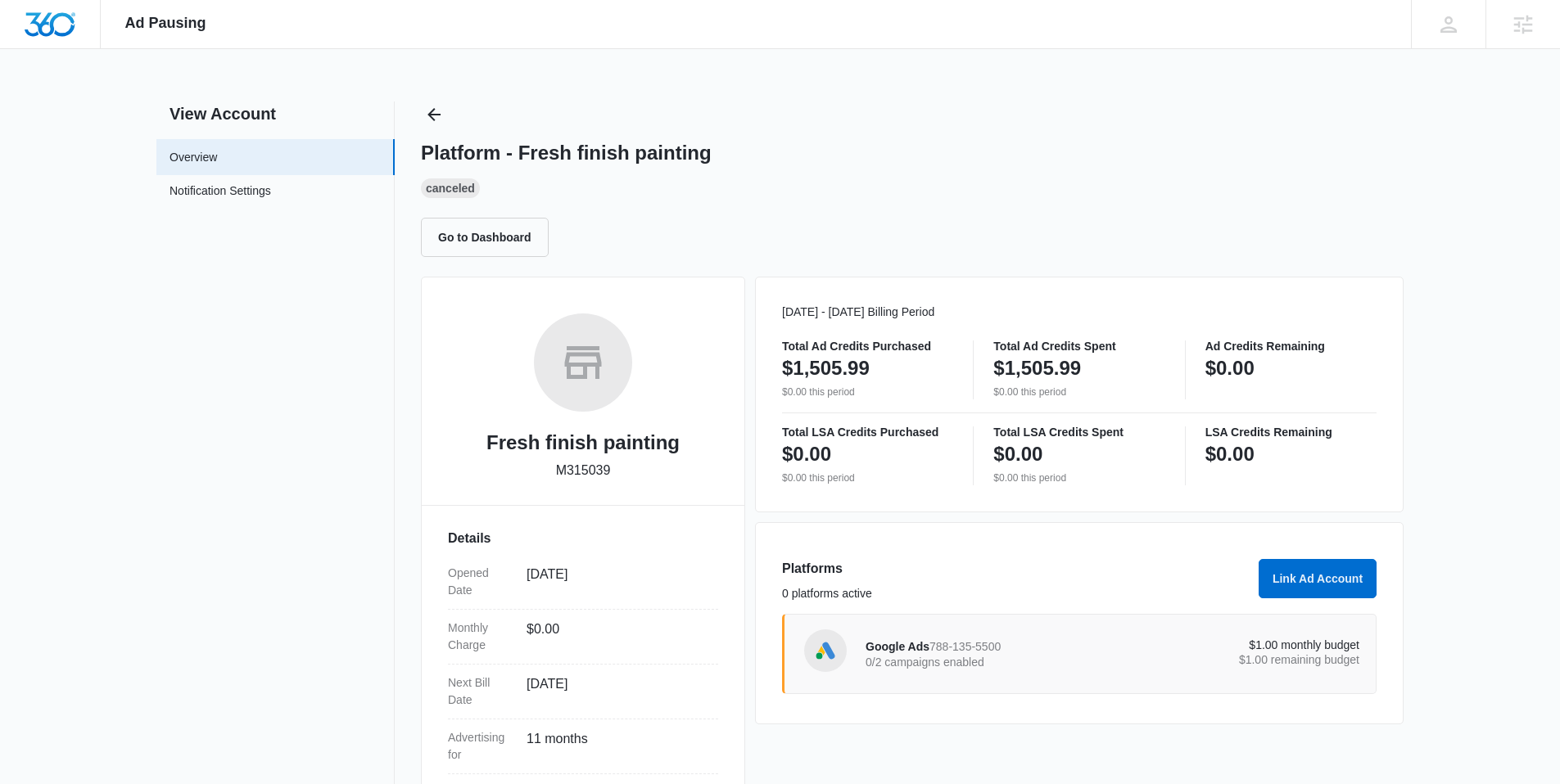
click at [1192, 656] on p "$1.00 remaining budget" at bounding box center [1237, 659] width 248 height 12
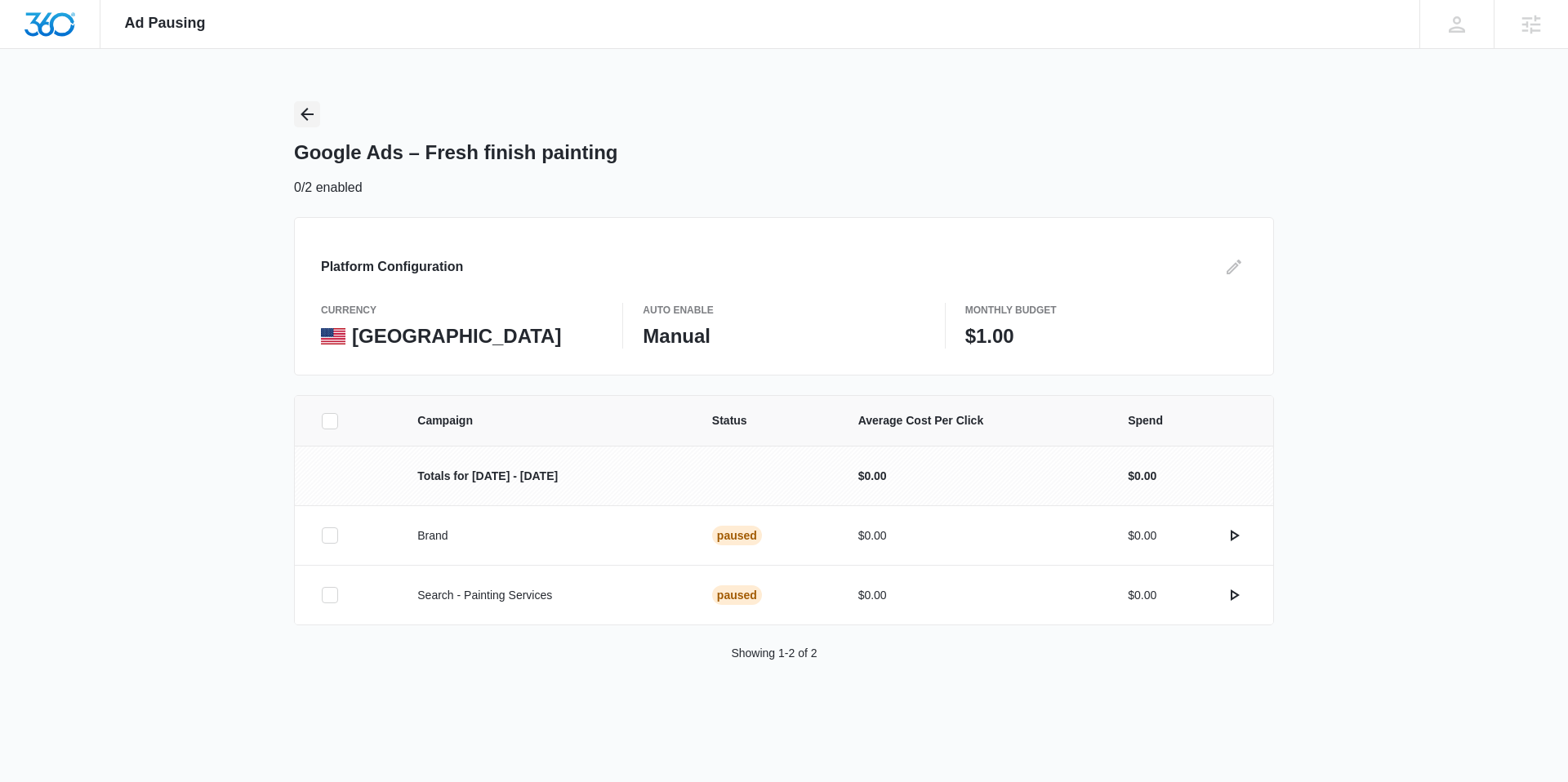
click at [311, 119] on icon "Back" at bounding box center [307, 114] width 19 height 19
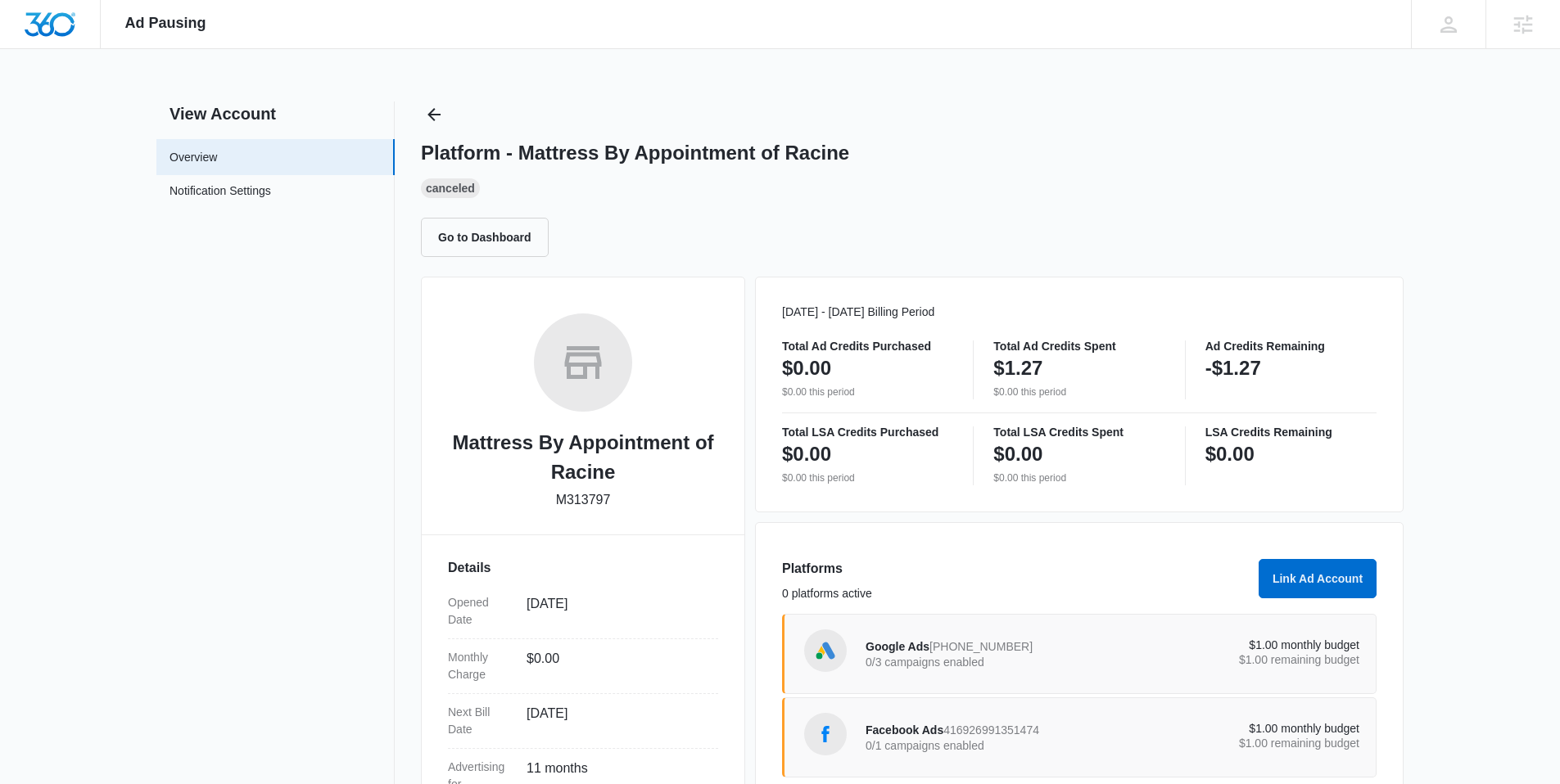
drag, startPoint x: 557, startPoint y: 499, endPoint x: 630, endPoint y: 500, distance: 73.0
click at [633, 499] on div "Mattress By Appointment of Racine M313797" at bounding box center [582, 417] width 270 height 208
drag, startPoint x: 632, startPoint y: 498, endPoint x: 613, endPoint y: 502, distance: 19.4
click at [613, 502] on div "Mattress By Appointment of Racine M313797" at bounding box center [582, 417] width 270 height 208
copy div "M313797"
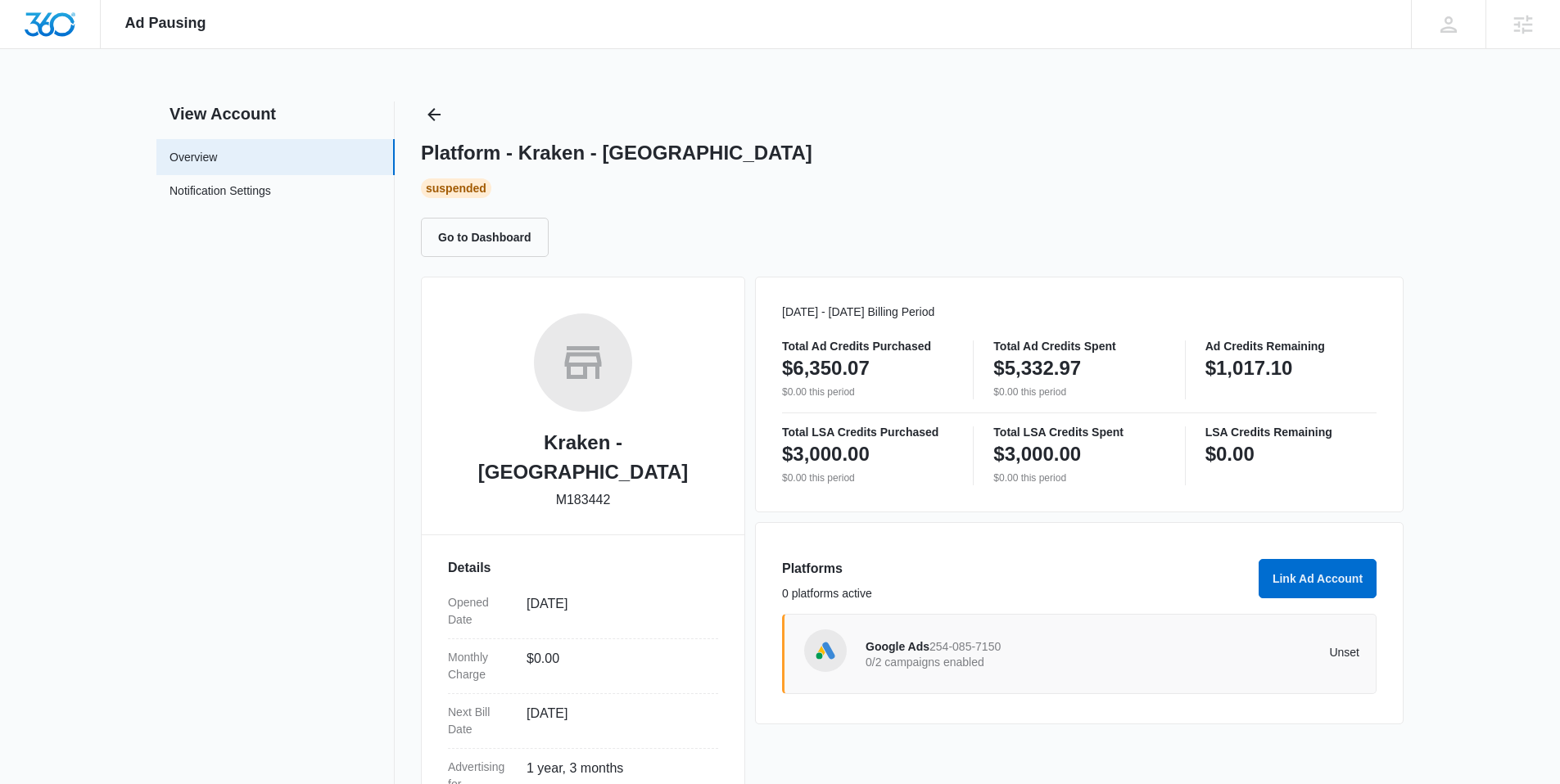
click at [1090, 650] on div "Google Ads 254-085-7150 0/2 campaigns enabled" at bounding box center [989, 654] width 248 height 35
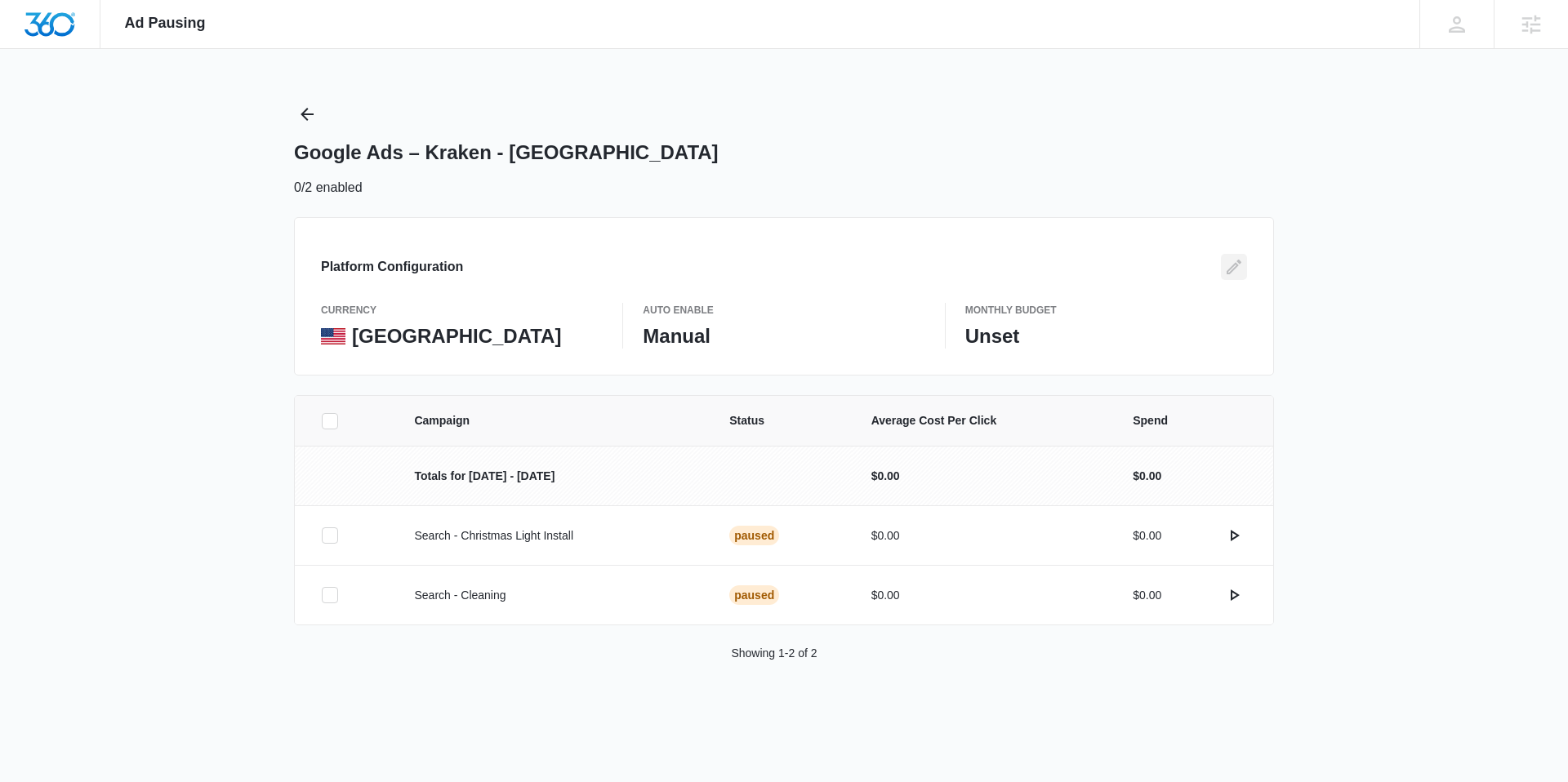
click at [1239, 271] on icon "Edit" at bounding box center [1233, 267] width 19 height 19
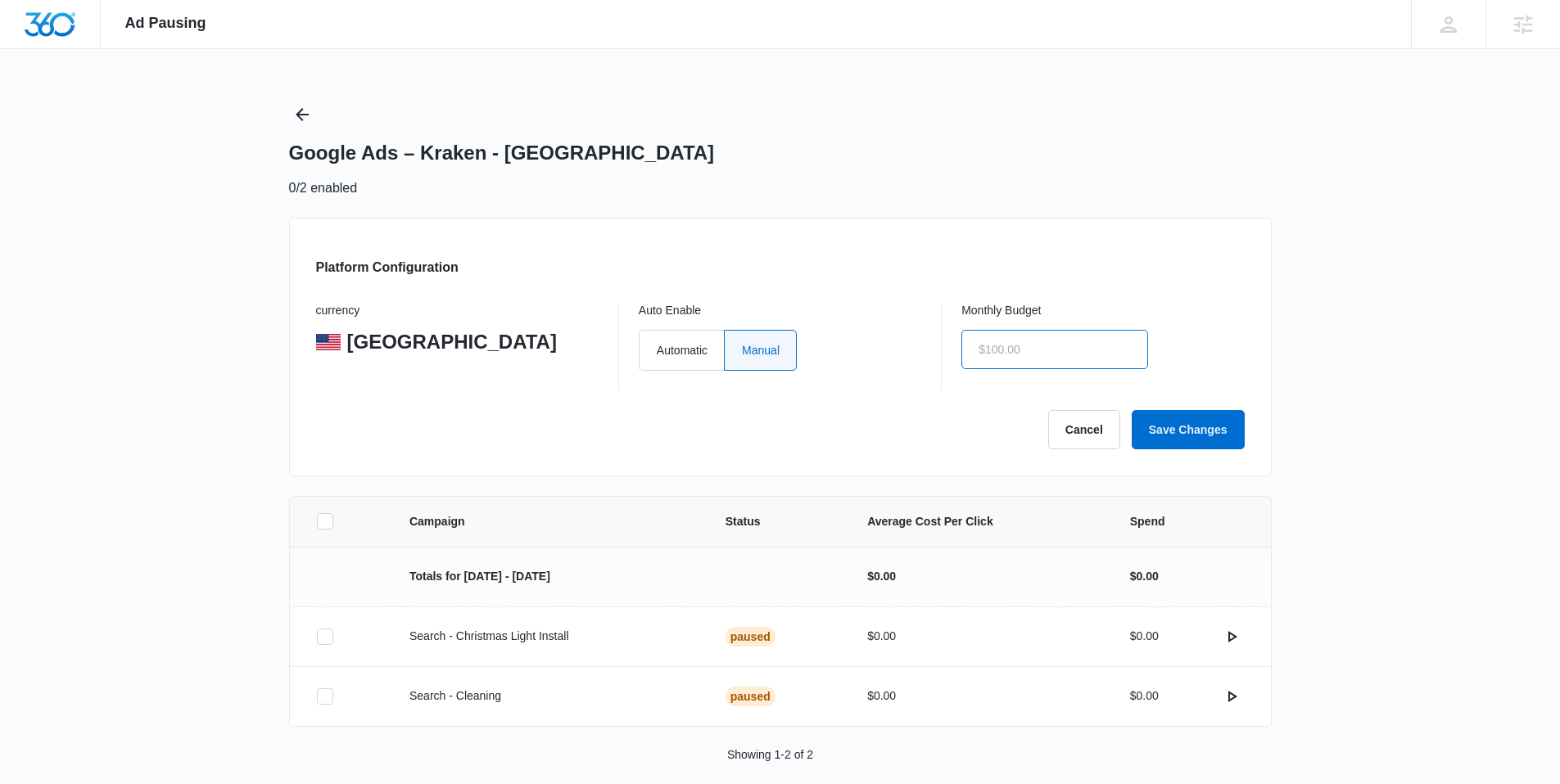
click at [1012, 346] on input "text" at bounding box center [1054, 349] width 187 height 40
type input "$1.00"
drag, startPoint x: 1177, startPoint y: 414, endPoint x: 1260, endPoint y: 424, distance: 83.6
click at [1177, 414] on button "Save Changes" at bounding box center [1188, 429] width 113 height 40
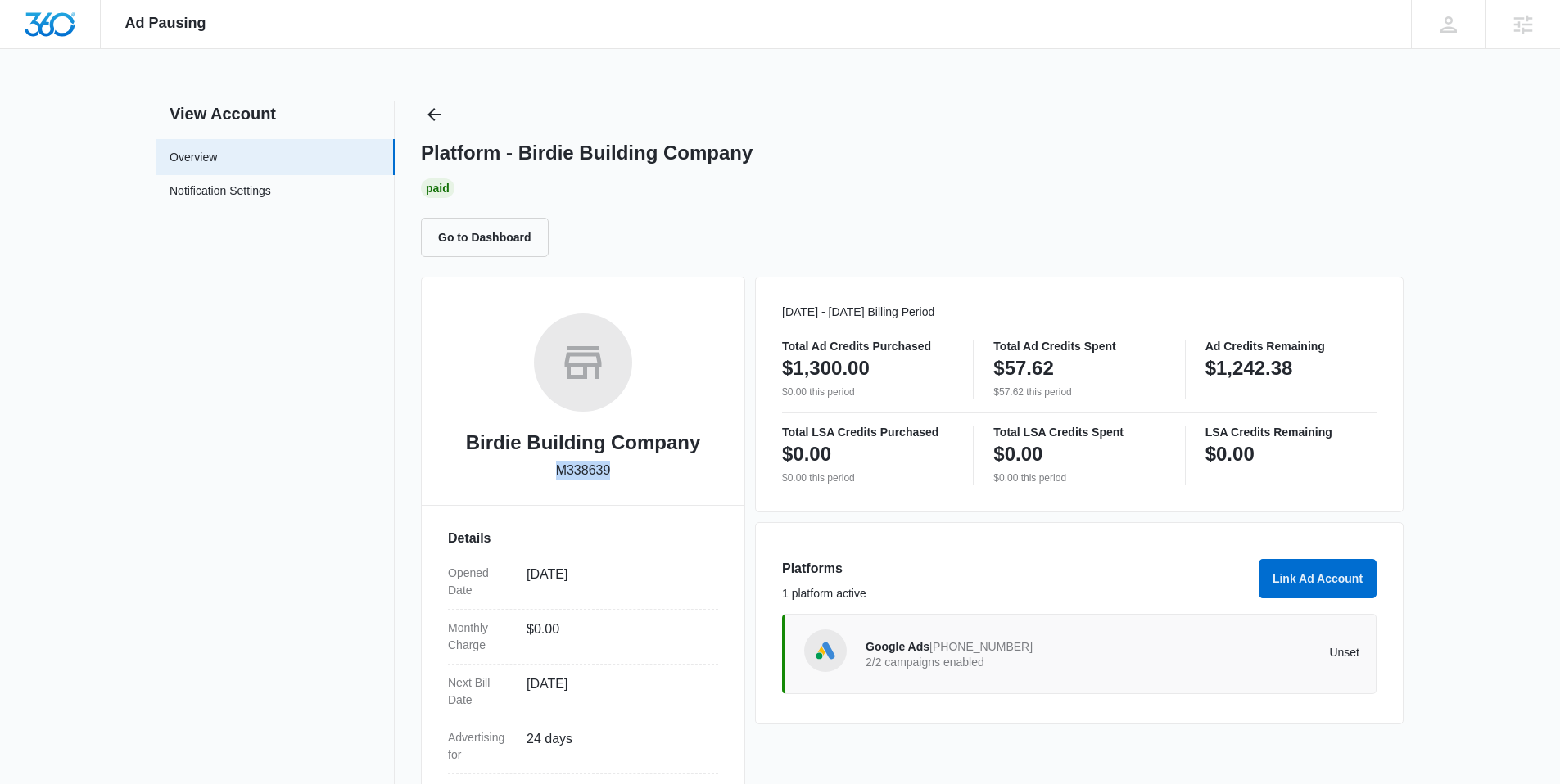
drag, startPoint x: 556, startPoint y: 470, endPoint x: 617, endPoint y: 477, distance: 61.4
click at [617, 477] on div "Birdie Building Company M338639" at bounding box center [582, 402] width 270 height 179
copy p "M338639"
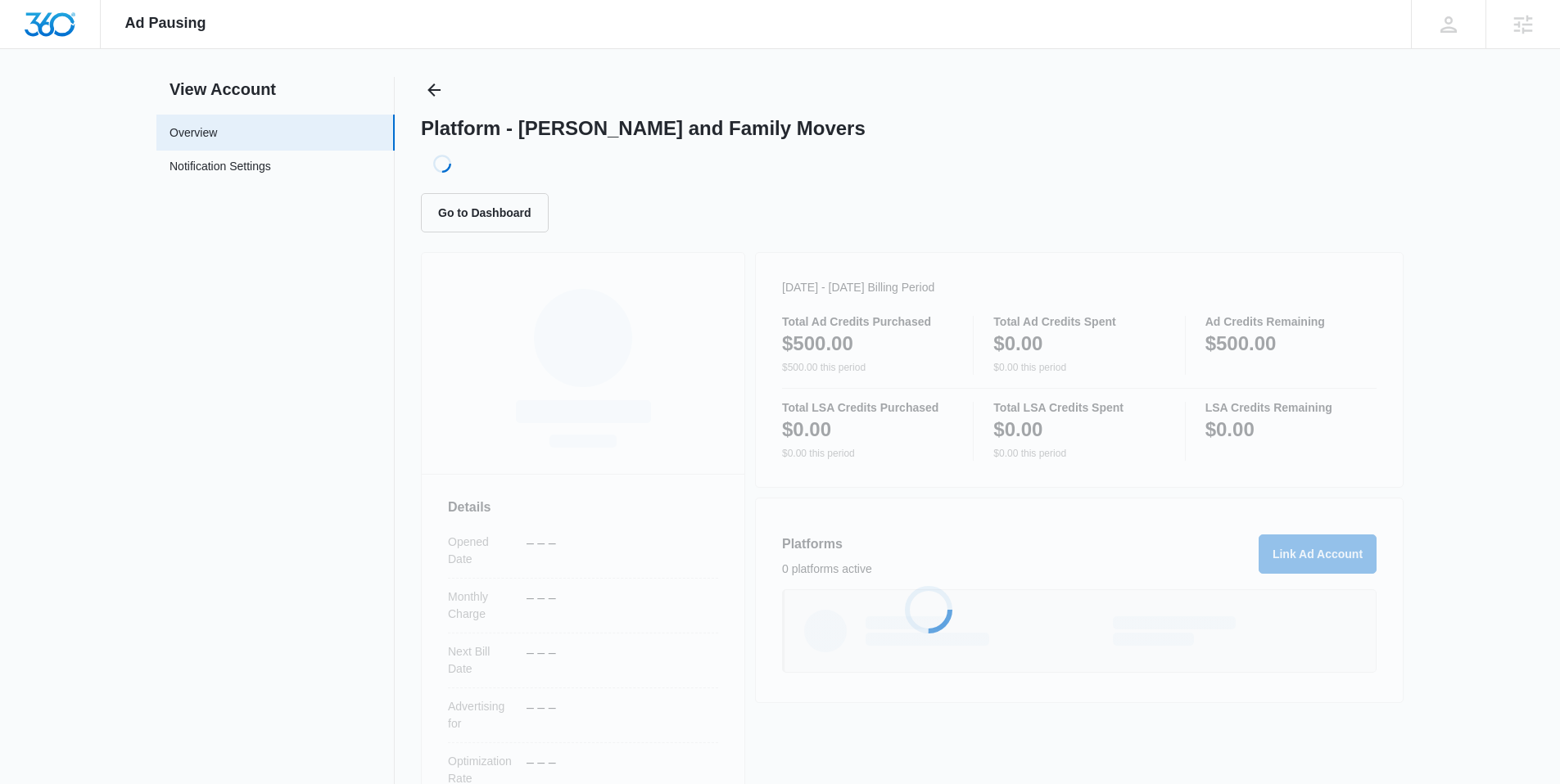
scroll to position [194, 0]
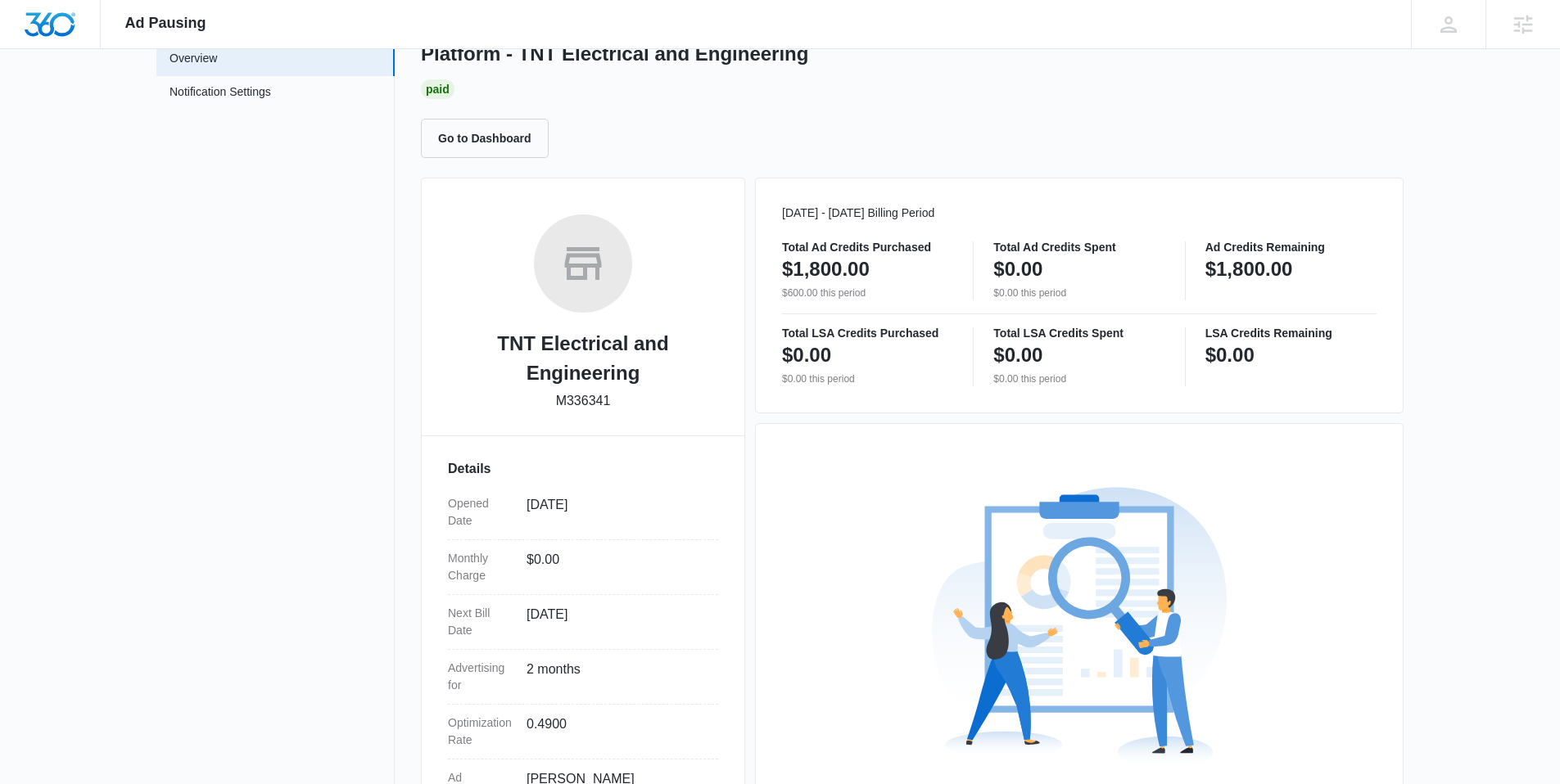
scroll to position [259, 0]
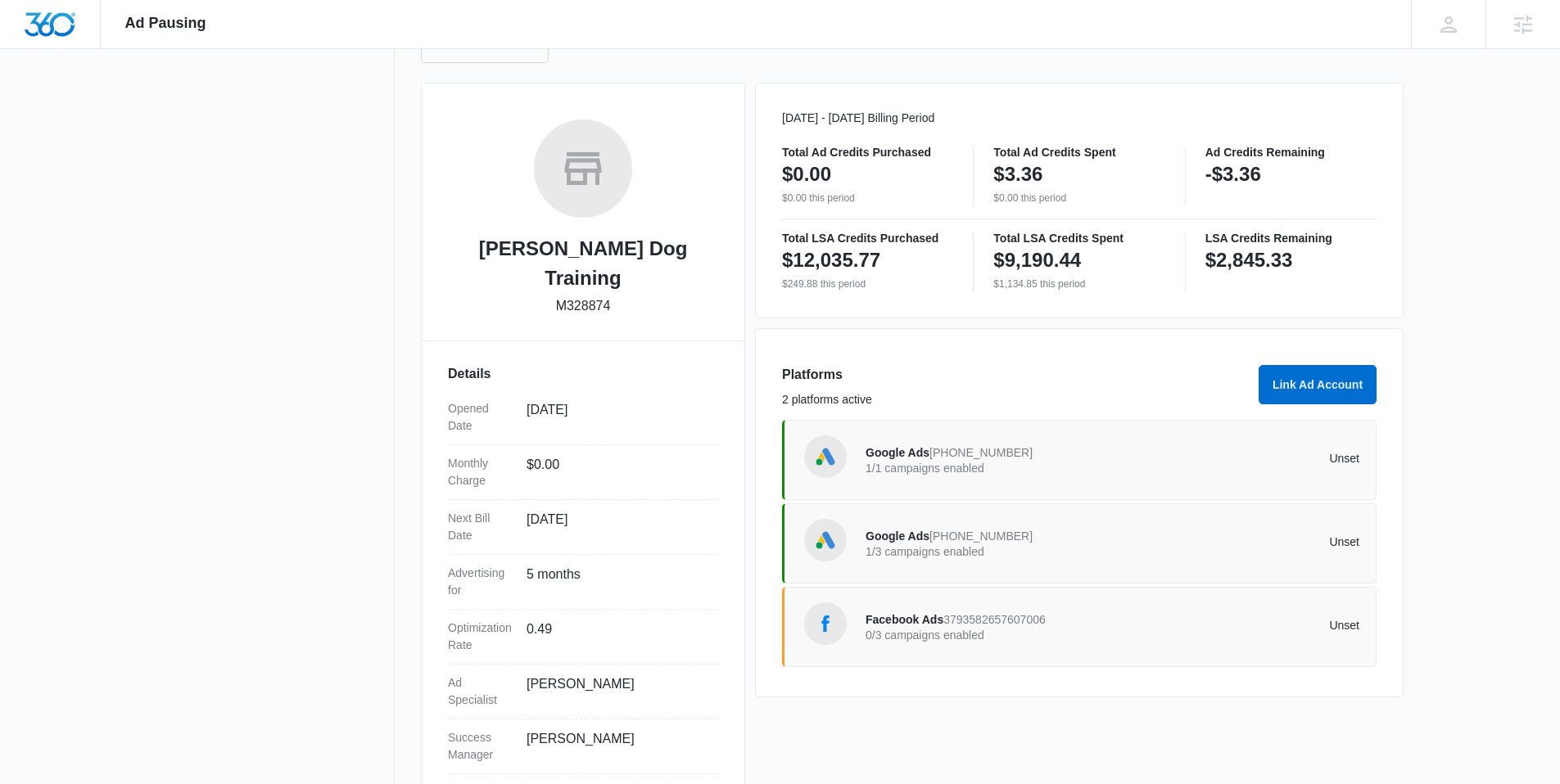
scroll to position [201, 0]
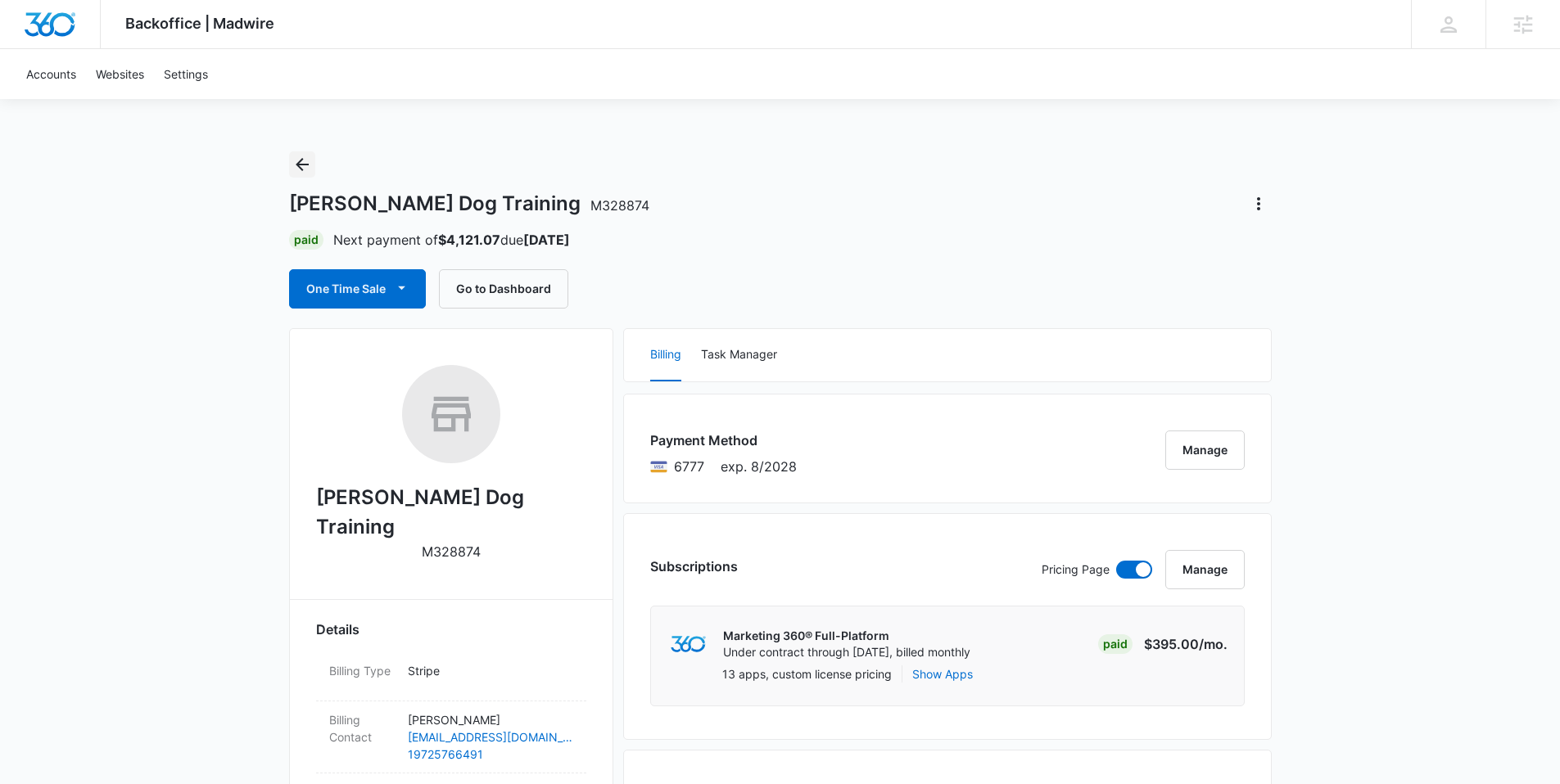
click at [307, 165] on icon "Back" at bounding box center [302, 164] width 19 height 19
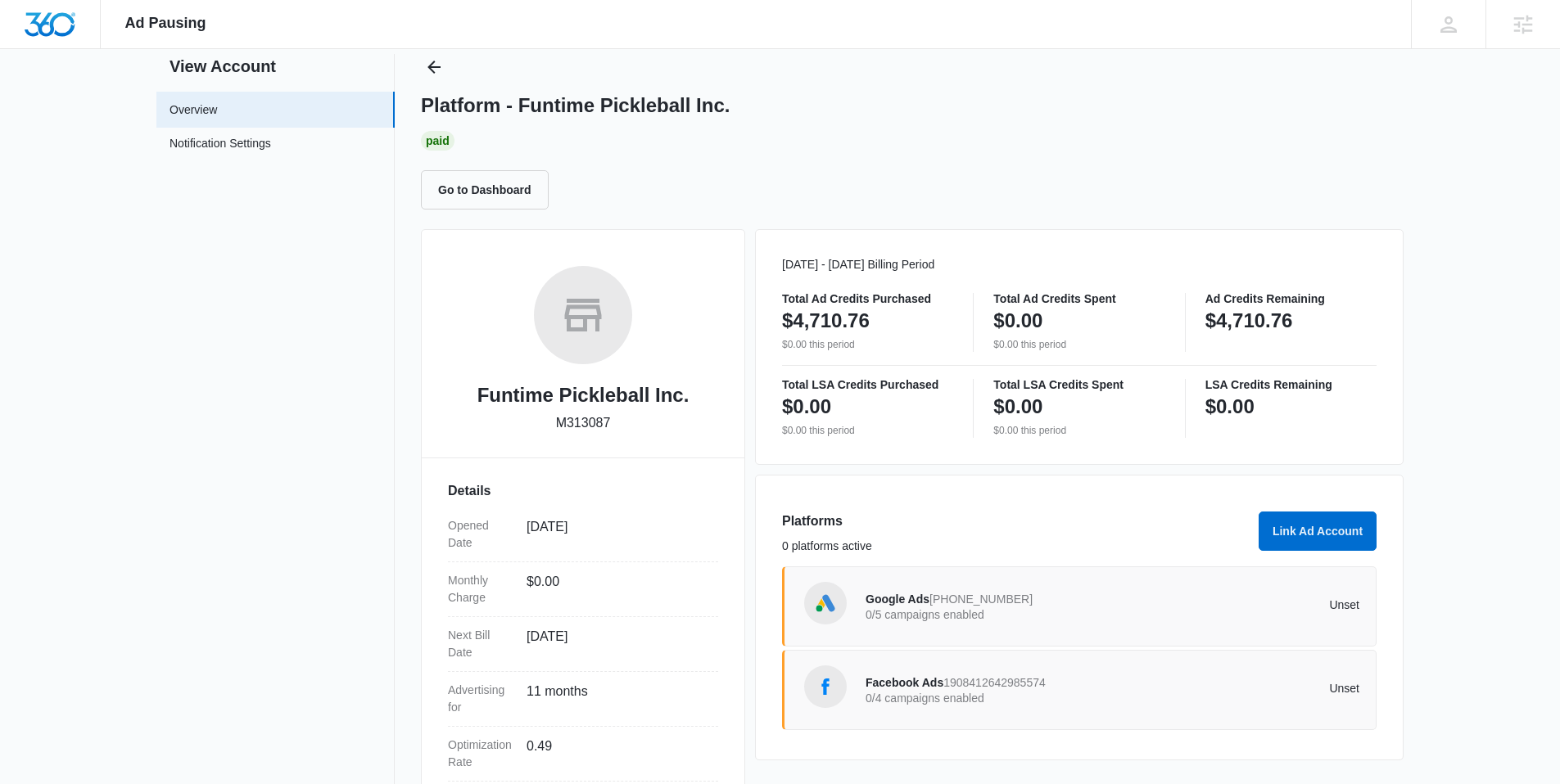
scroll to position [201, 0]
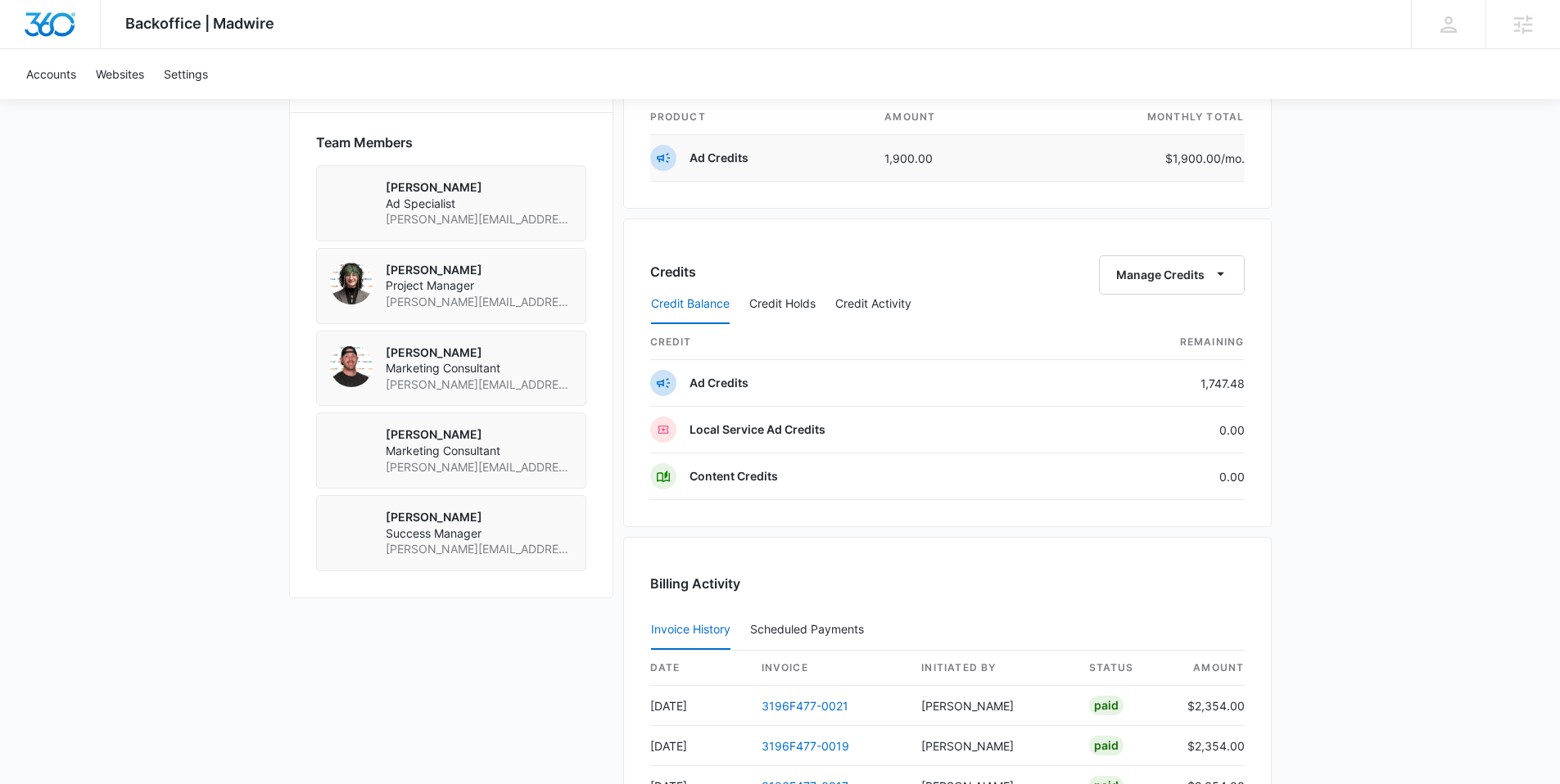
scroll to position [1043, 0]
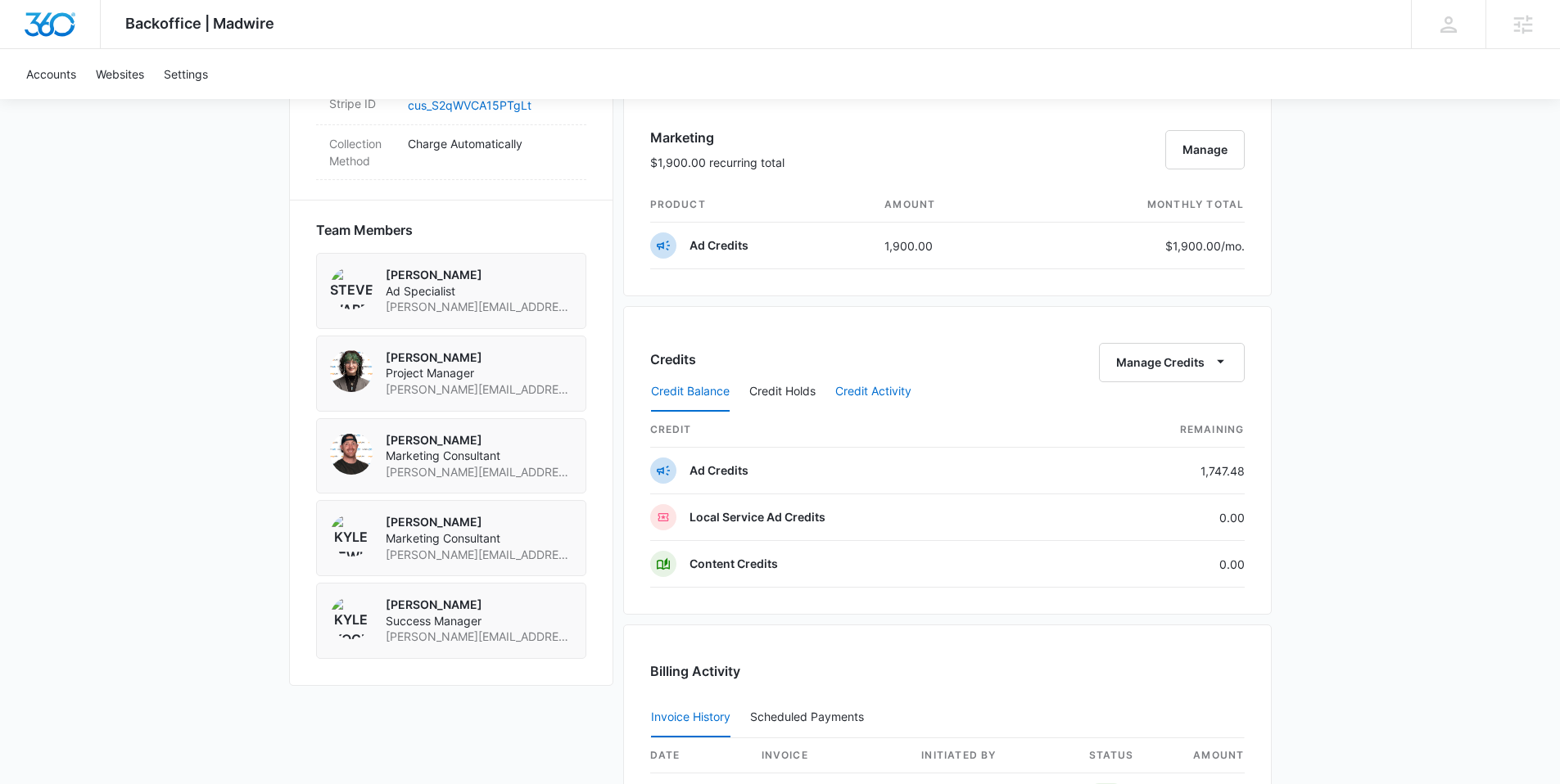
click at [892, 397] on button "Credit Activity" at bounding box center [873, 392] width 76 height 40
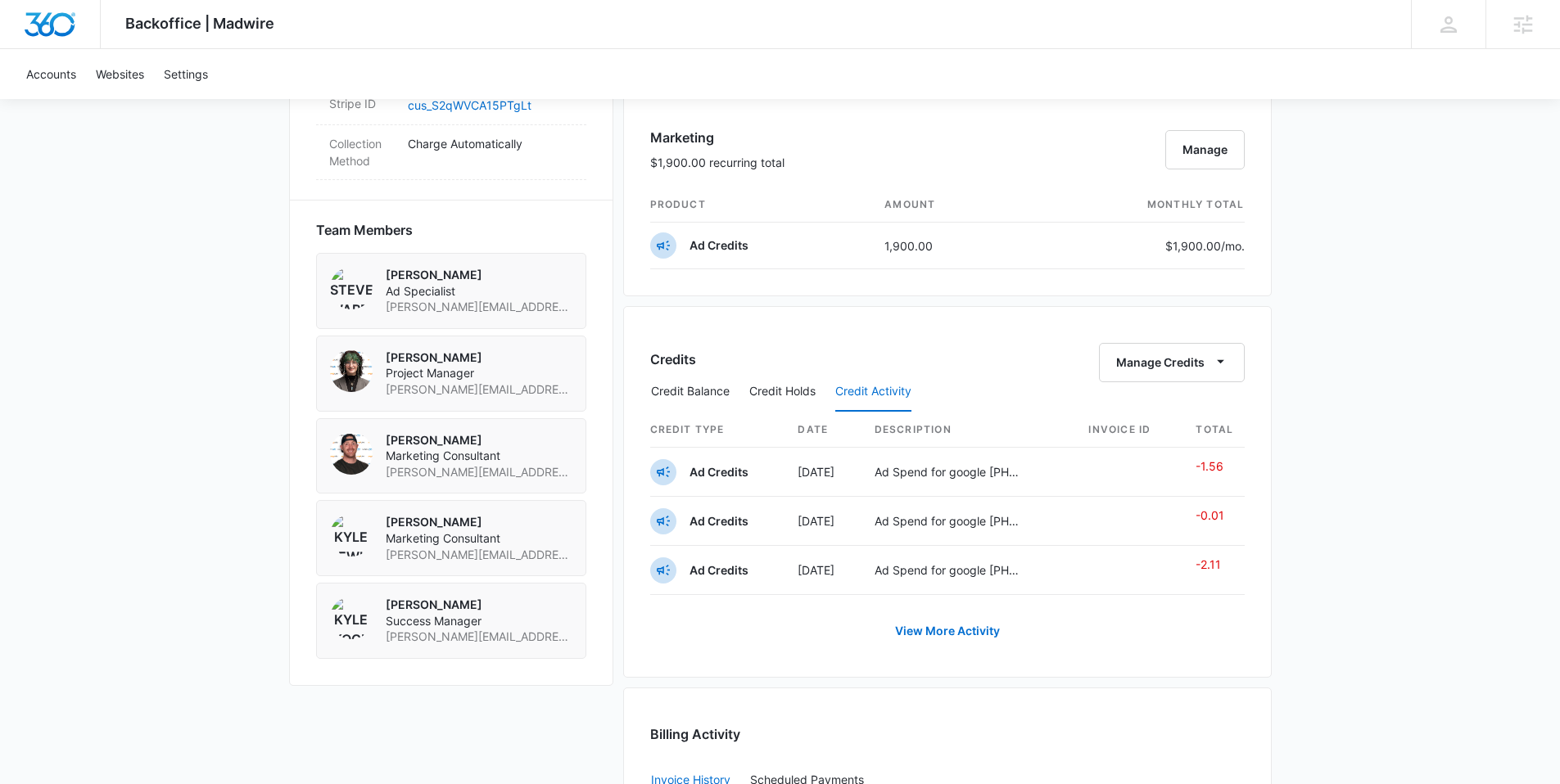
scroll to position [1522, 0]
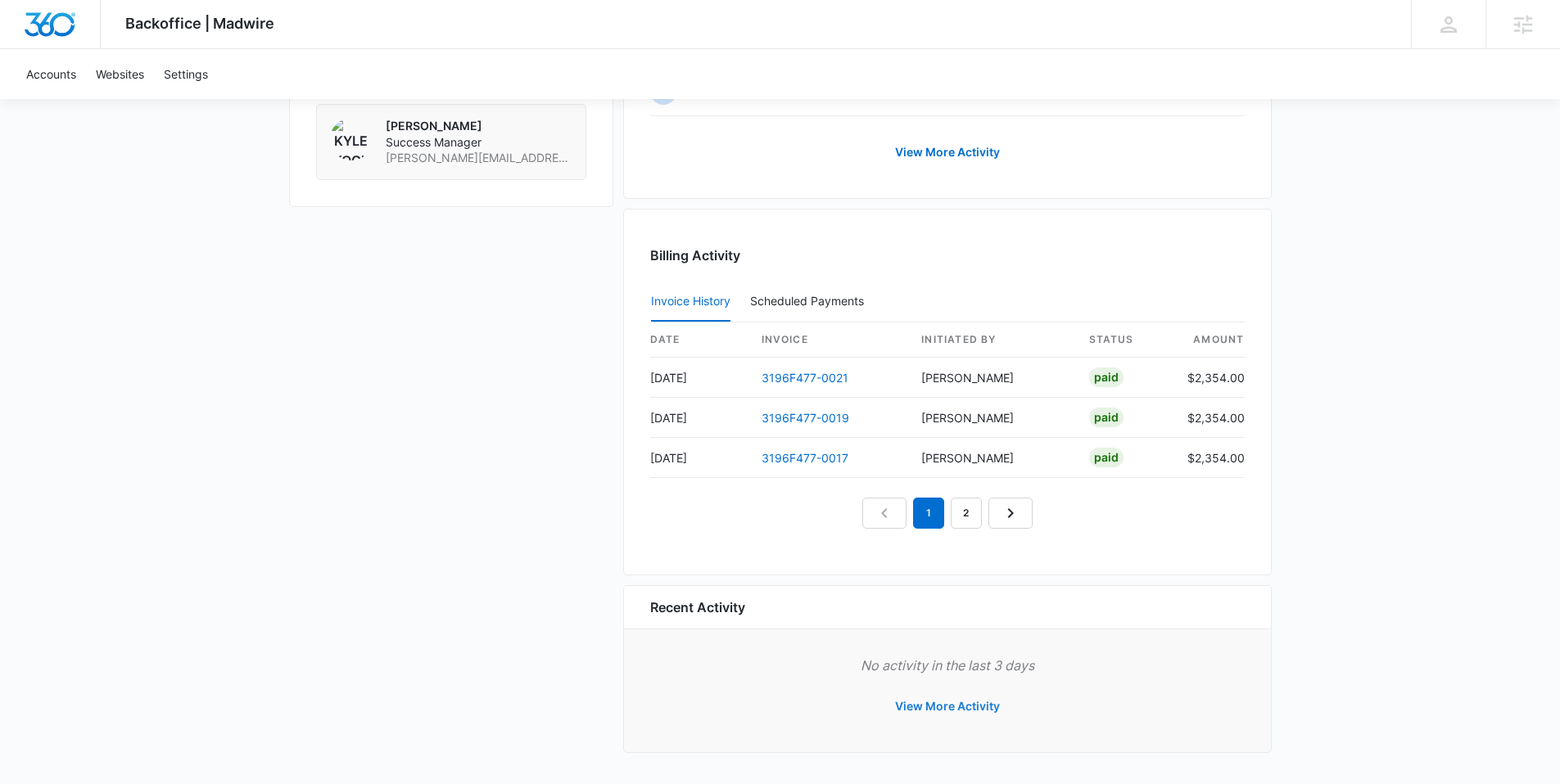
click at [945, 708] on button "View More Activity" at bounding box center [947, 706] width 137 height 40
